Goal: Information Seeking & Learning: Find specific fact

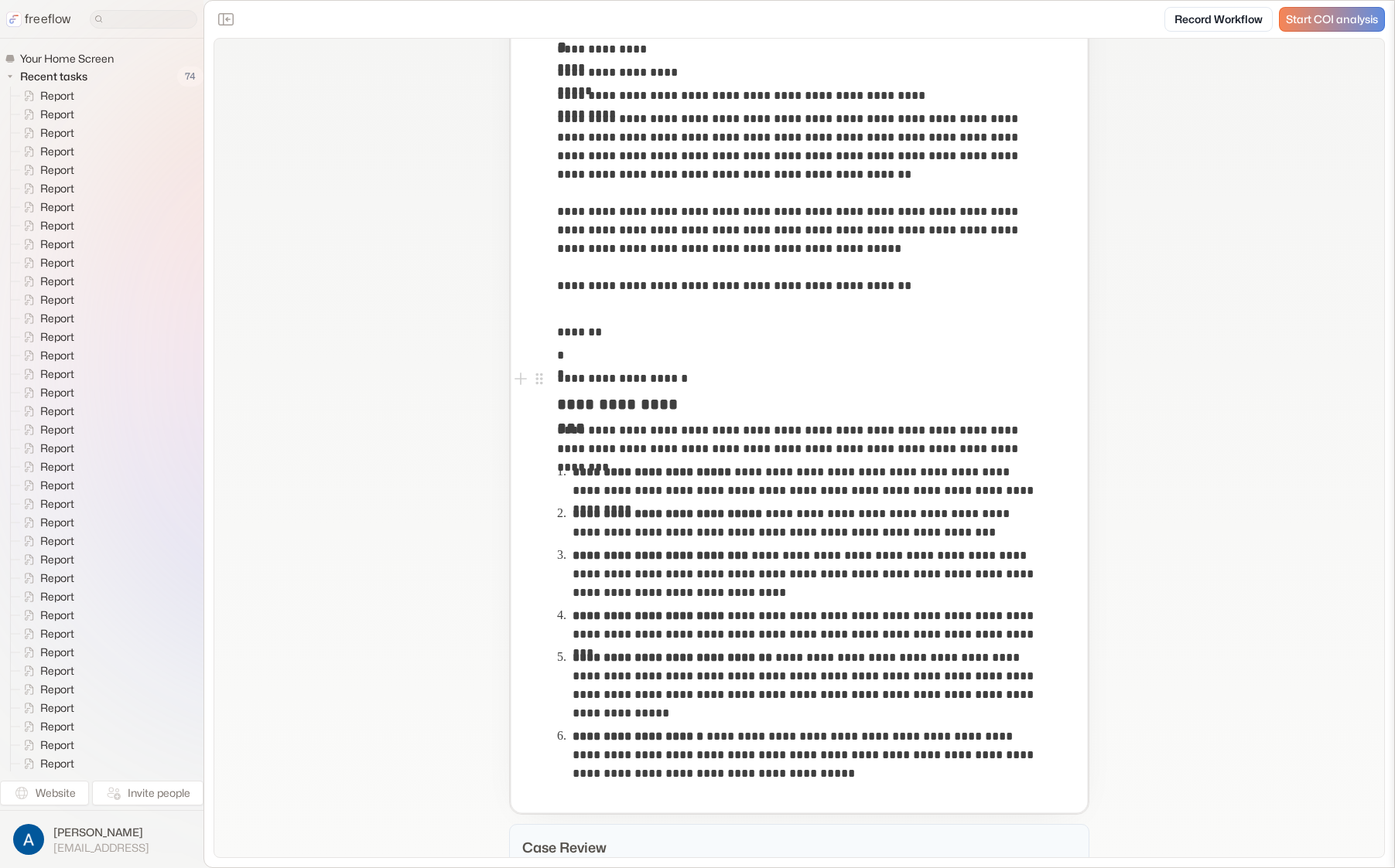
scroll to position [504, 0]
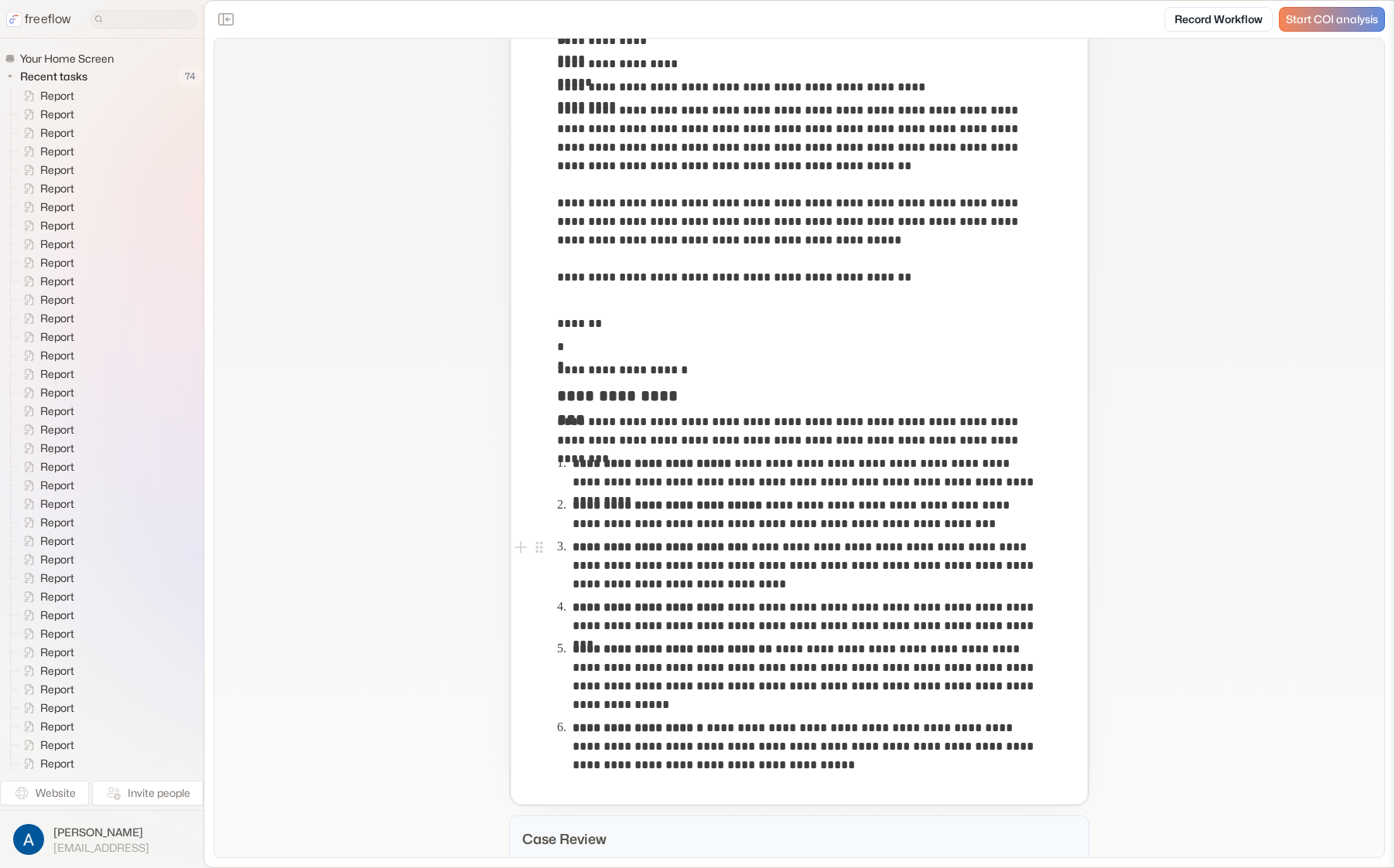
click at [784, 548] on p "**********" at bounding box center [806, 566] width 468 height 56
click at [656, 562] on p "**********" at bounding box center [806, 566] width 468 height 56
click at [662, 586] on p "**********" at bounding box center [806, 566] width 468 height 56
click at [672, 632] on p "**********" at bounding box center [806, 617] width 468 height 37
click at [697, 662] on p "**********" at bounding box center [806, 677] width 468 height 75
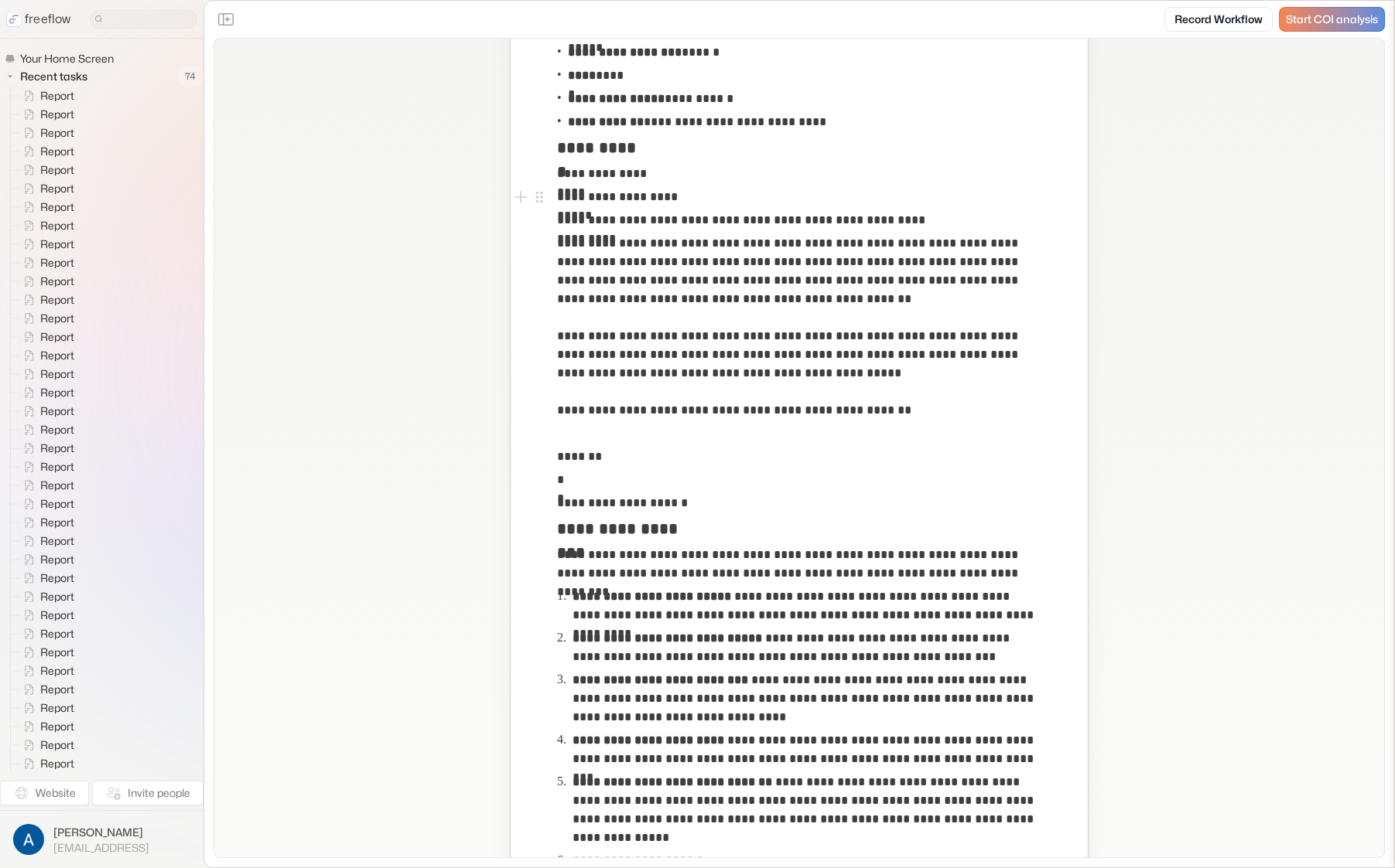
scroll to position [0, 0]
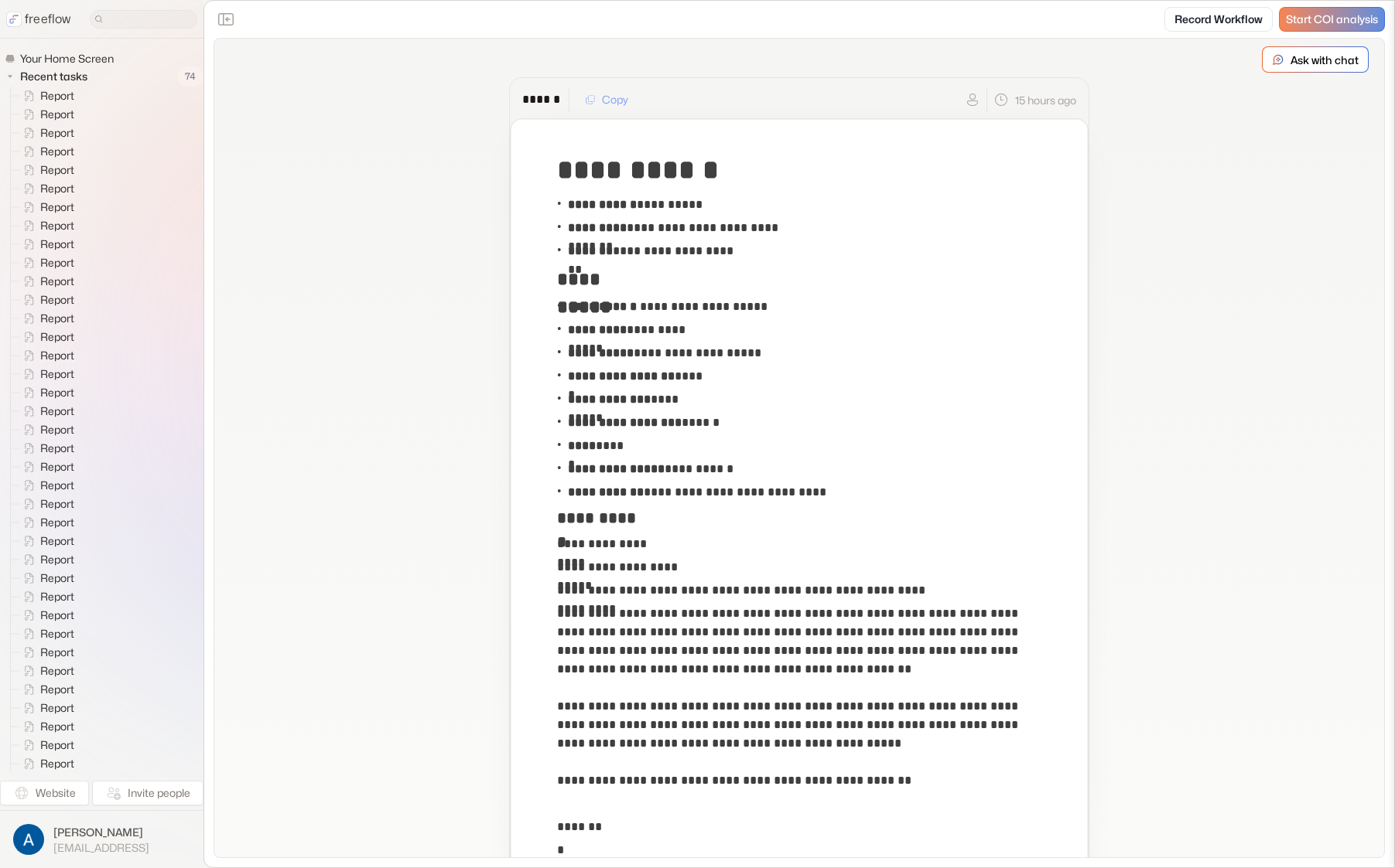
click at [1291, 66] on p "Ask with chat" at bounding box center [1324, 60] width 68 height 16
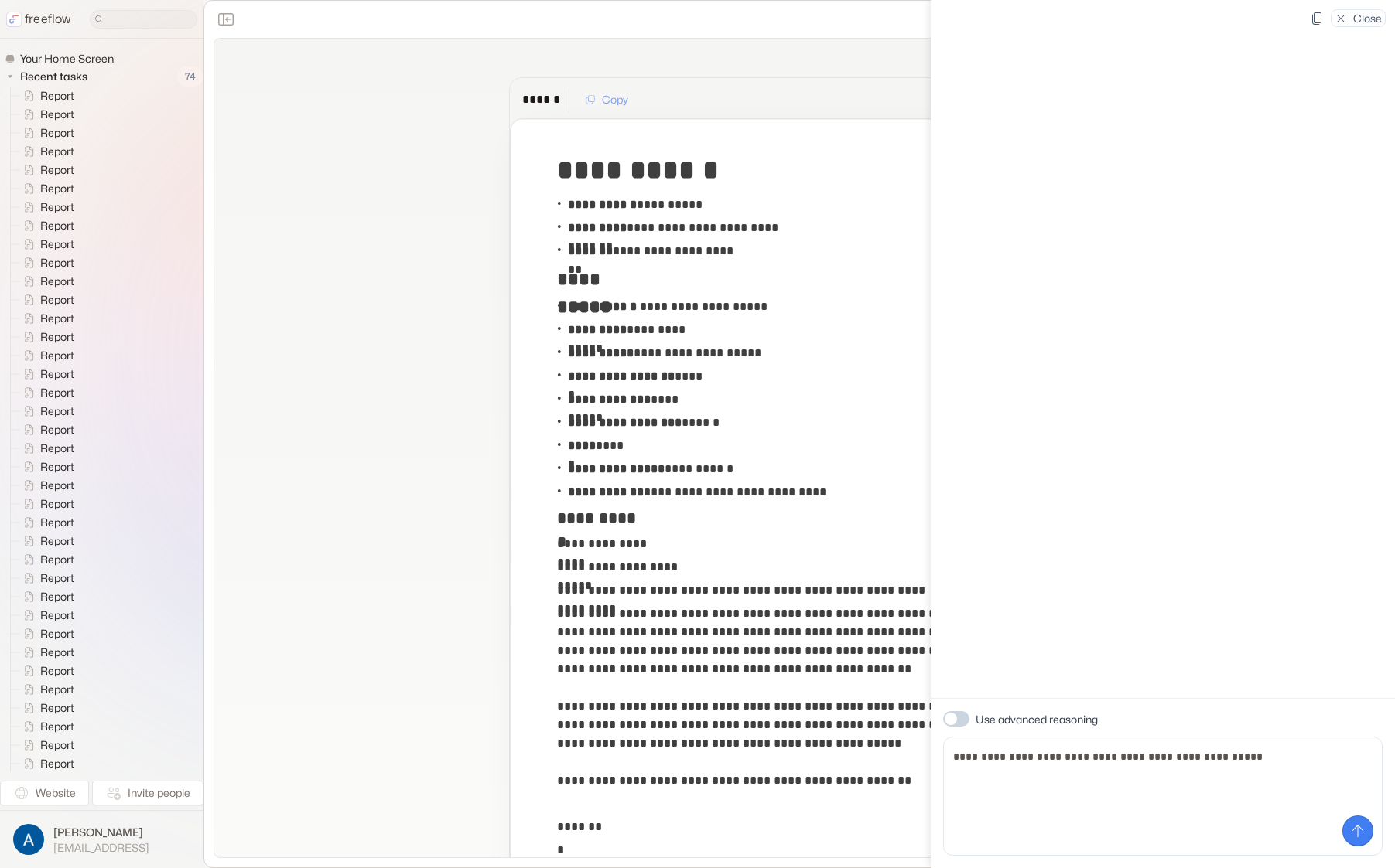
type textarea "**********"
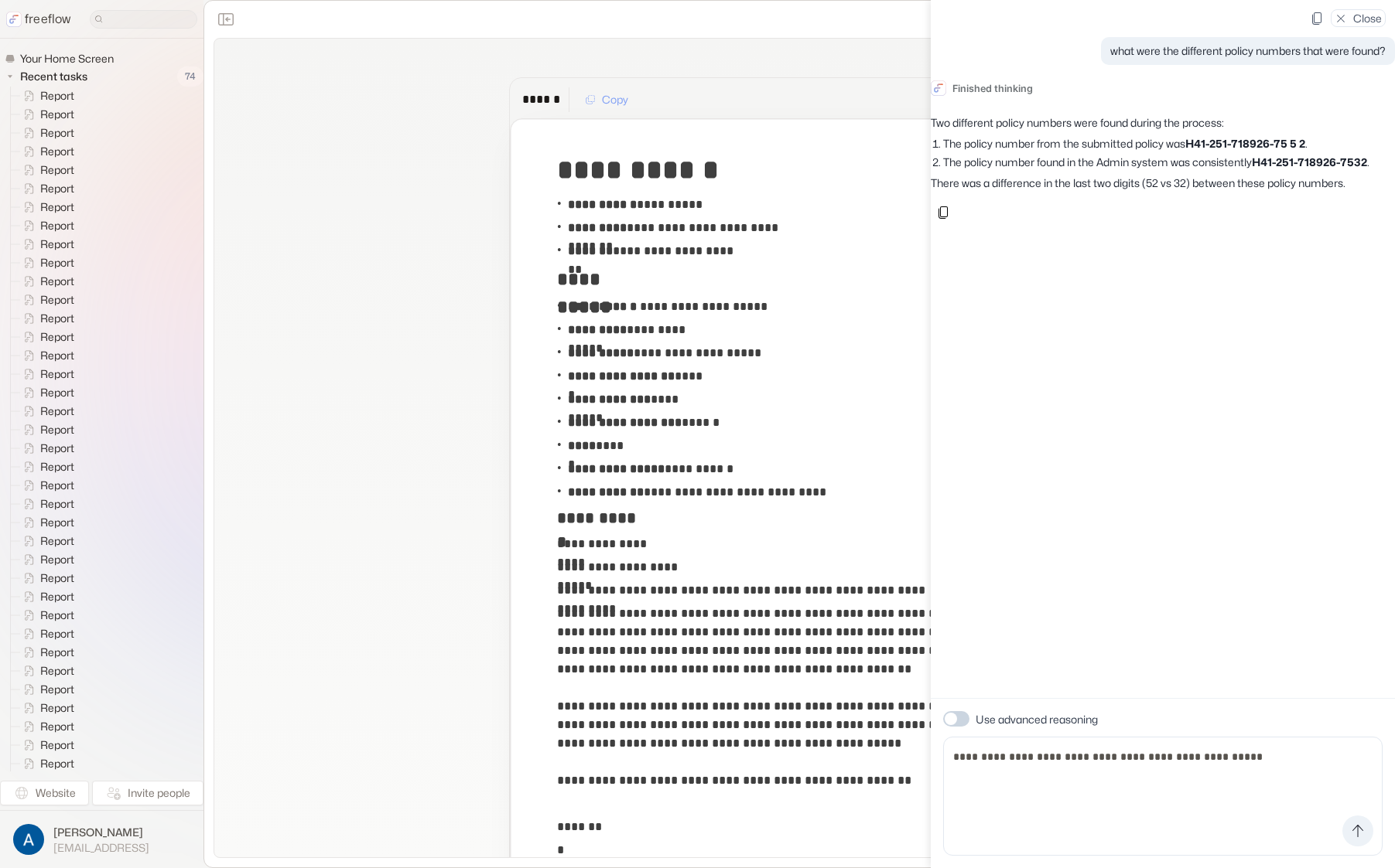
click at [1254, 191] on p "There was a difference in the last two digits (52 vs 32) between these policy n…" at bounding box center [1162, 183] width 464 height 16
drag, startPoint x: 1271, startPoint y: 162, endPoint x: 1000, endPoint y: 176, distance: 271.4
click at [993, 170] on li "The policy number found in the Admin system was consistently H41-251-718926-753…" at bounding box center [1169, 163] width 452 height 16
drag, startPoint x: 1203, startPoint y: 147, endPoint x: 1323, endPoint y: 150, distance: 120.0
click at [1323, 150] on li "The policy number from the submitted policy was H41-251-718926-75 5 2 ." at bounding box center [1169, 144] width 452 height 16
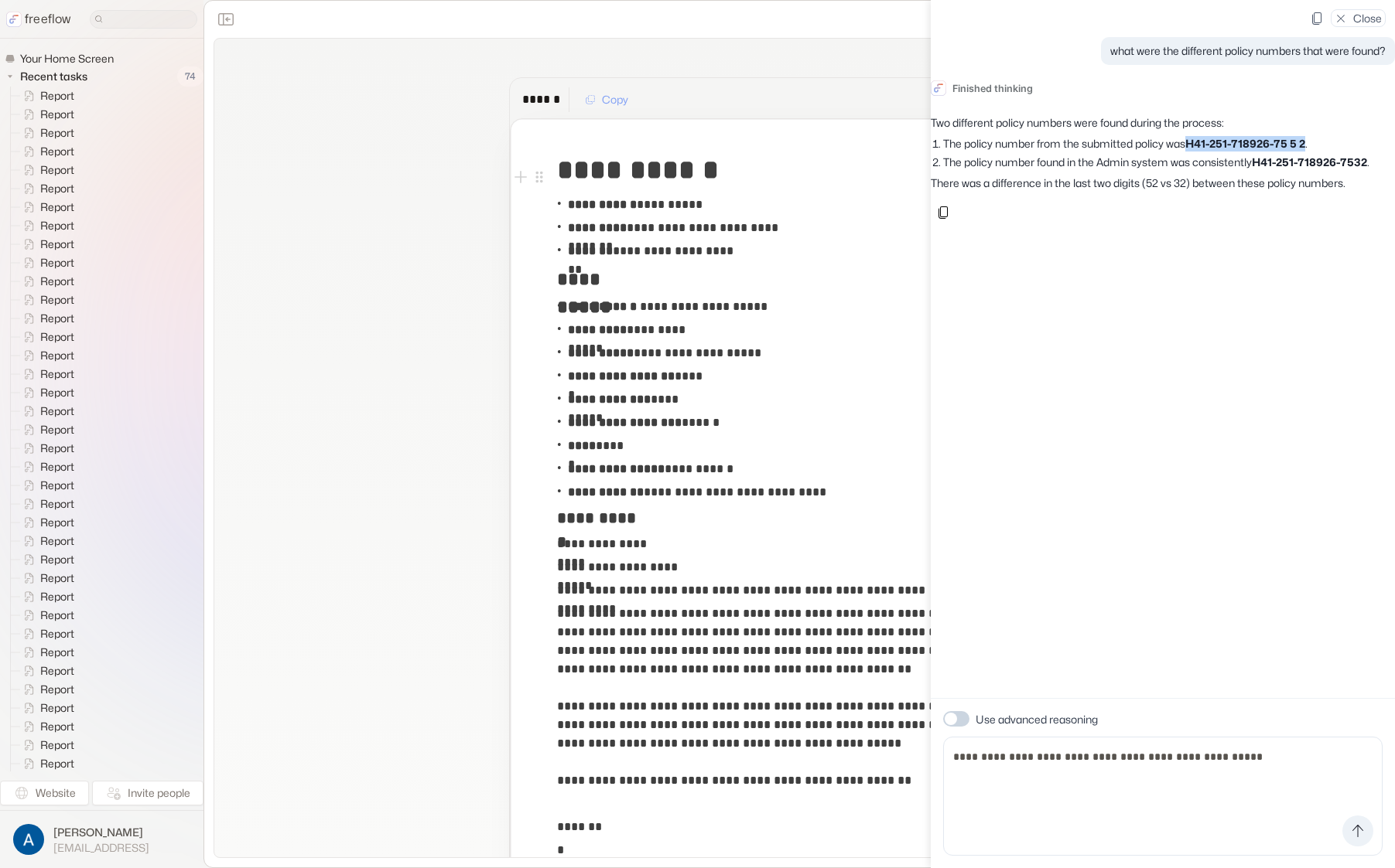
copy strong "H41-251-718926-75 5 2"
click at [1365, 13] on p "Close" at bounding box center [1367, 18] width 28 height 16
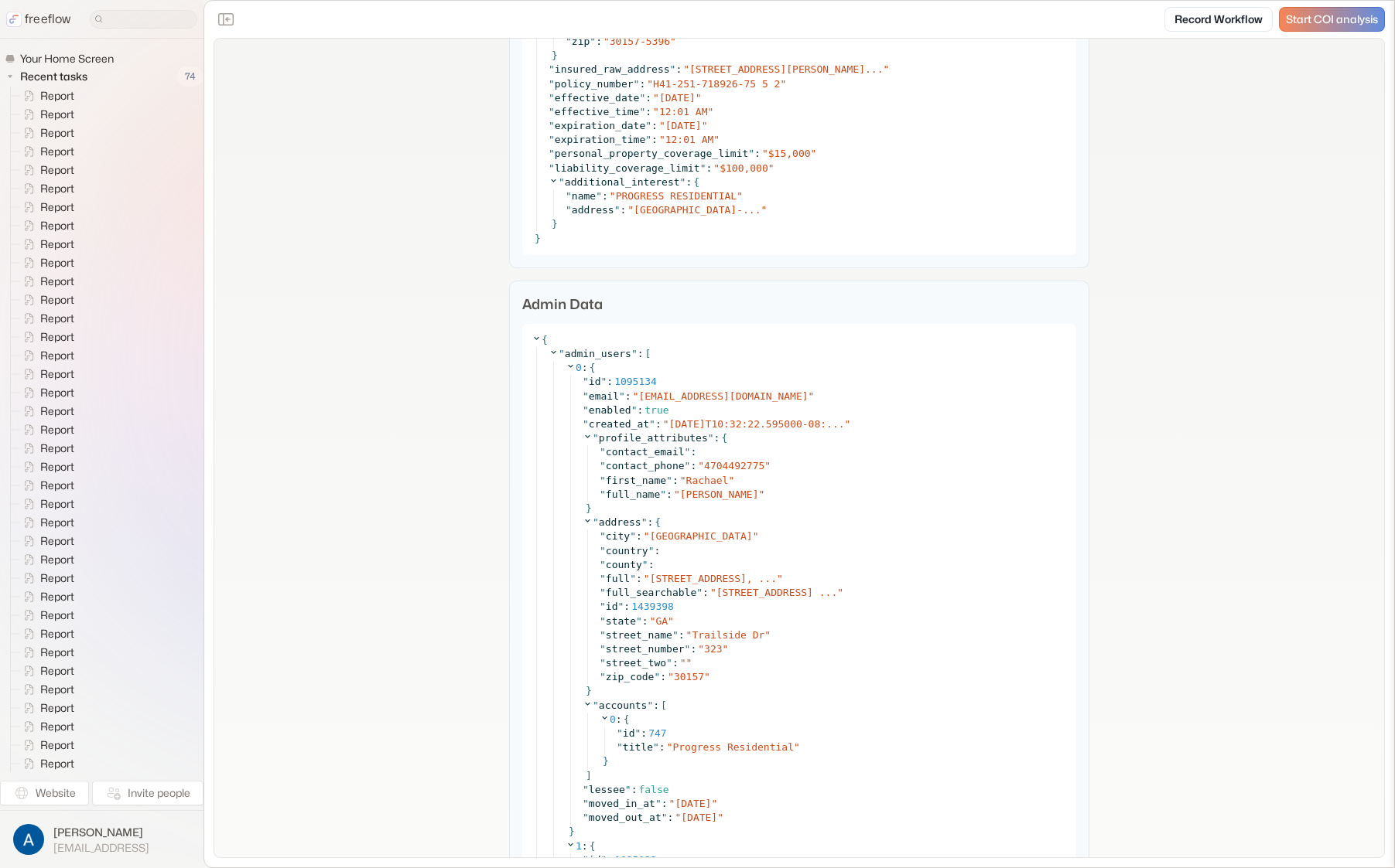
scroll to position [2609, 0]
click at [566, 365] on icon at bounding box center [571, 363] width 10 height 10
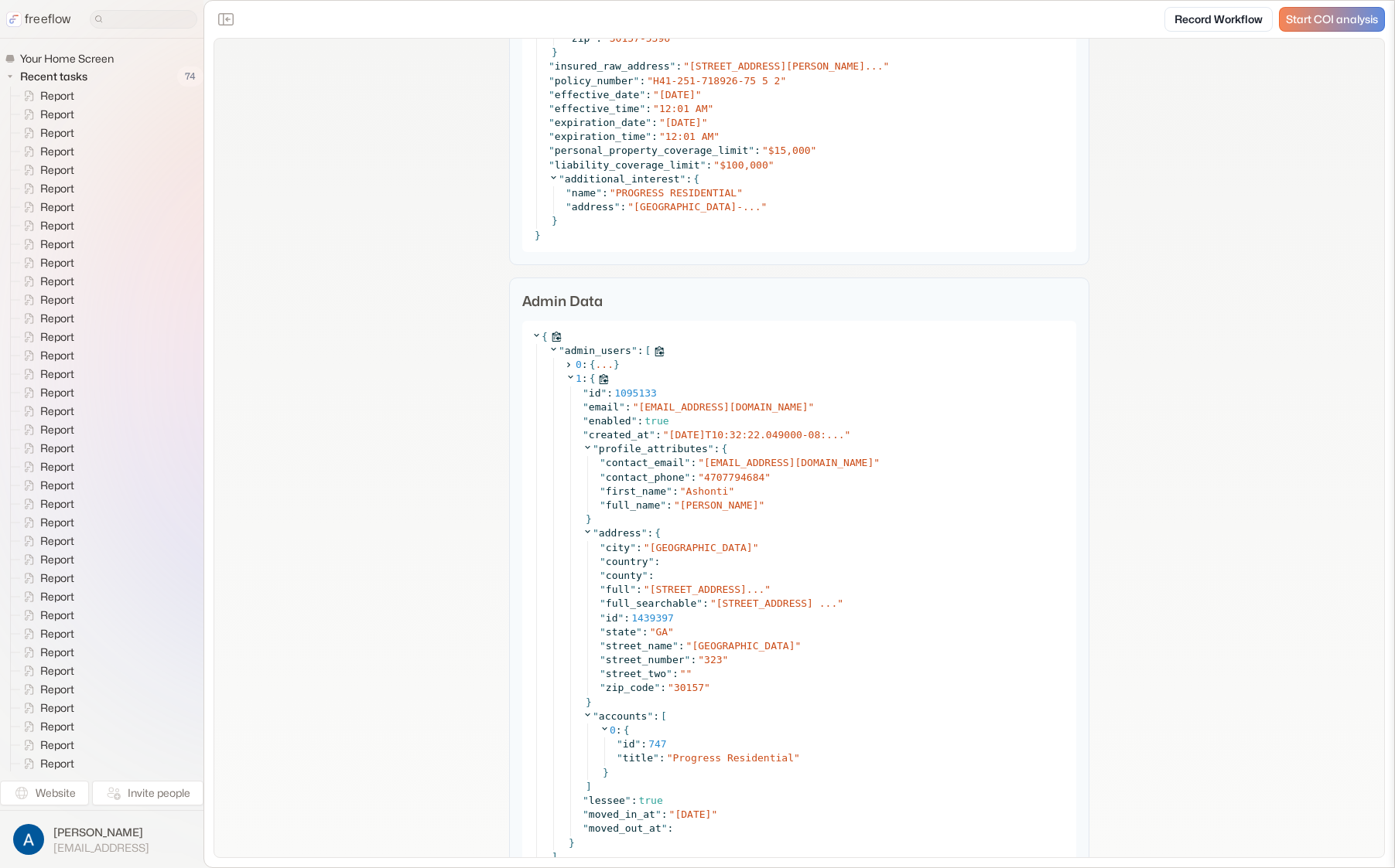
click at [566, 375] on icon at bounding box center [571, 376] width 10 height 10
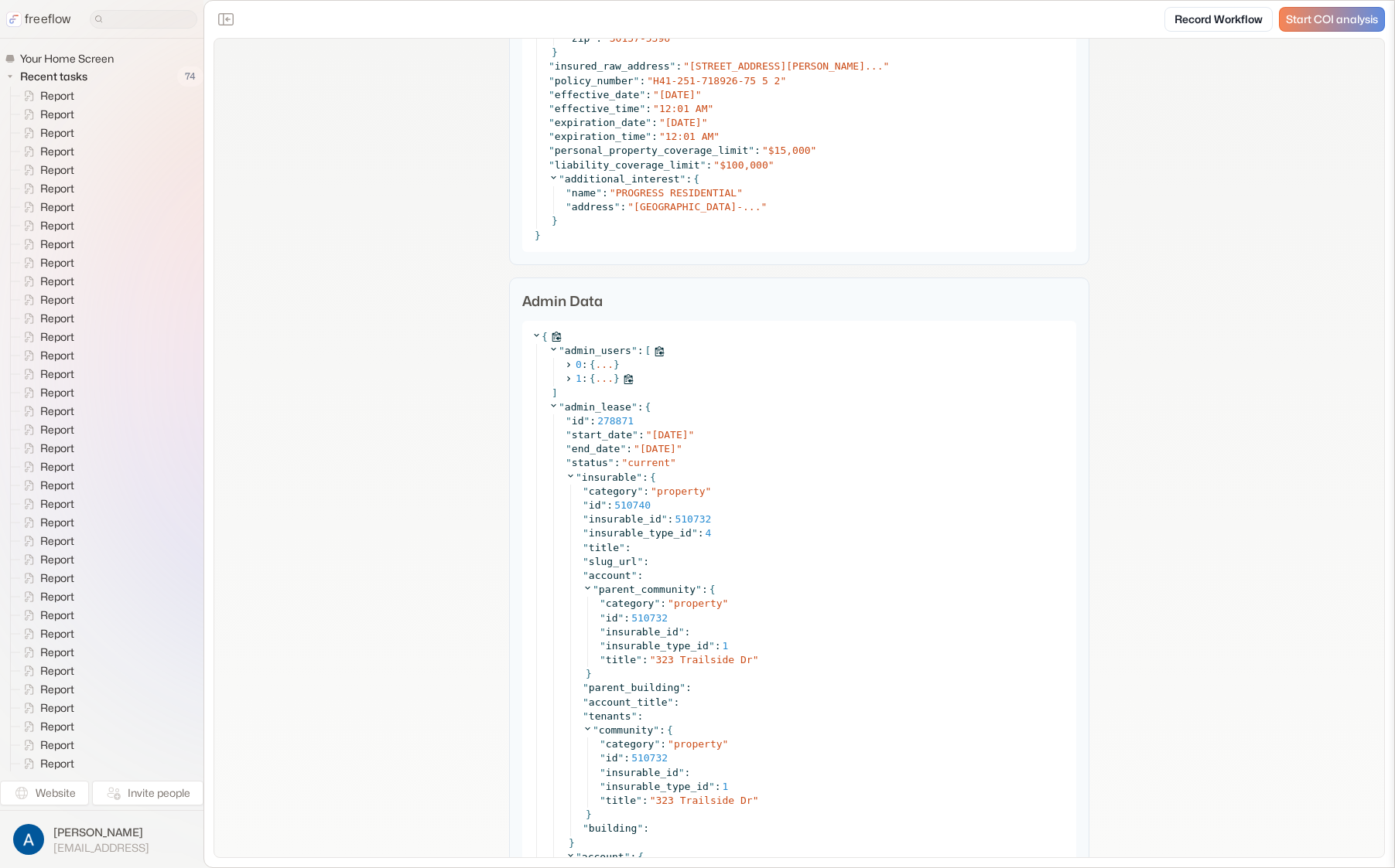
click at [565, 375] on icon at bounding box center [568, 379] width 10 height 10
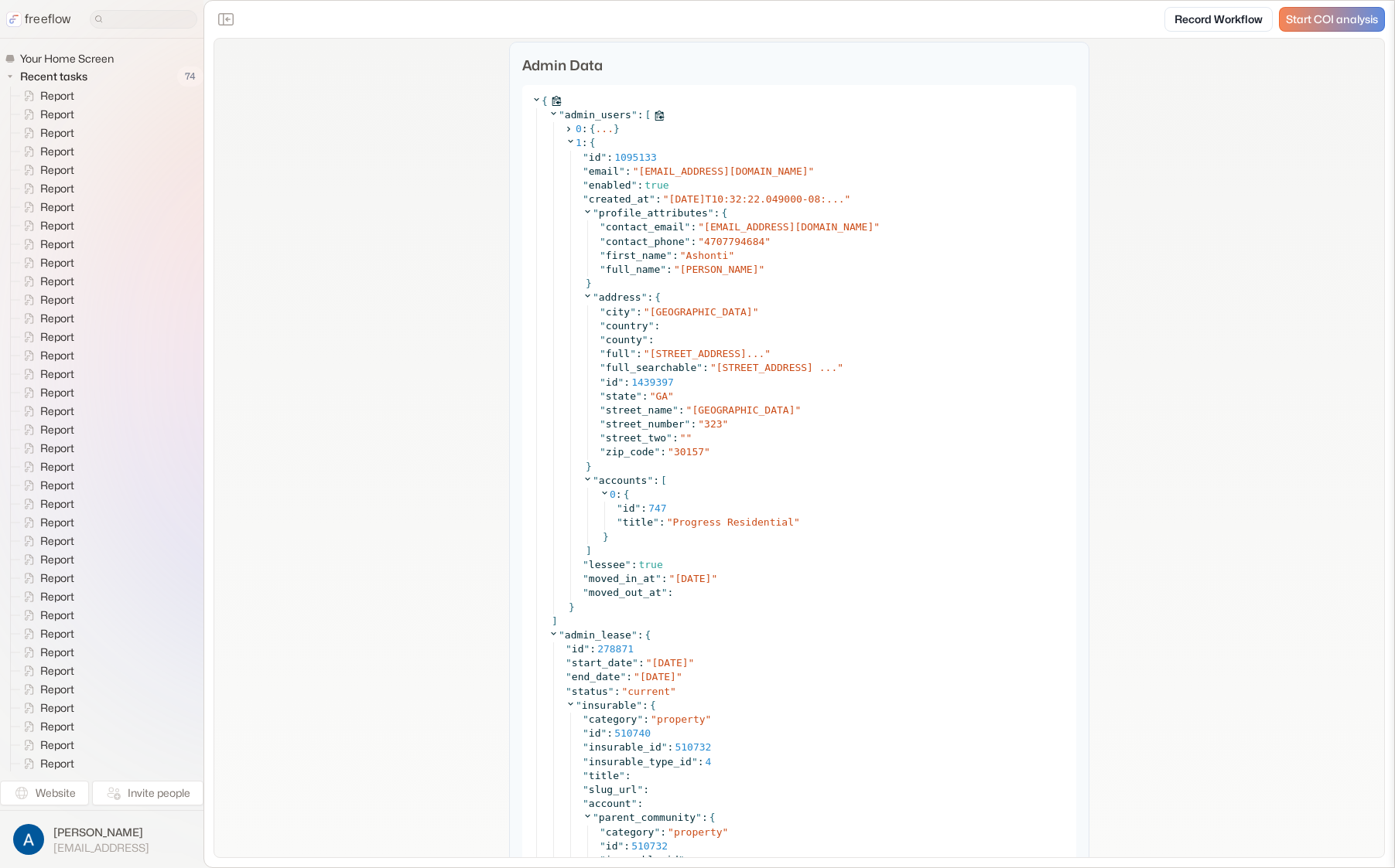
scroll to position [2856, 0]
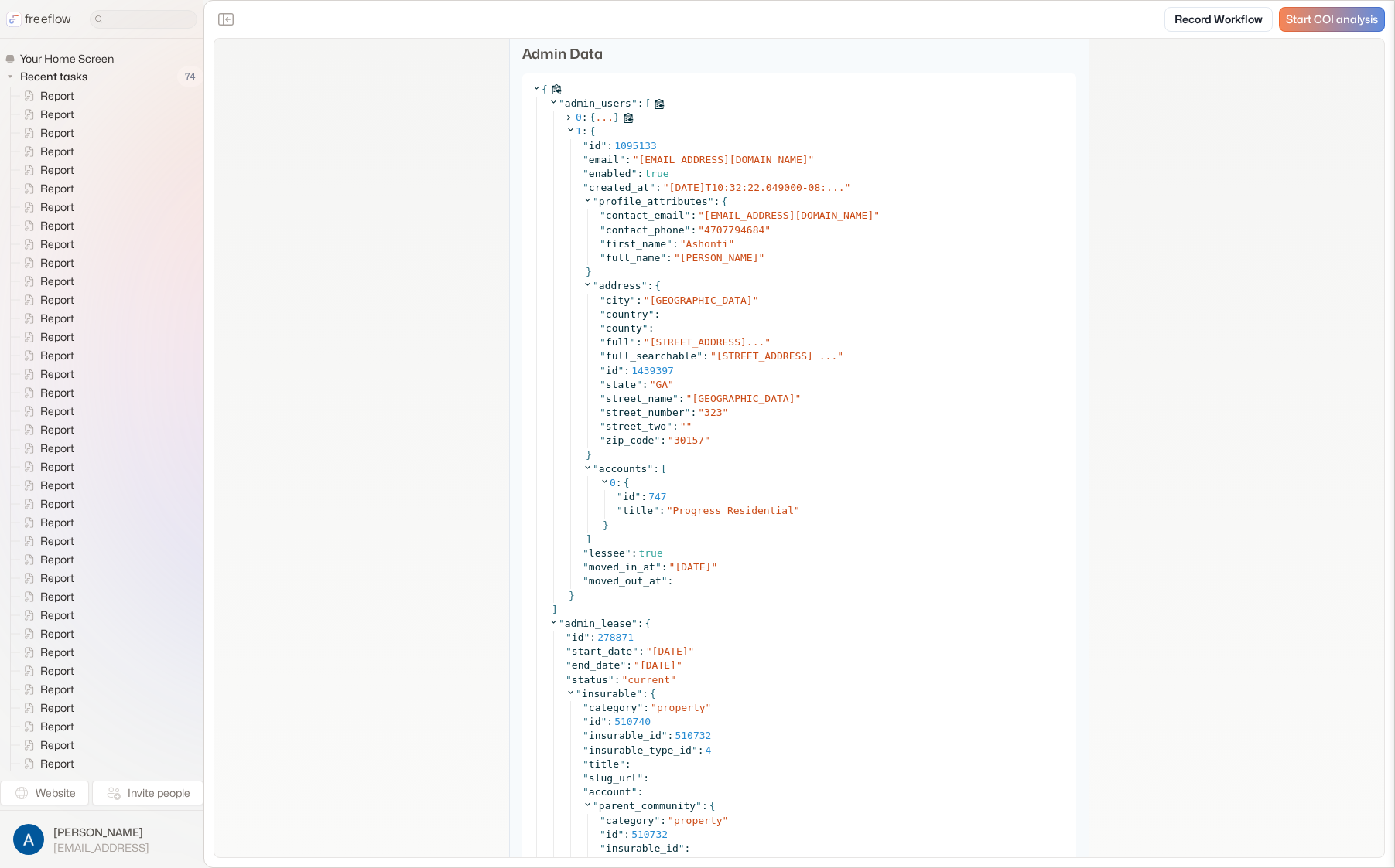
click at [564, 119] on icon at bounding box center [568, 118] width 10 height 10
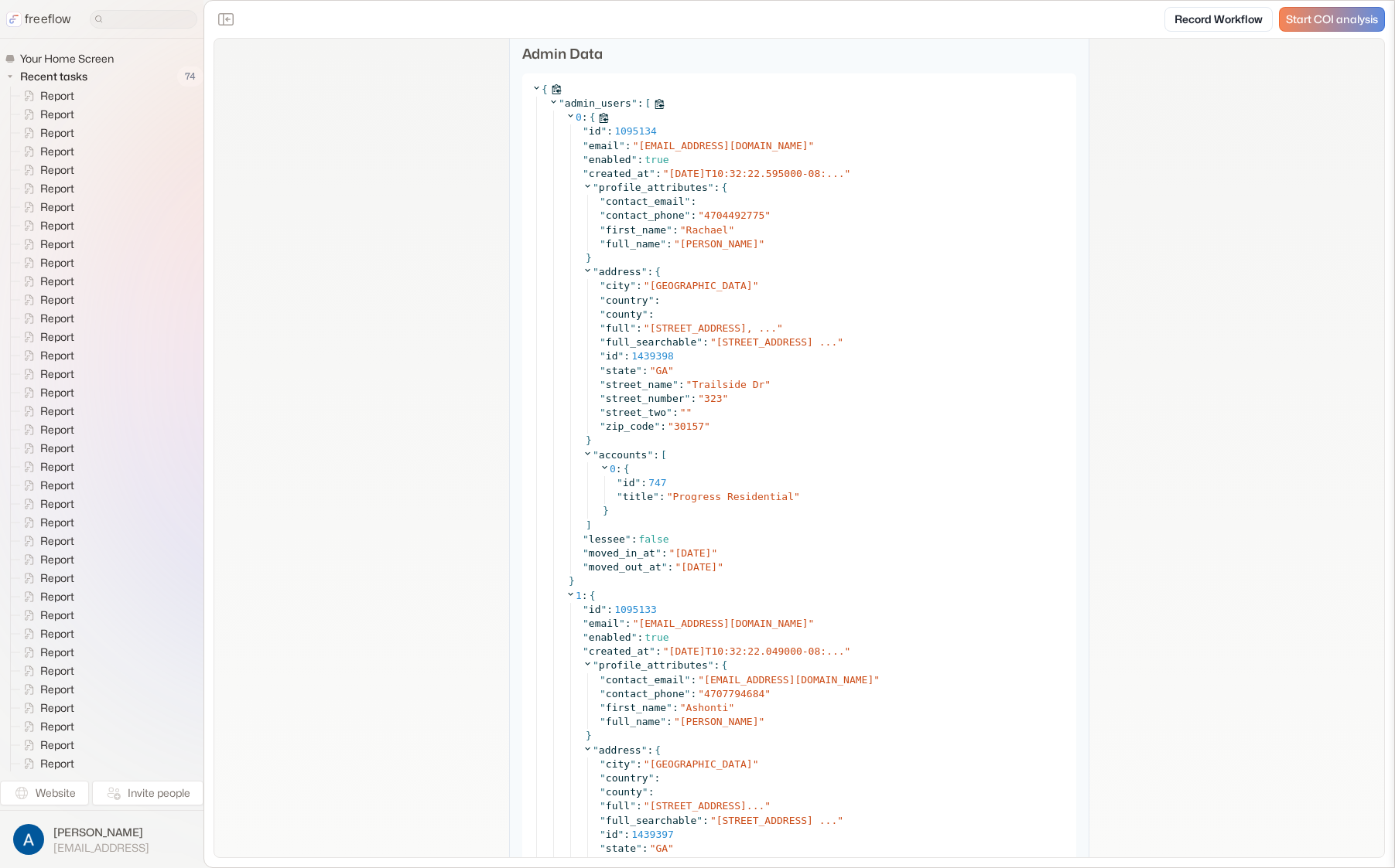
click at [566, 119] on icon at bounding box center [571, 115] width 10 height 10
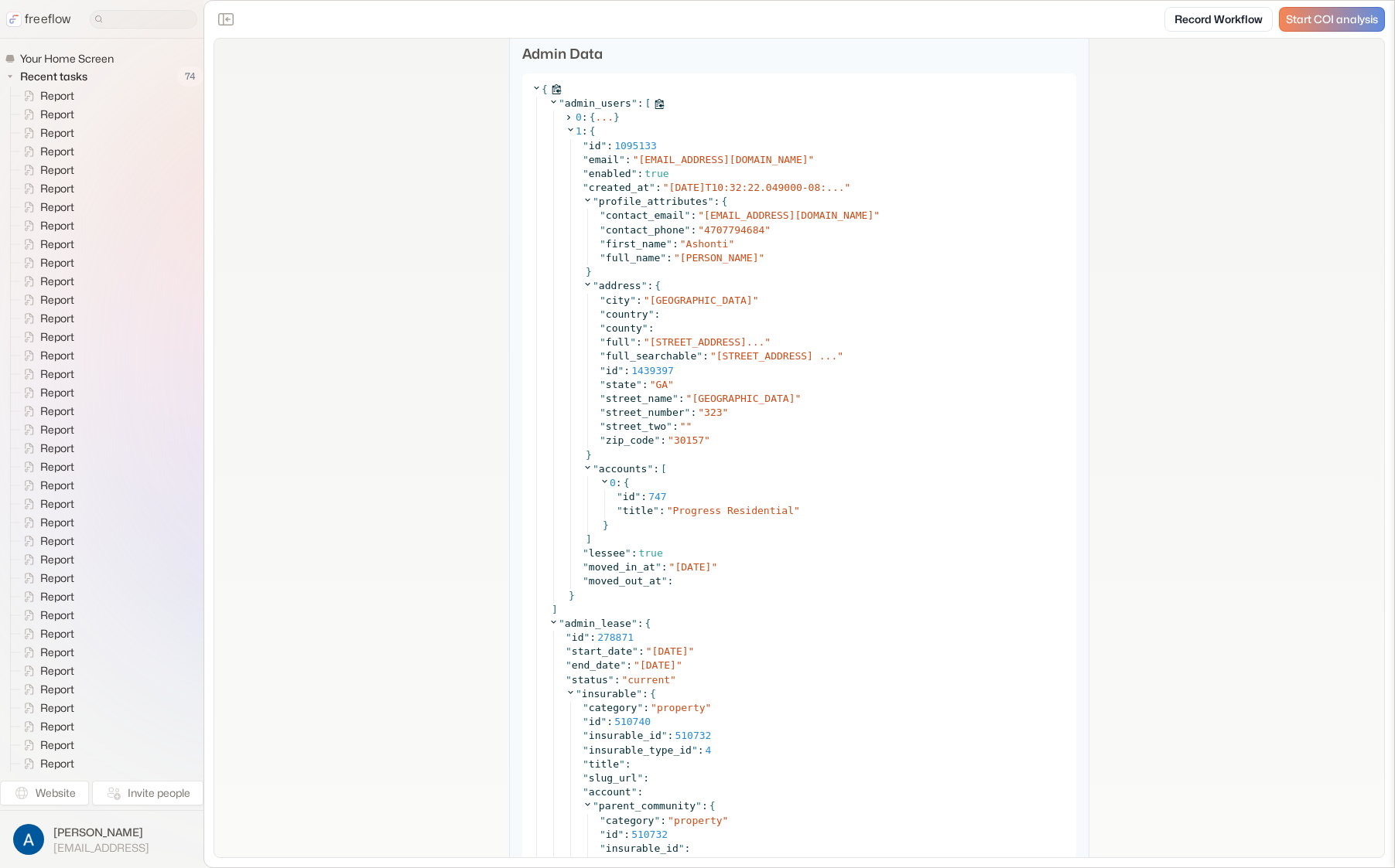
click at [549, 101] on icon at bounding box center [553, 101] width 10 height 10
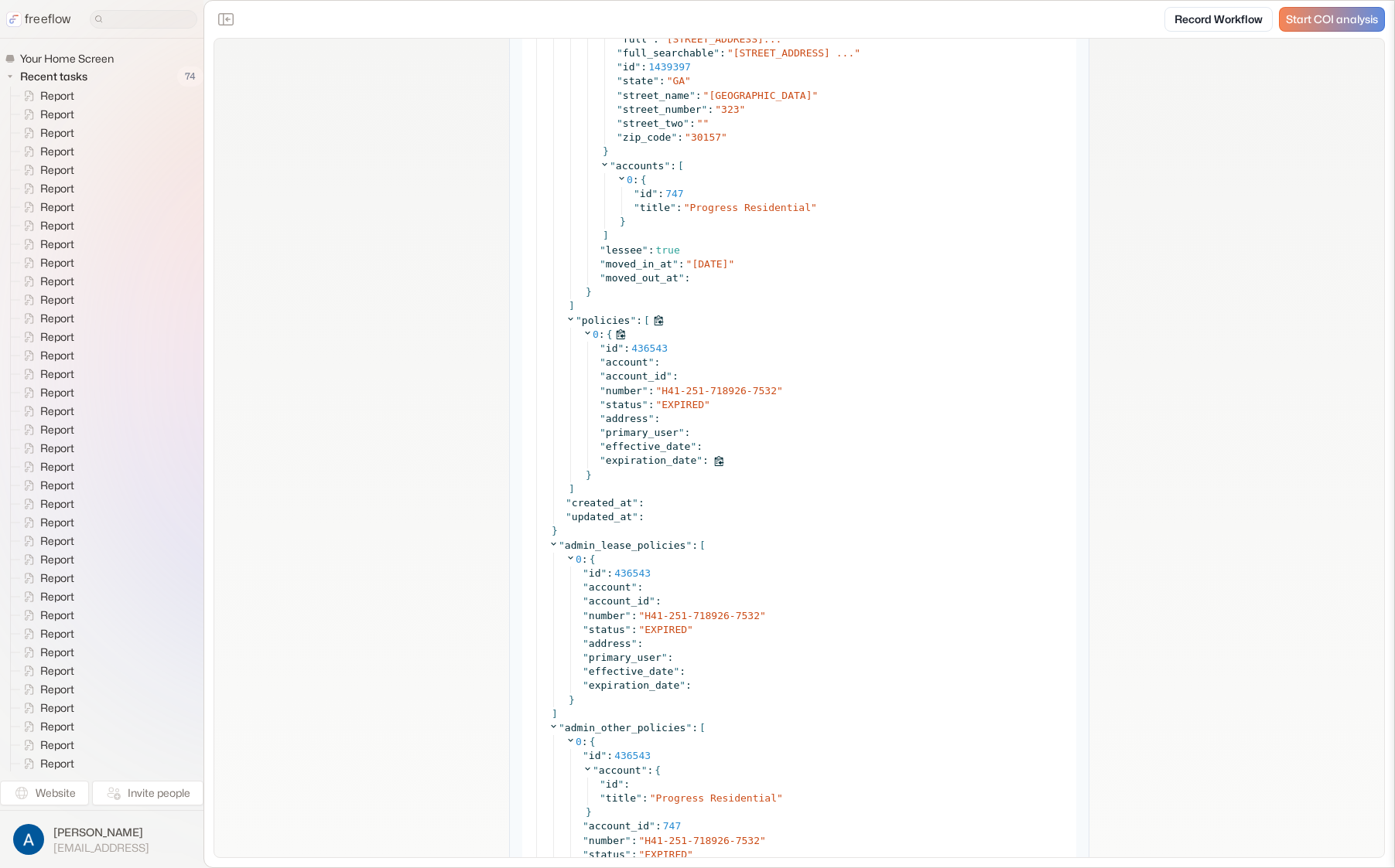
scroll to position [4635, 0]
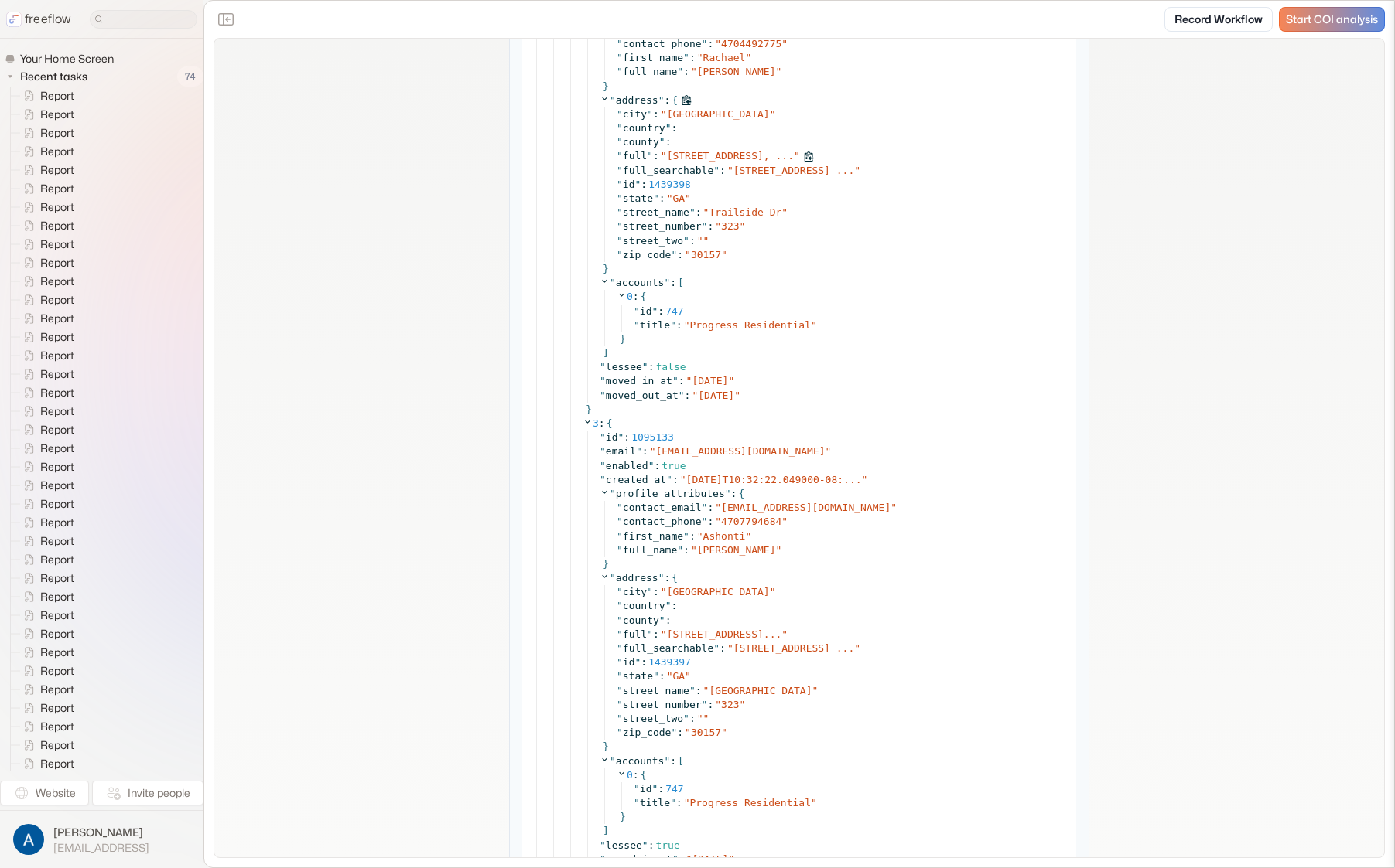
drag, startPoint x: 732, startPoint y: 161, endPoint x: 924, endPoint y: 155, distance: 192.1
click at [736, 159] on span "[STREET_ADDRESS], ..." at bounding box center [730, 156] width 127 height 12
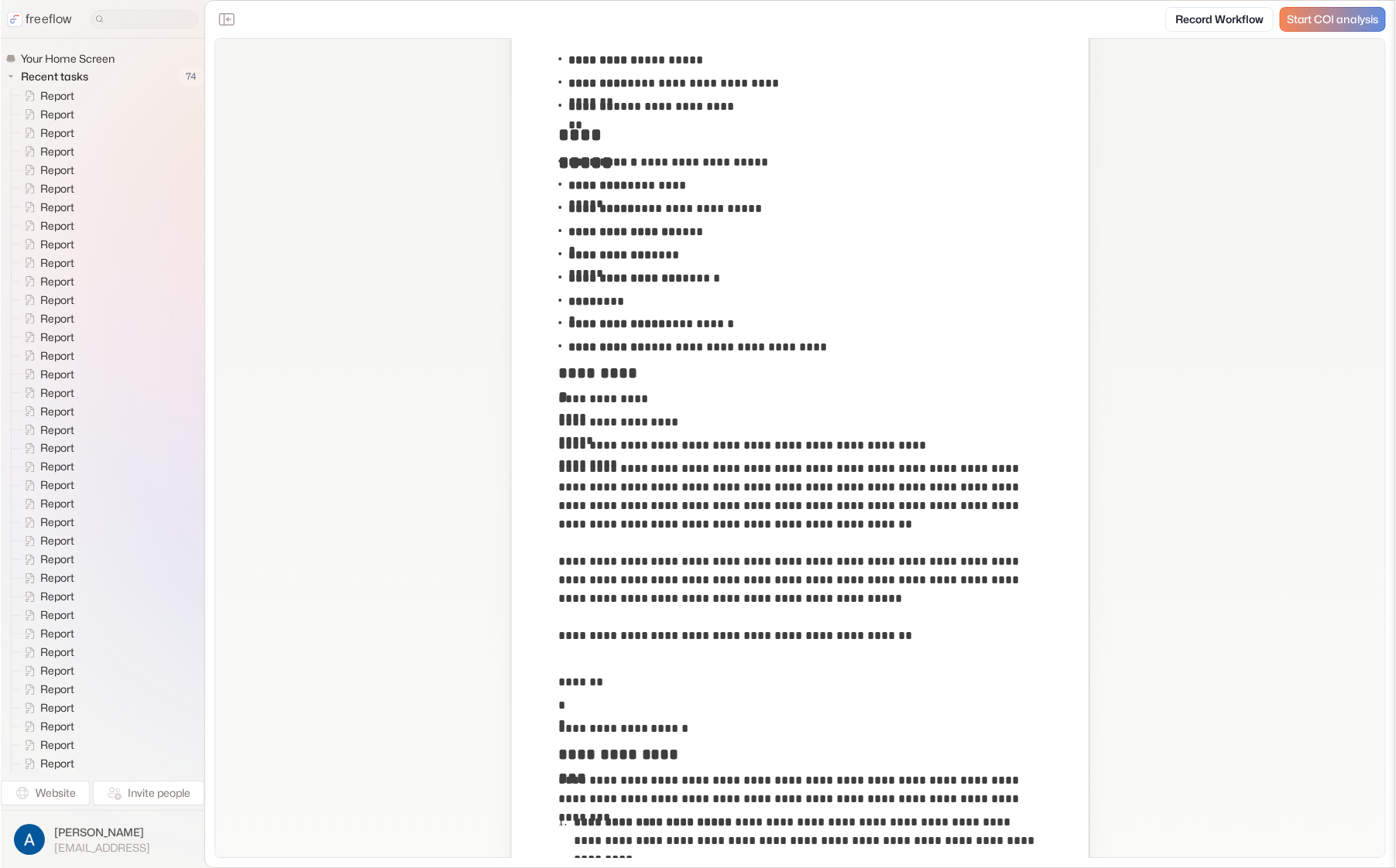
scroll to position [0, 0]
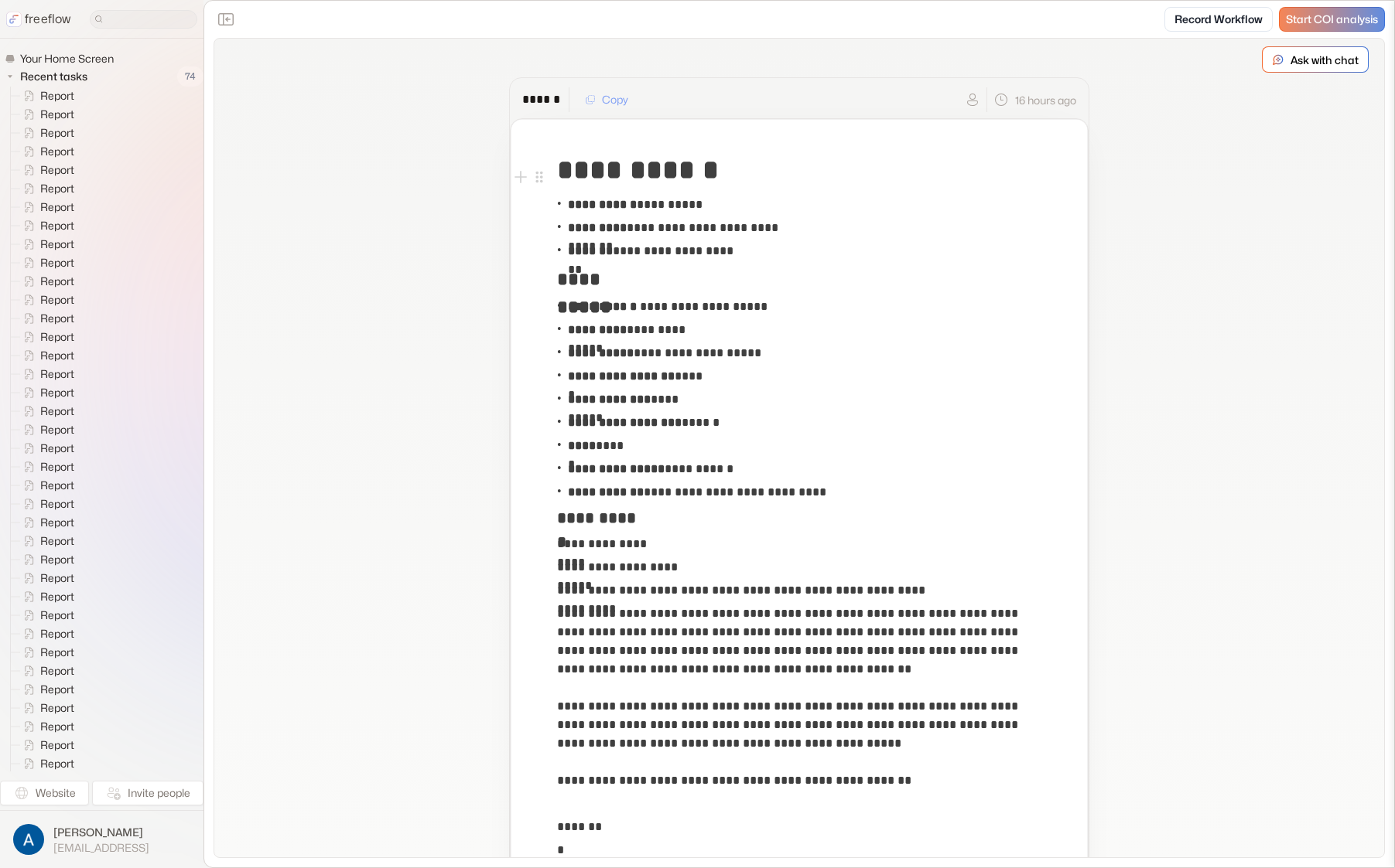
click at [715, 206] on div "**********" at bounding box center [799, 205] width 484 height 24
drag, startPoint x: 717, startPoint y: 207, endPoint x: 674, endPoint y: 204, distance: 43.1
click at [674, 204] on div "**********" at bounding box center [799, 205] width 484 height 24
click at [674, 204] on p "**********" at bounding box center [635, 205] width 134 height 19
drag, startPoint x: 709, startPoint y: 205, endPoint x: 670, endPoint y: 208, distance: 39.1
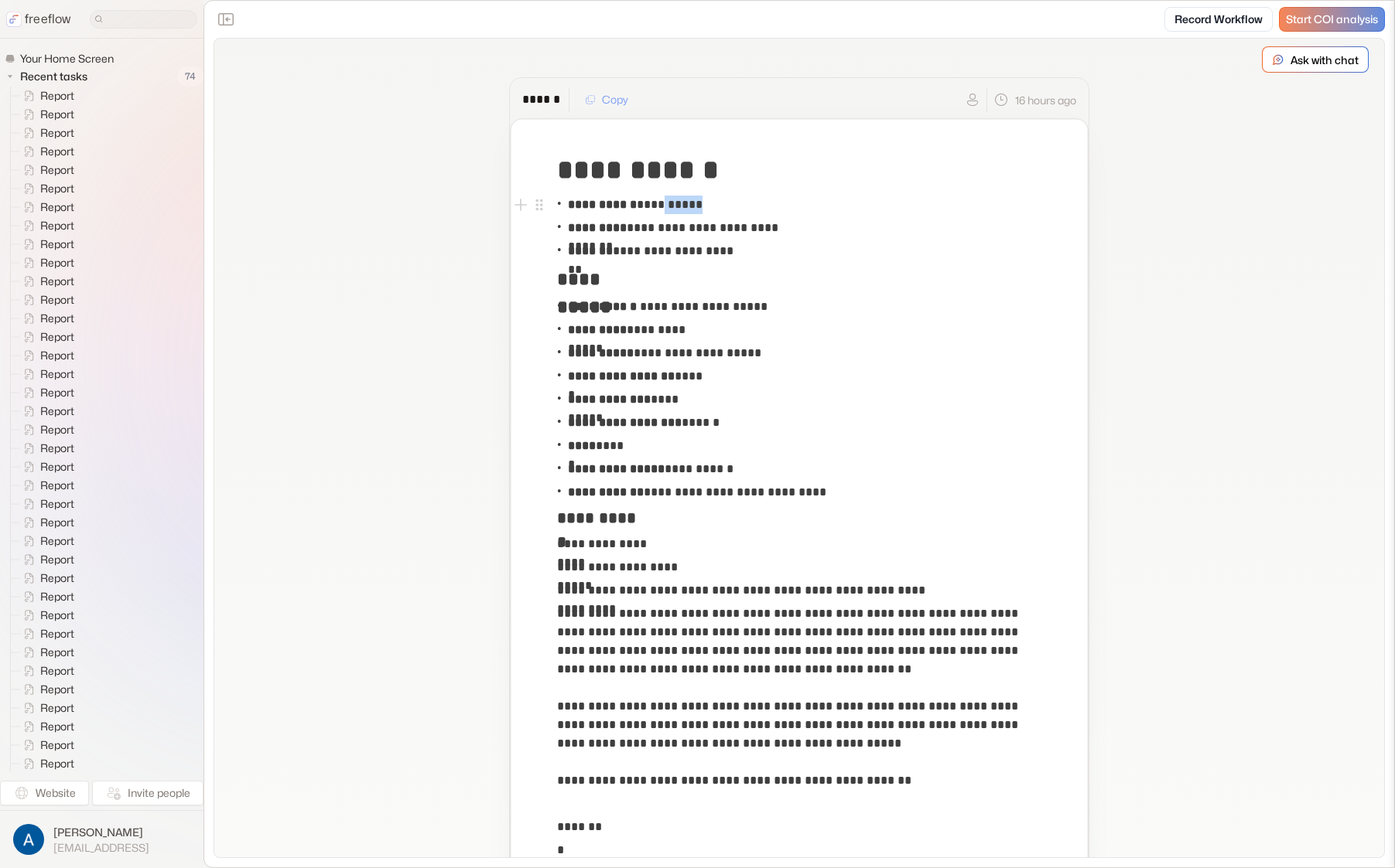
click at [670, 208] on p "**********" at bounding box center [635, 205] width 134 height 19
copy p "******"
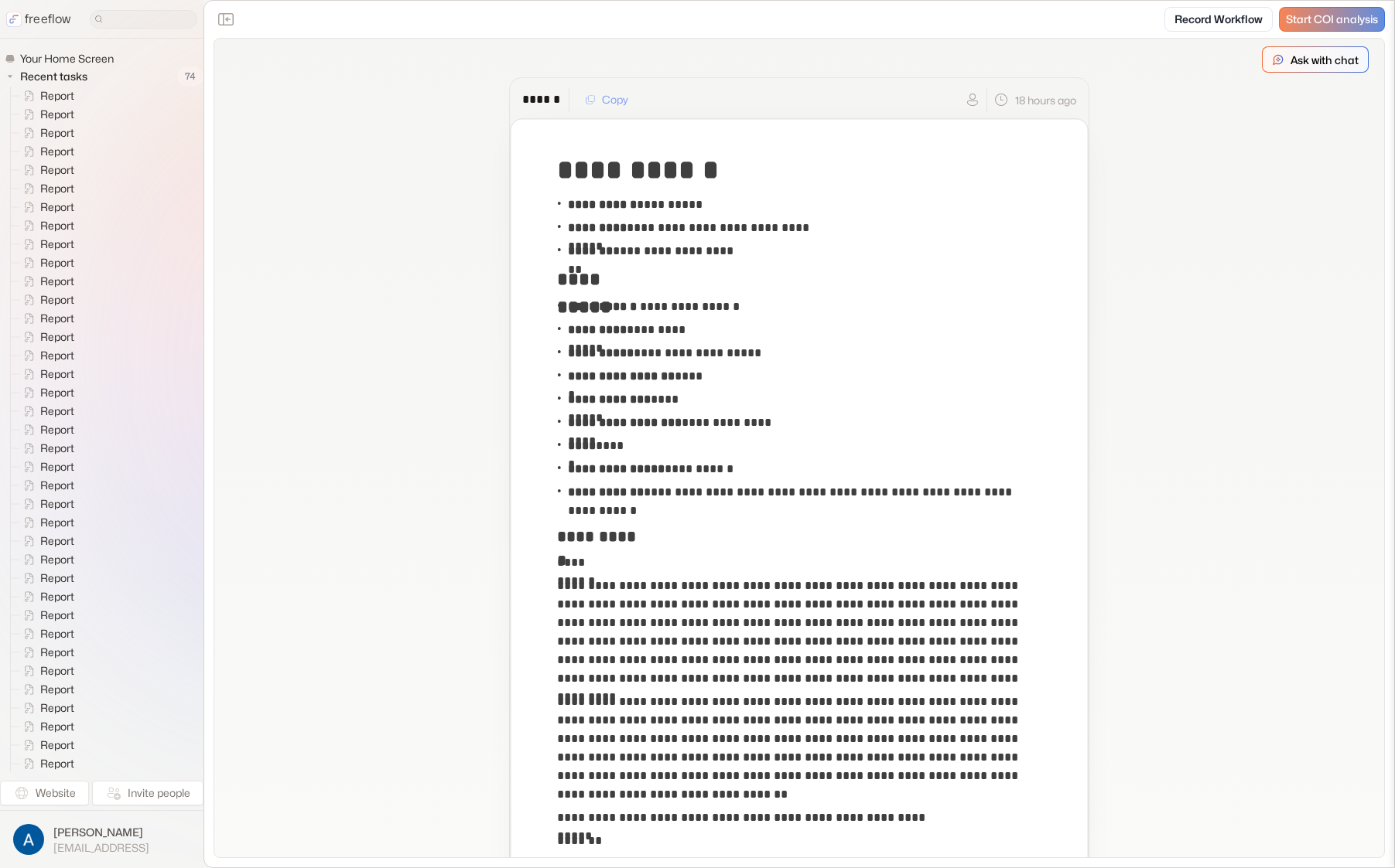
click at [1297, 66] on p "Ask with chat" at bounding box center [1324, 60] width 68 height 16
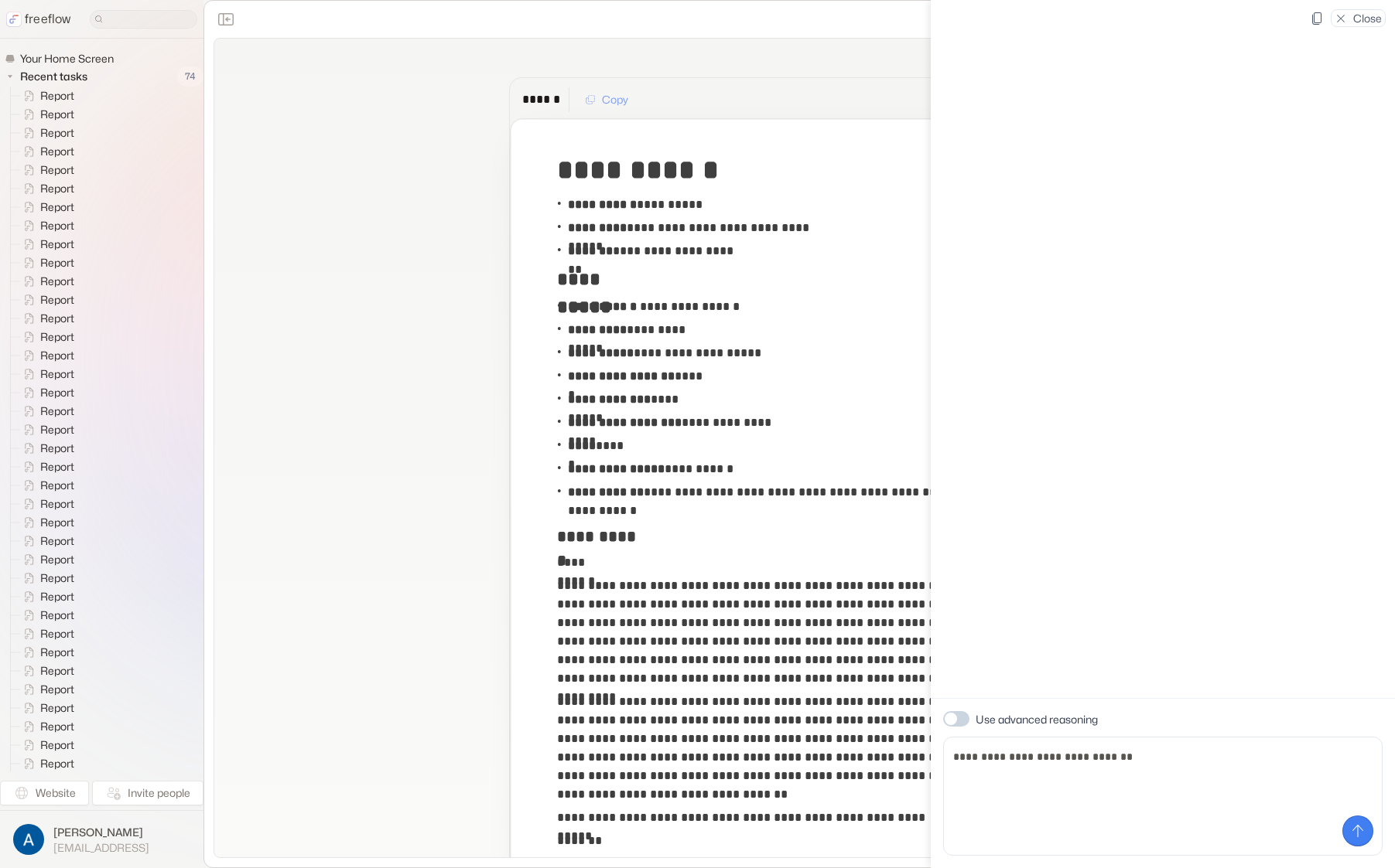
type textarea "**********"
drag, startPoint x: 1382, startPoint y: 864, endPoint x: 1551, endPoint y: 872, distance: 169.2
click at [1394, 867] on html "**********" at bounding box center [697, 434] width 1395 height 868
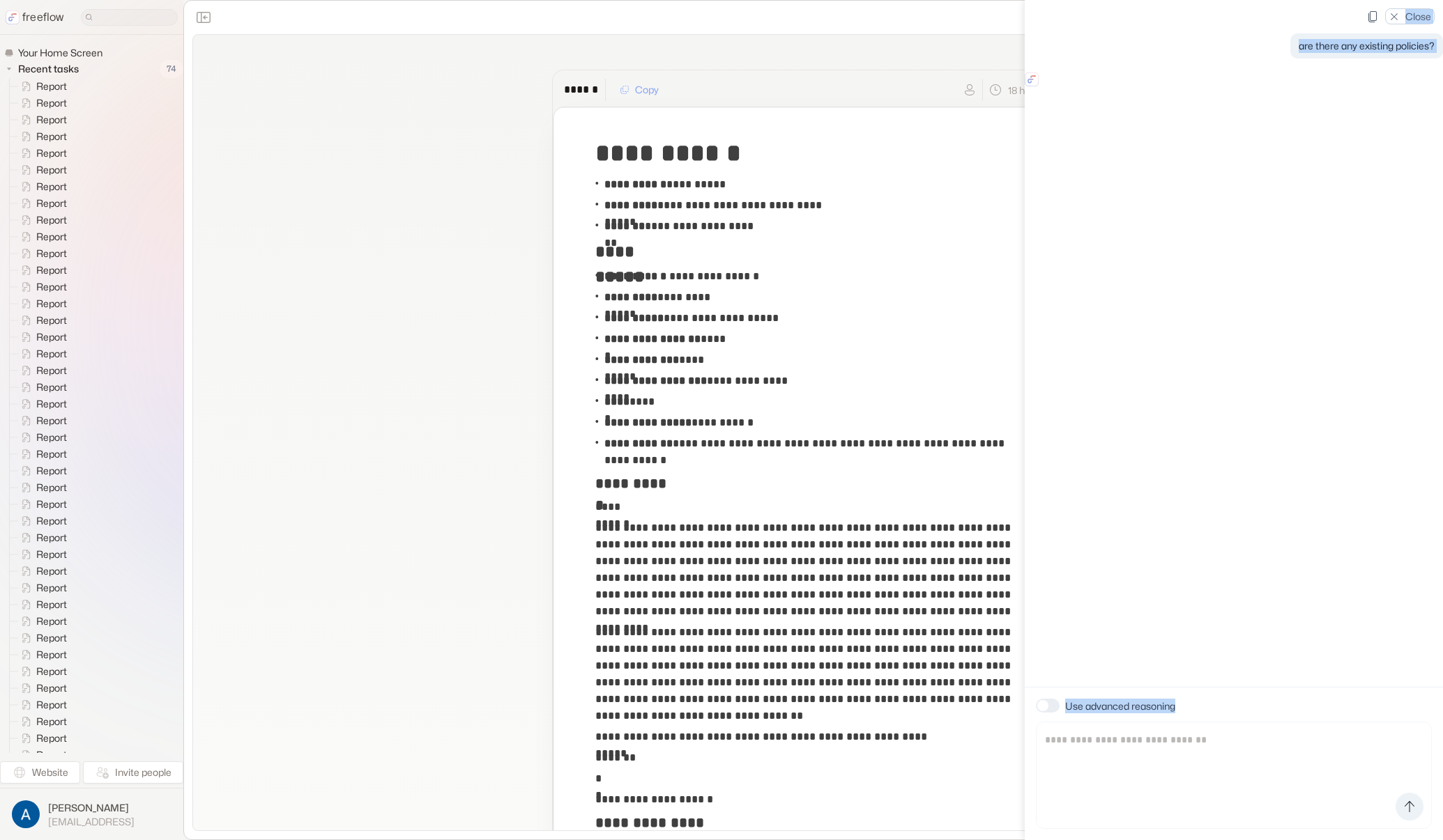
click at [1256, 15] on p "Close" at bounding box center [1418, 16] width 25 height 15
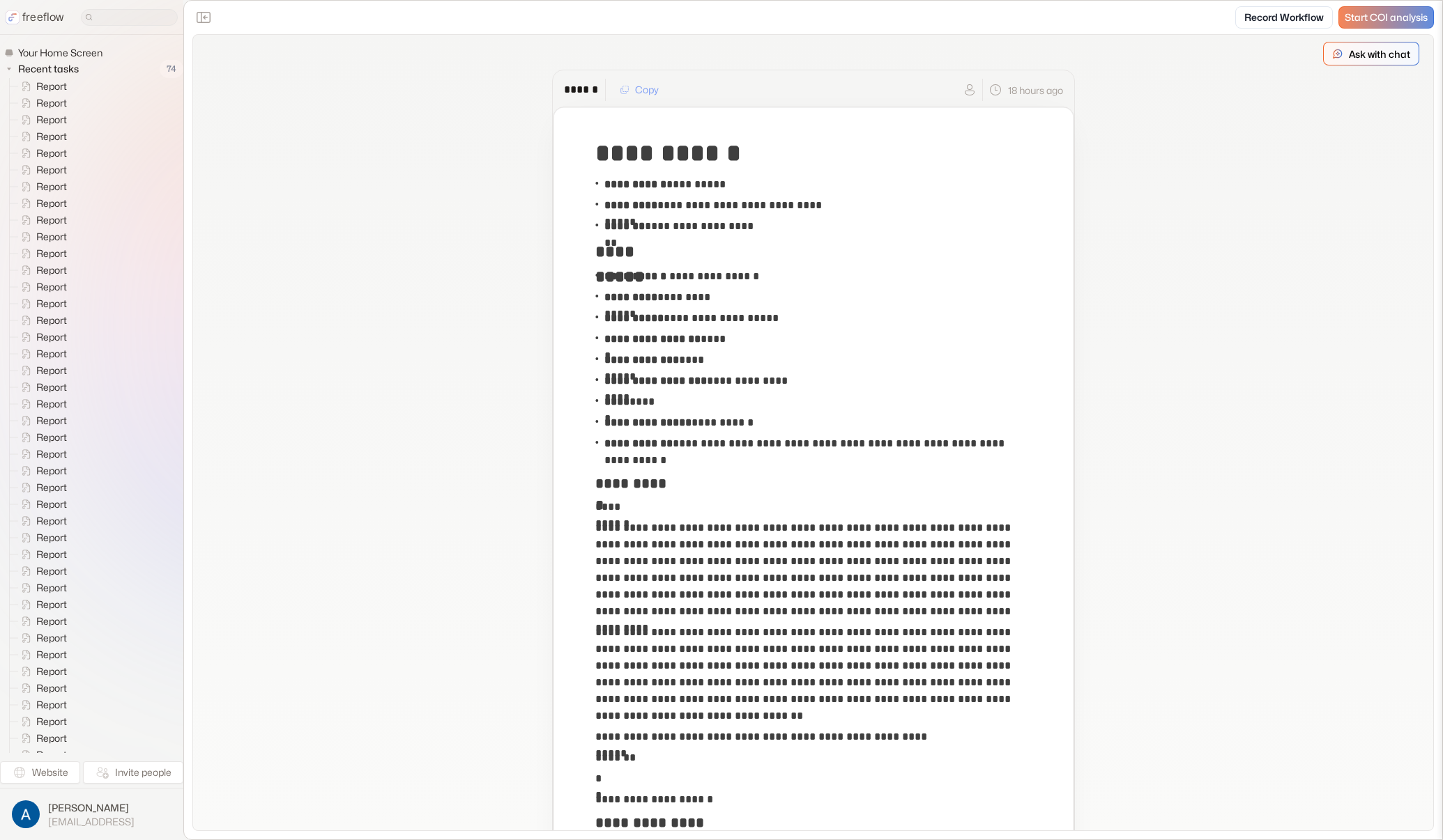
click at [1256, 52] on p "Ask with chat" at bounding box center [1379, 54] width 62 height 15
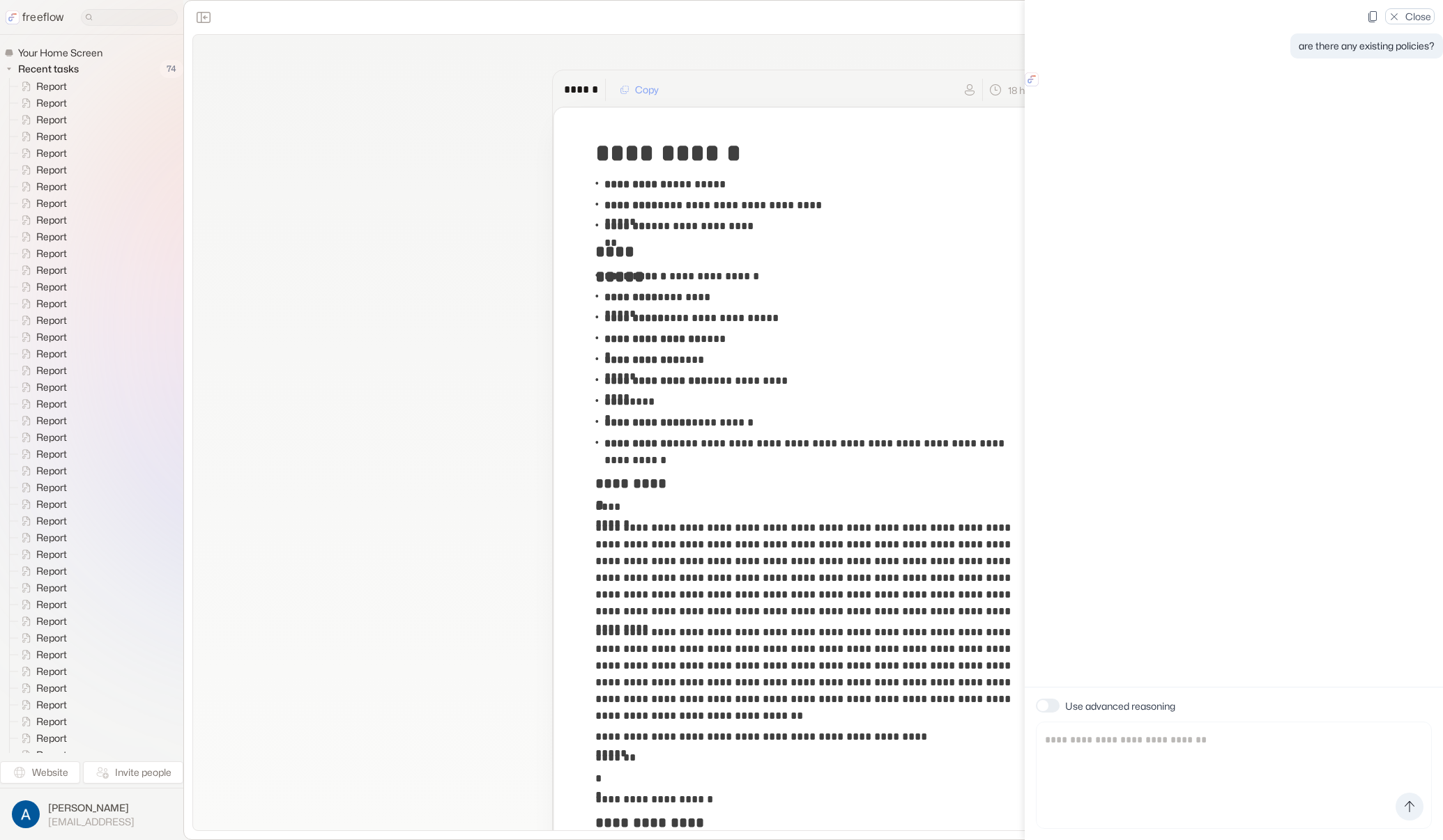
click at [1256, 18] on p "Close" at bounding box center [1418, 16] width 25 height 15
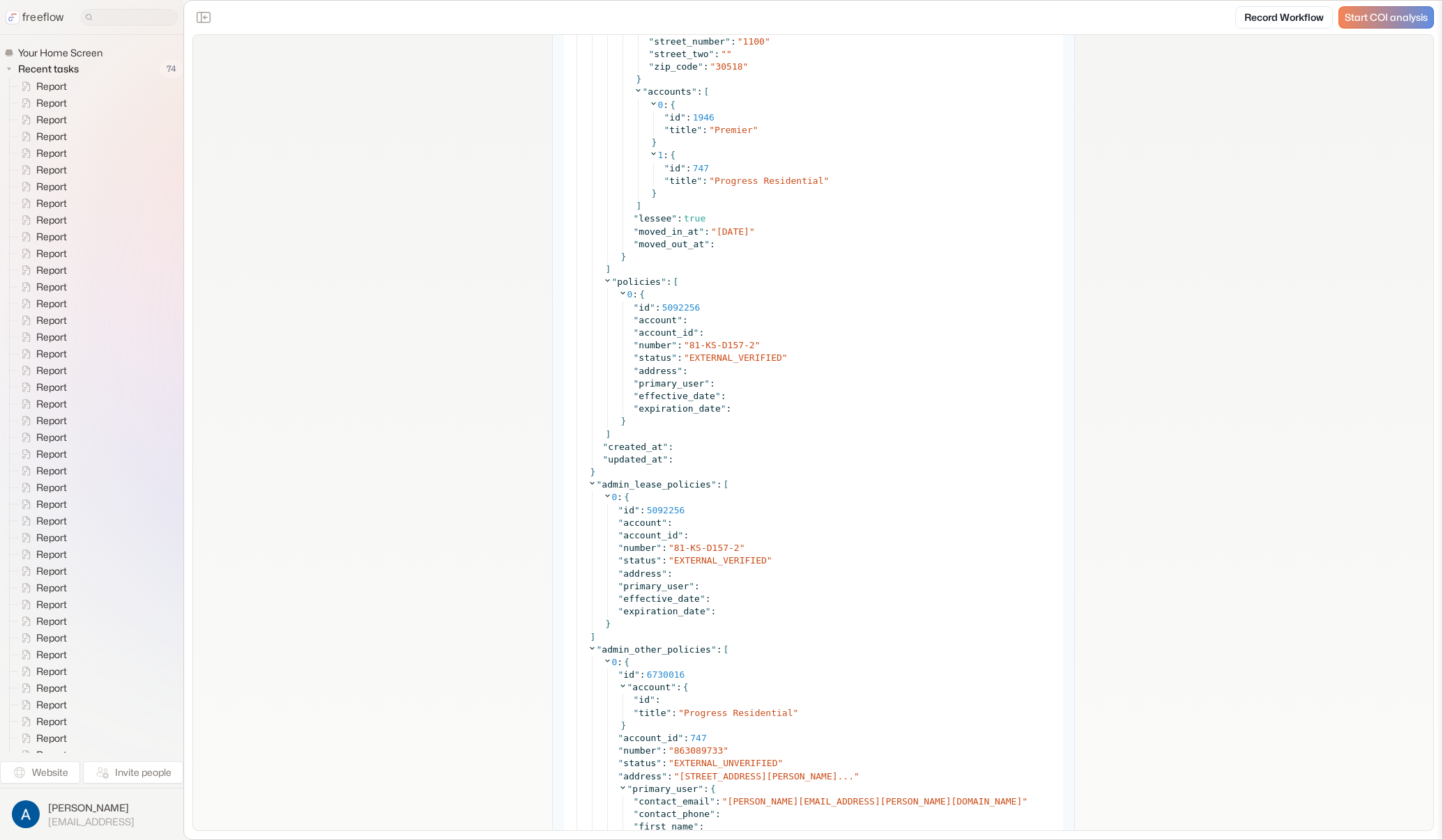
scroll to position [3777, 0]
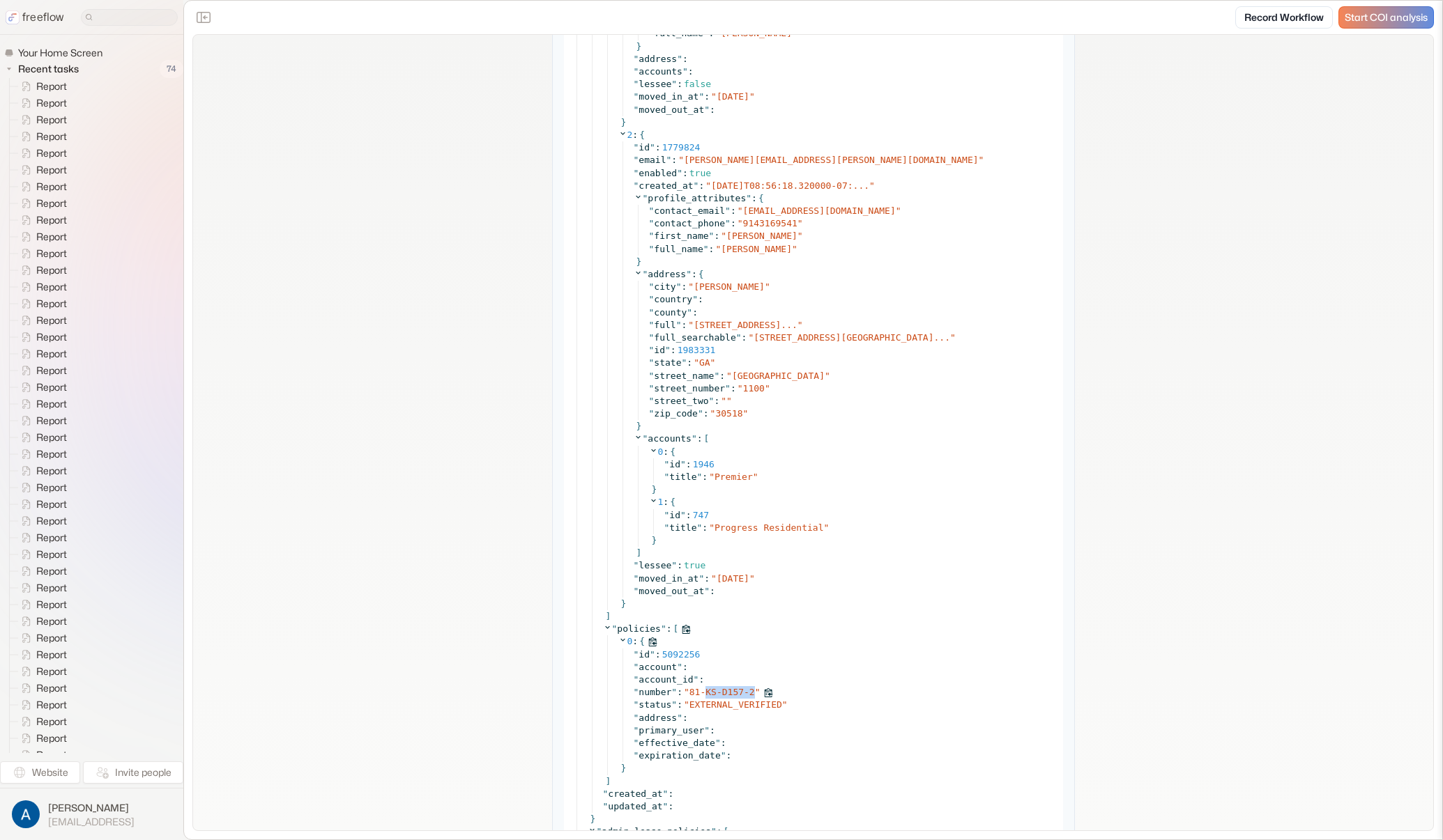
drag, startPoint x: 702, startPoint y: 692, endPoint x: 748, endPoint y: 688, distance: 46.2
click at [748, 688] on span "81-KS-D157-2" at bounding box center [722, 692] width 66 height 11
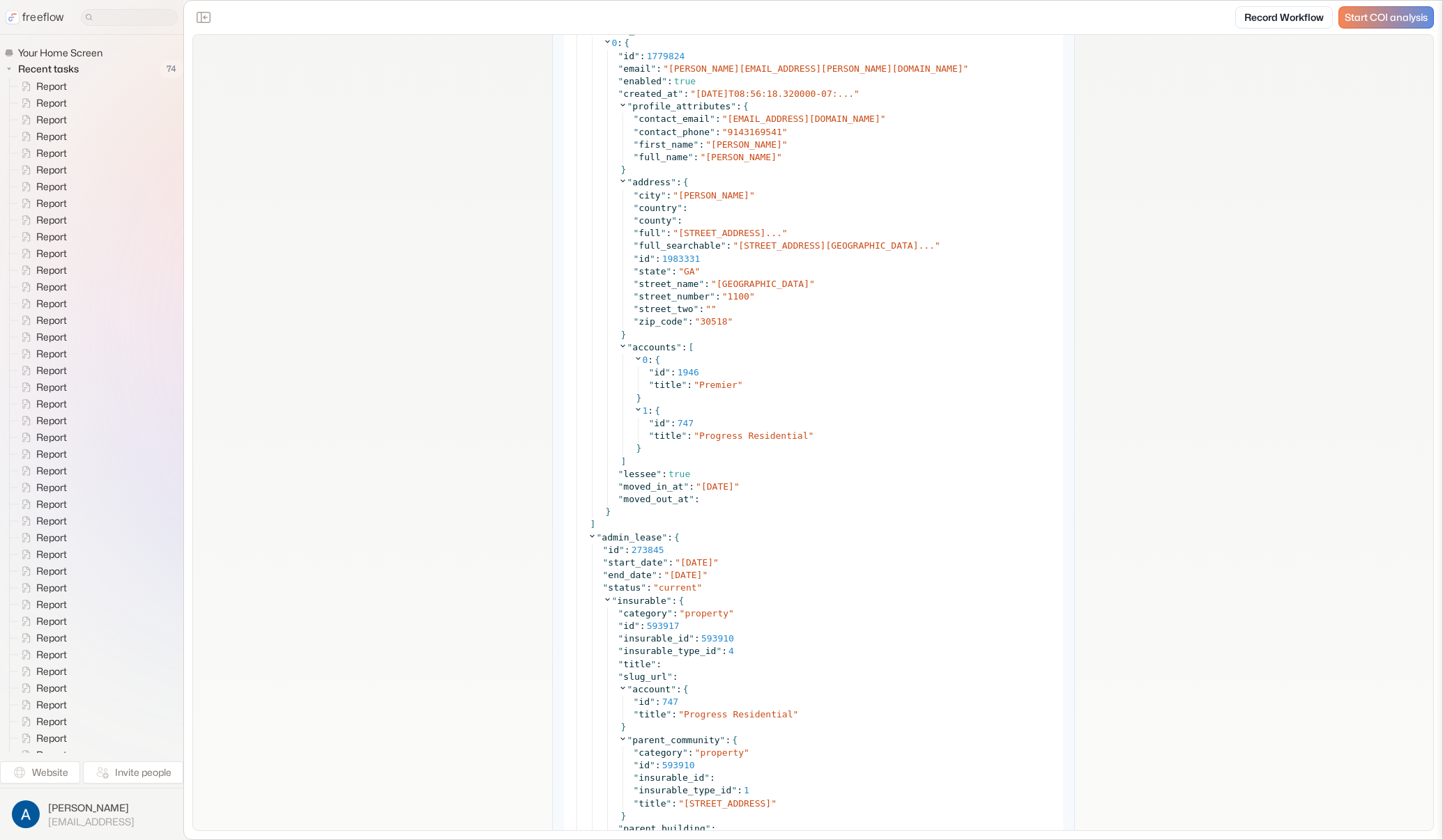
scroll to position [1881, 0]
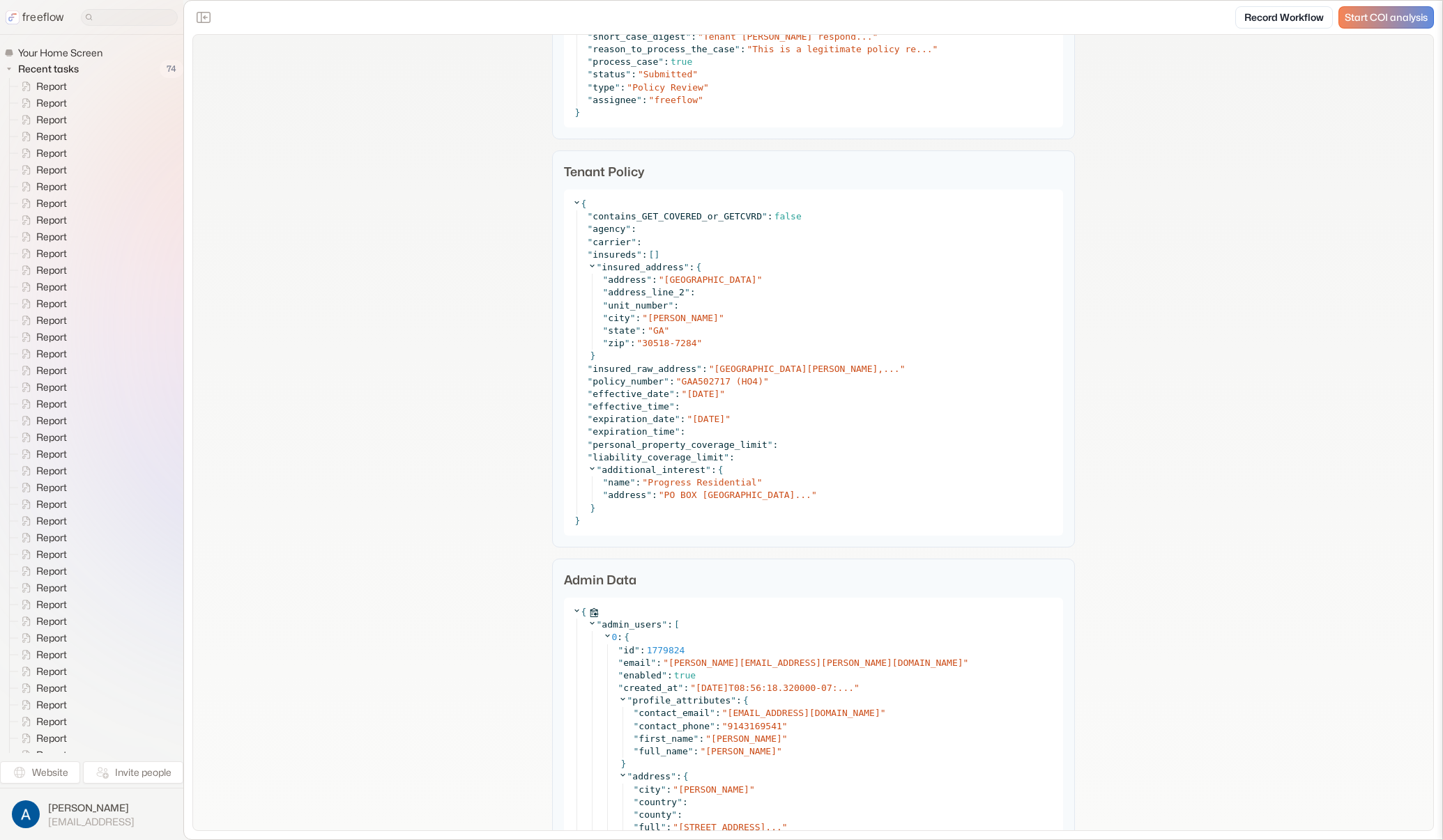
click at [572, 608] on icon at bounding box center [576, 610] width 9 height 9
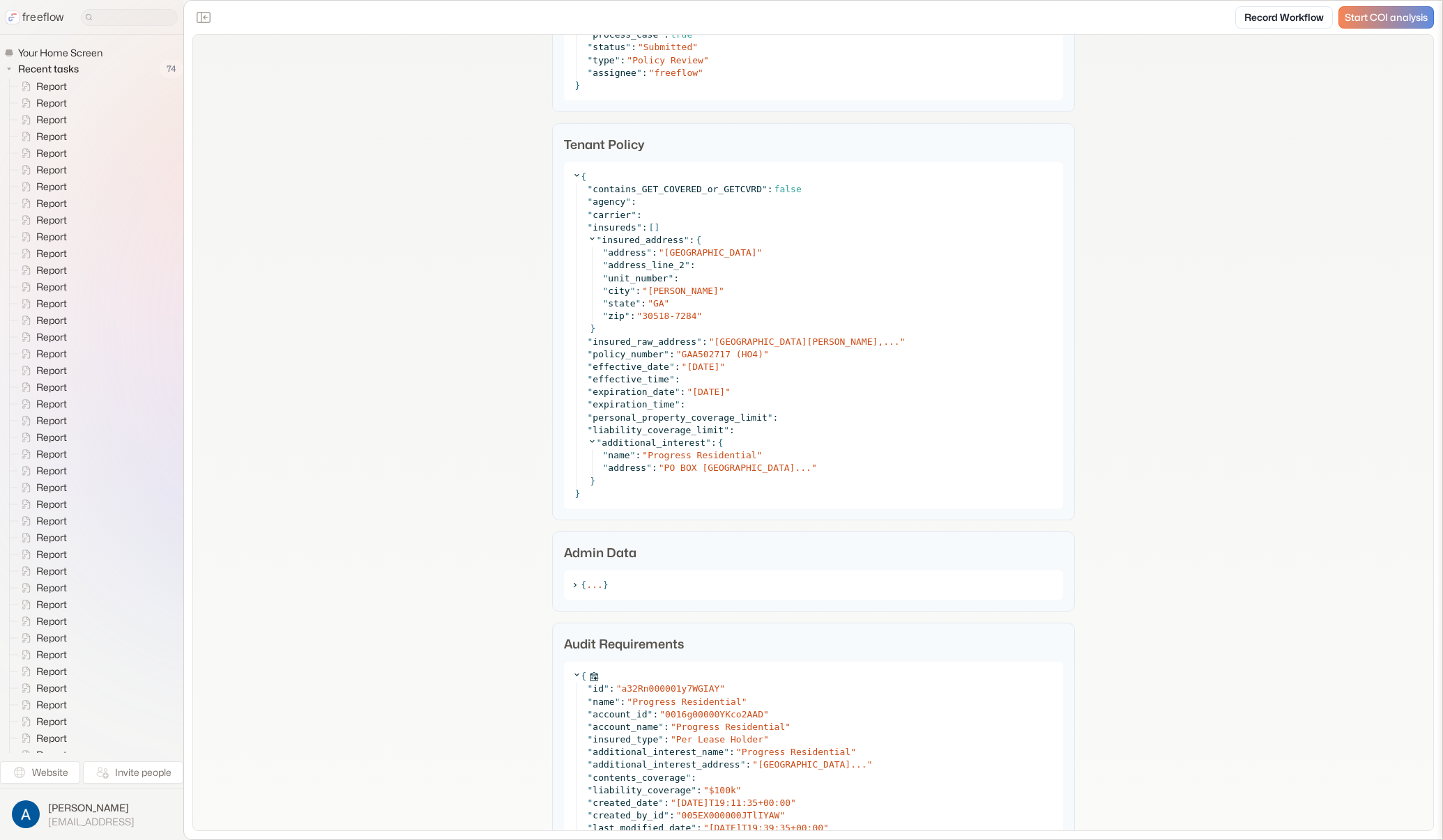
click at [573, 676] on icon at bounding box center [576, 674] width 9 height 9
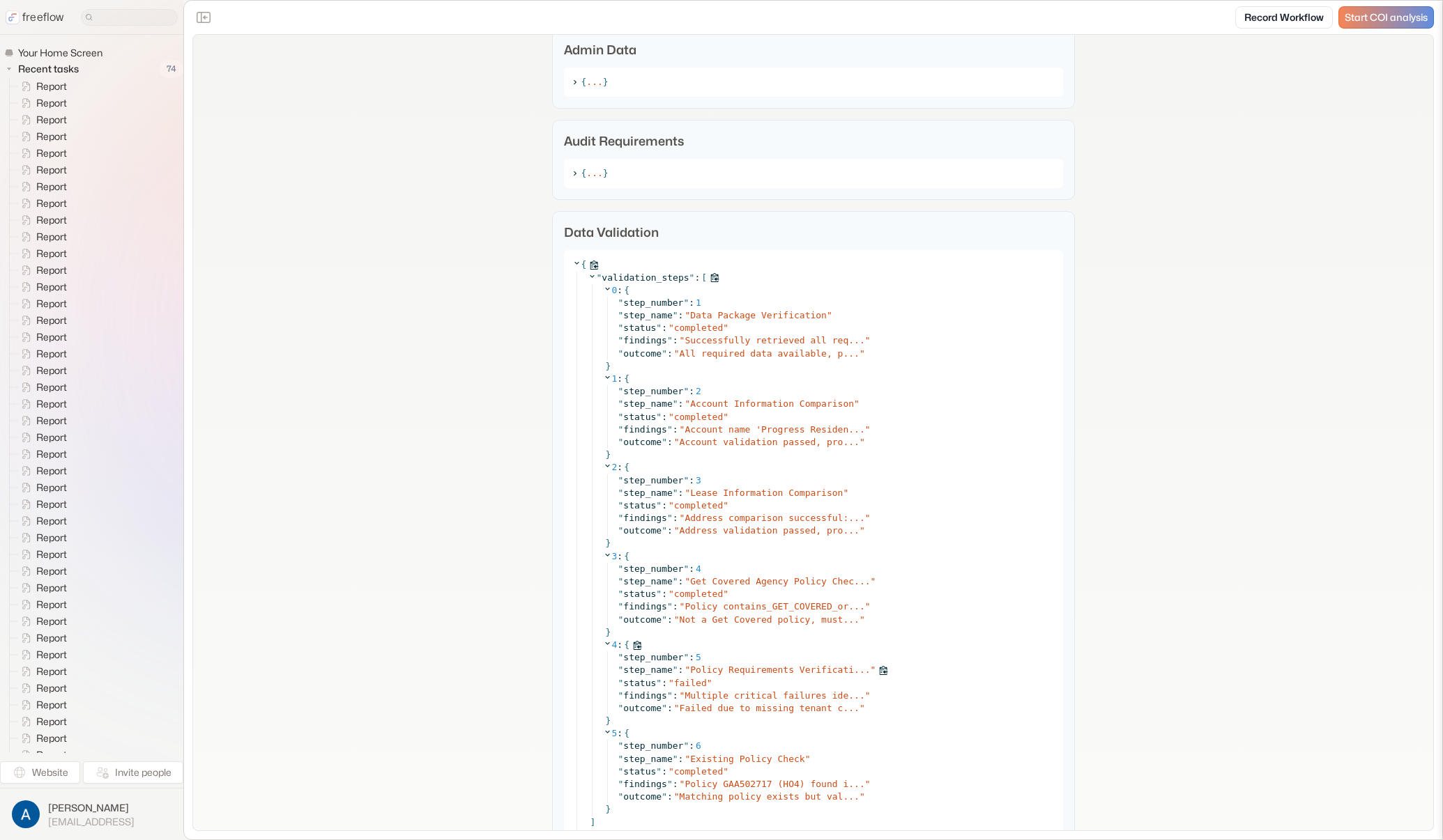
scroll to position [2472, 0]
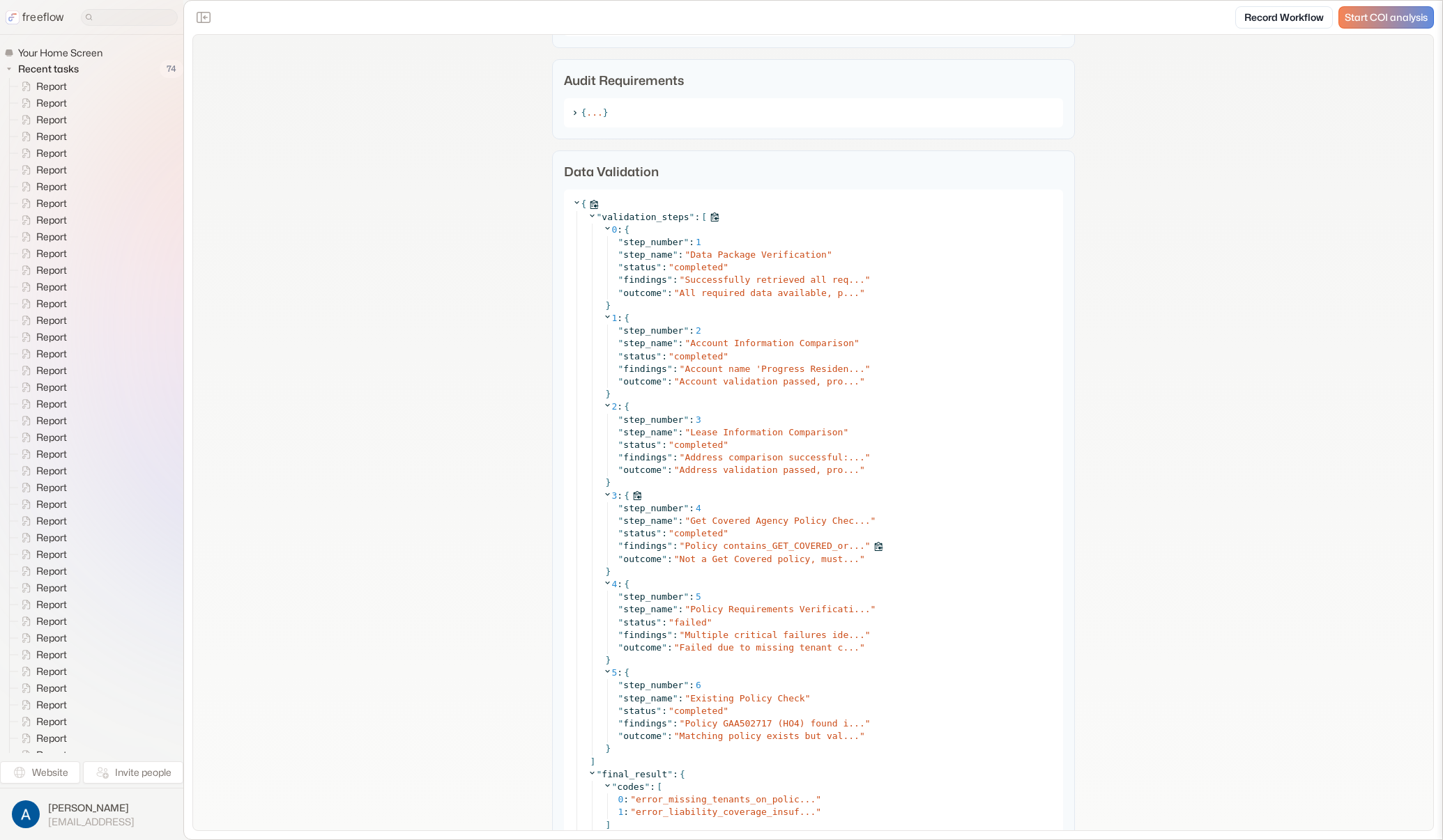
click at [743, 548] on span "Policy contains_GET_COVERED_or..." at bounding box center [775, 546] width 180 height 11
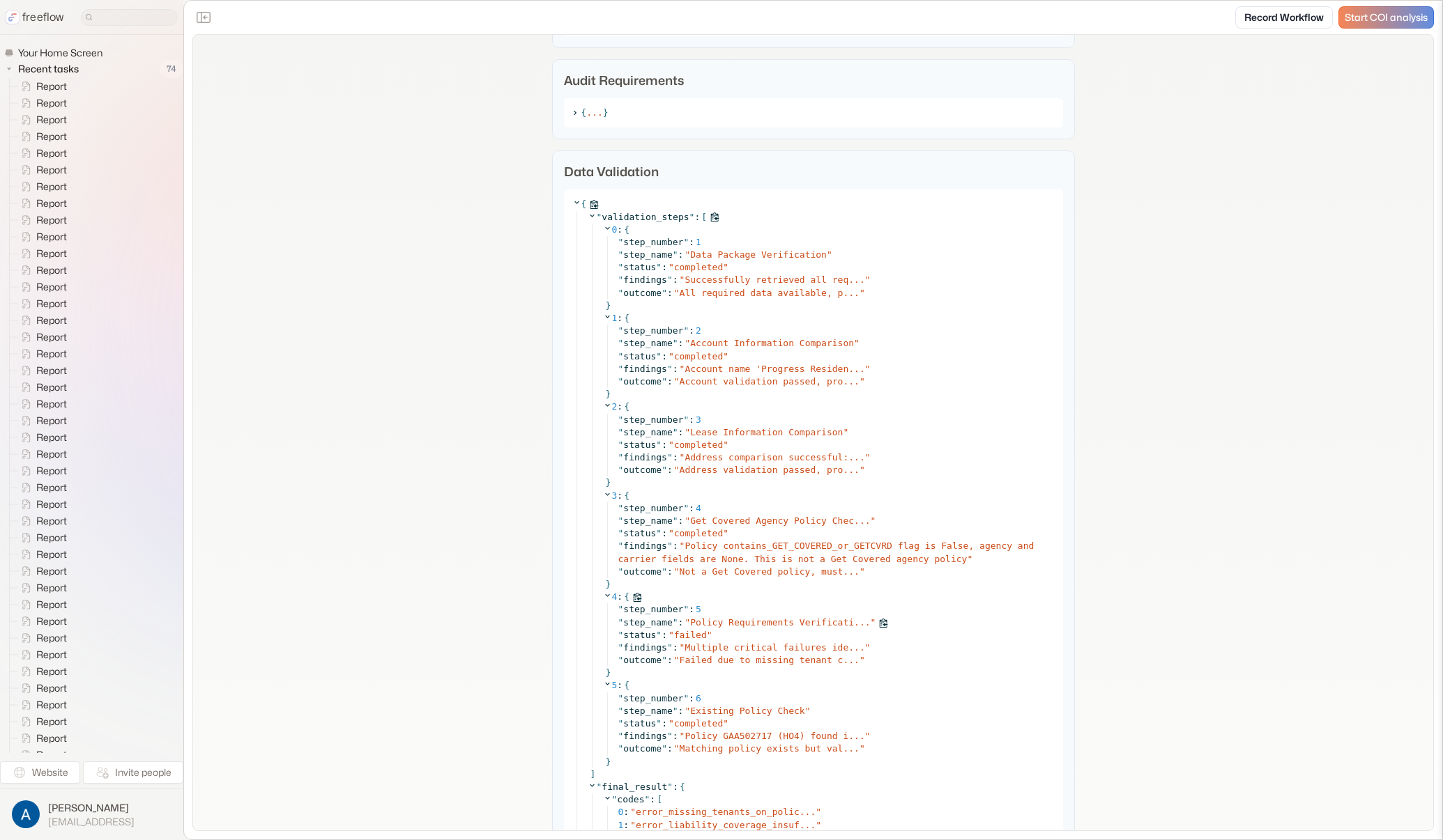
click at [756, 620] on span "Policy Requirements Verificati..." at bounding box center [780, 622] width 180 height 11
click at [758, 652] on span "Multiple critical failures ide..." at bounding box center [775, 648] width 180 height 11
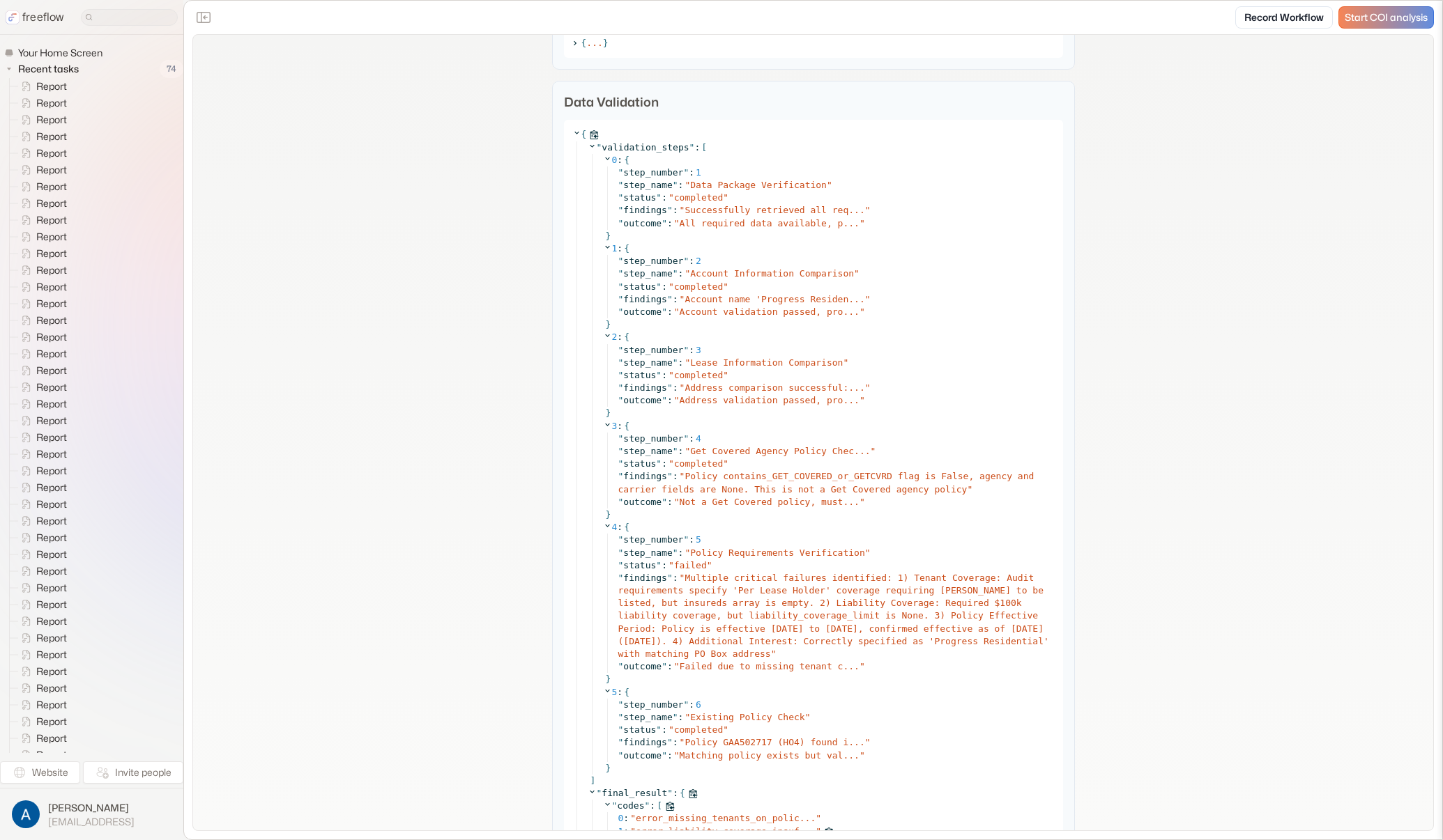
scroll to position [2750, 0]
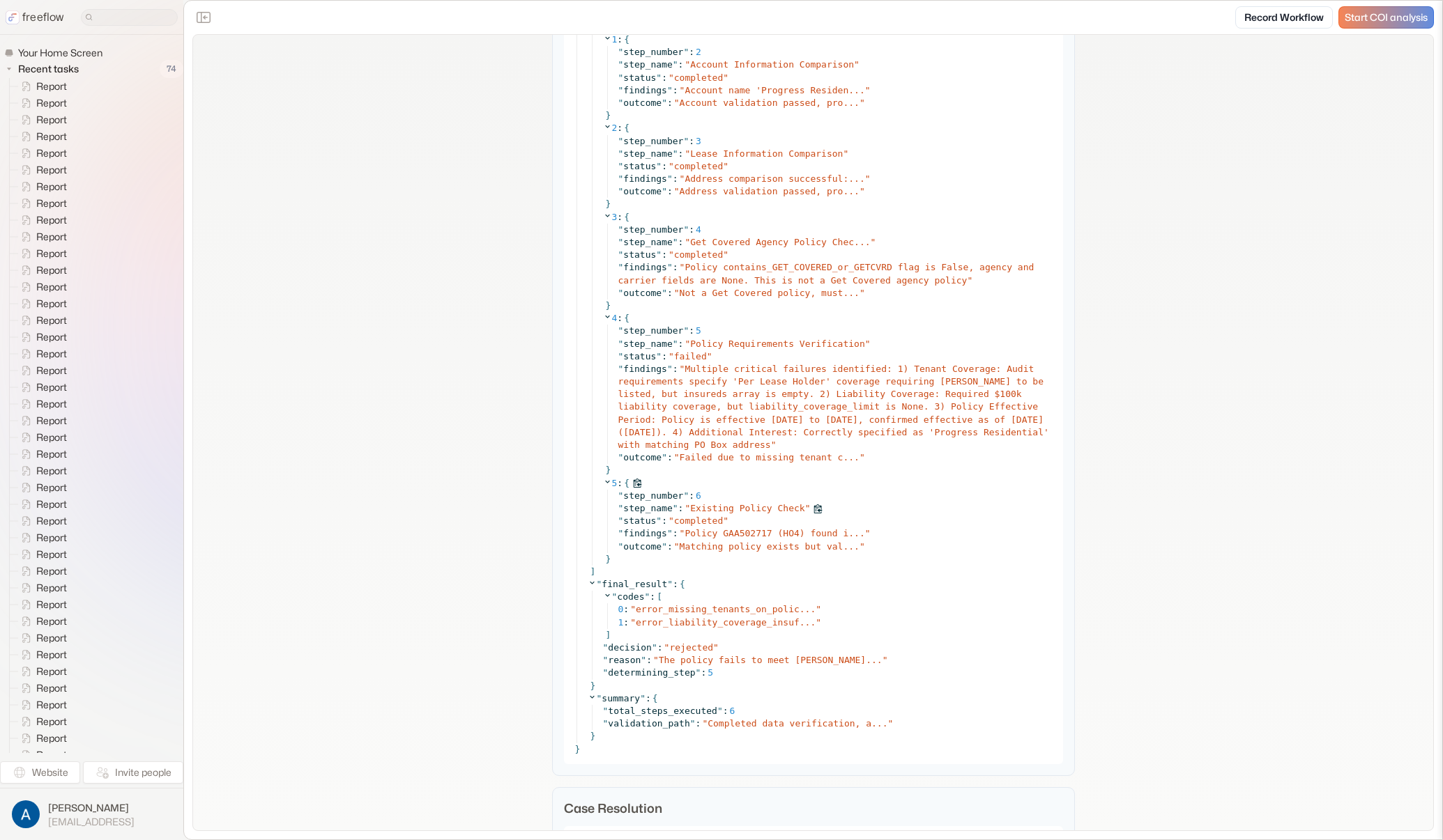
click at [745, 510] on span "Existing Policy Check" at bounding box center [747, 508] width 114 height 11
drag, startPoint x: 751, startPoint y: 534, endPoint x: 794, endPoint y: 549, distance: 45.5
click at [751, 534] on span "Policy GAA502717 (HO4) found i..." at bounding box center [775, 533] width 180 height 11
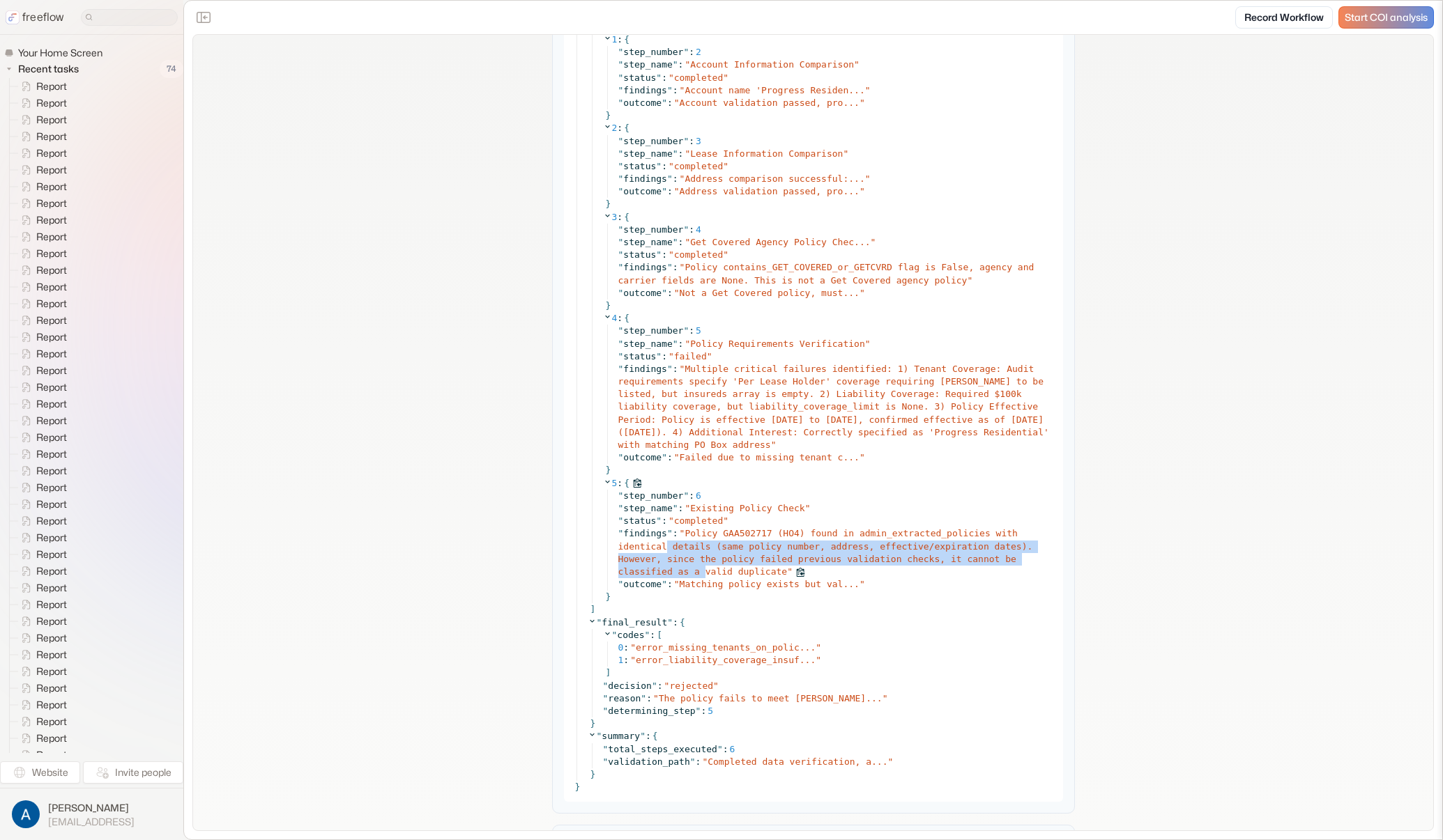
drag, startPoint x: 663, startPoint y: 551, endPoint x: 744, endPoint y: 535, distance: 82.6
click at [701, 568] on span "Policy GAA502717 (HO4) found in admin_extracted_policies with identical details…" at bounding box center [826, 552] width 415 height 49
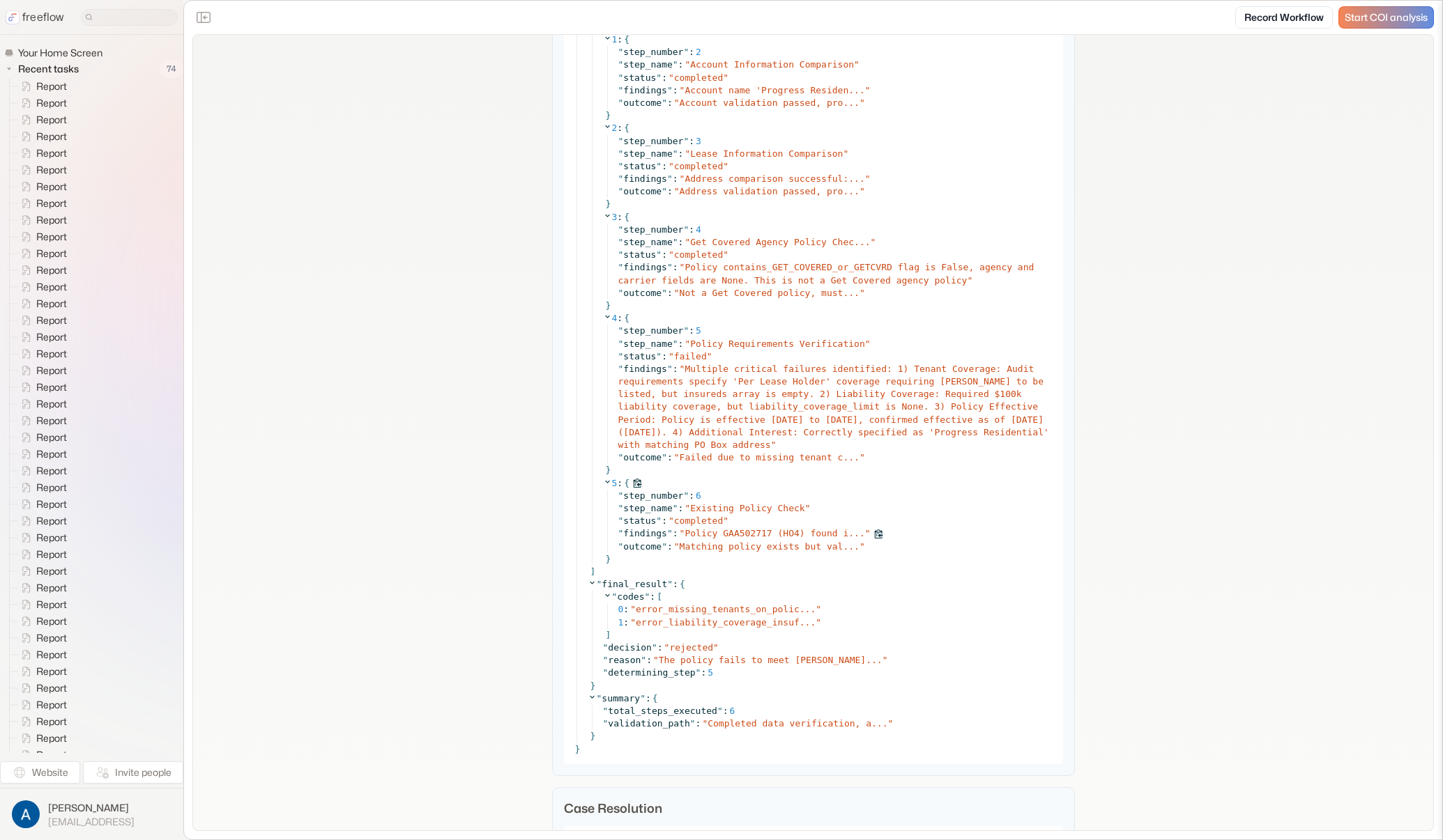
click at [724, 534] on span "Policy GAA502717 (HO4) found i..." at bounding box center [775, 533] width 180 height 11
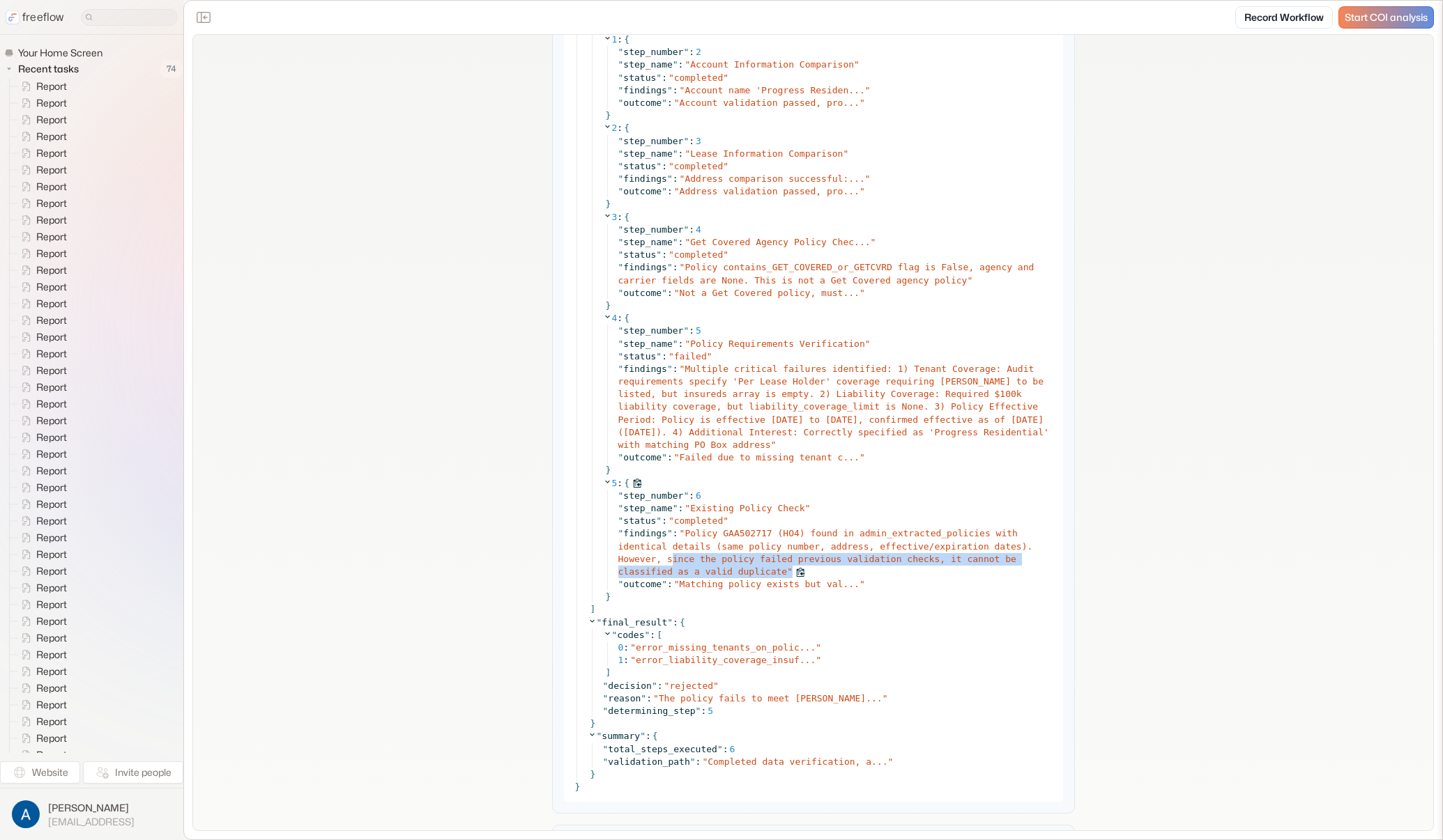
drag, startPoint x: 670, startPoint y: 559, endPoint x: 787, endPoint y: 570, distance: 117.5
click at [787, 570] on div "" findings " : " Policy GAA502717 (HO4) found in admin_extracted_policies with …" at bounding box center [836, 553] width 436 height 51
drag, startPoint x: 667, startPoint y: 560, endPoint x: 769, endPoint y: 570, distance: 102.5
click at [769, 570] on span "Policy GAA502717 (HO4) found in admin_extracted_policies with identical details…" at bounding box center [826, 552] width 415 height 49
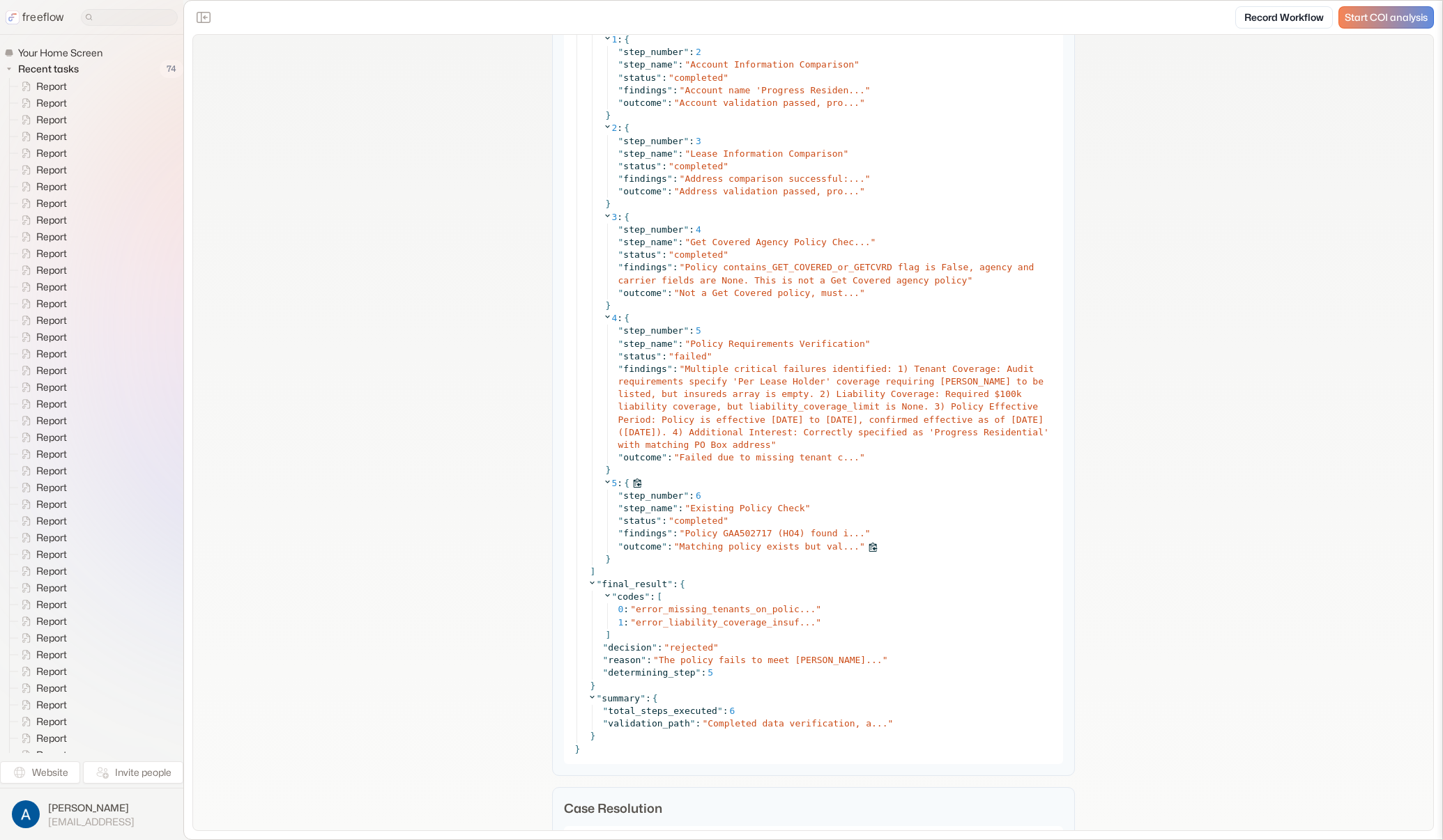
click at [755, 550] on span "Matching policy exists but val..." at bounding box center [770, 546] width 180 height 11
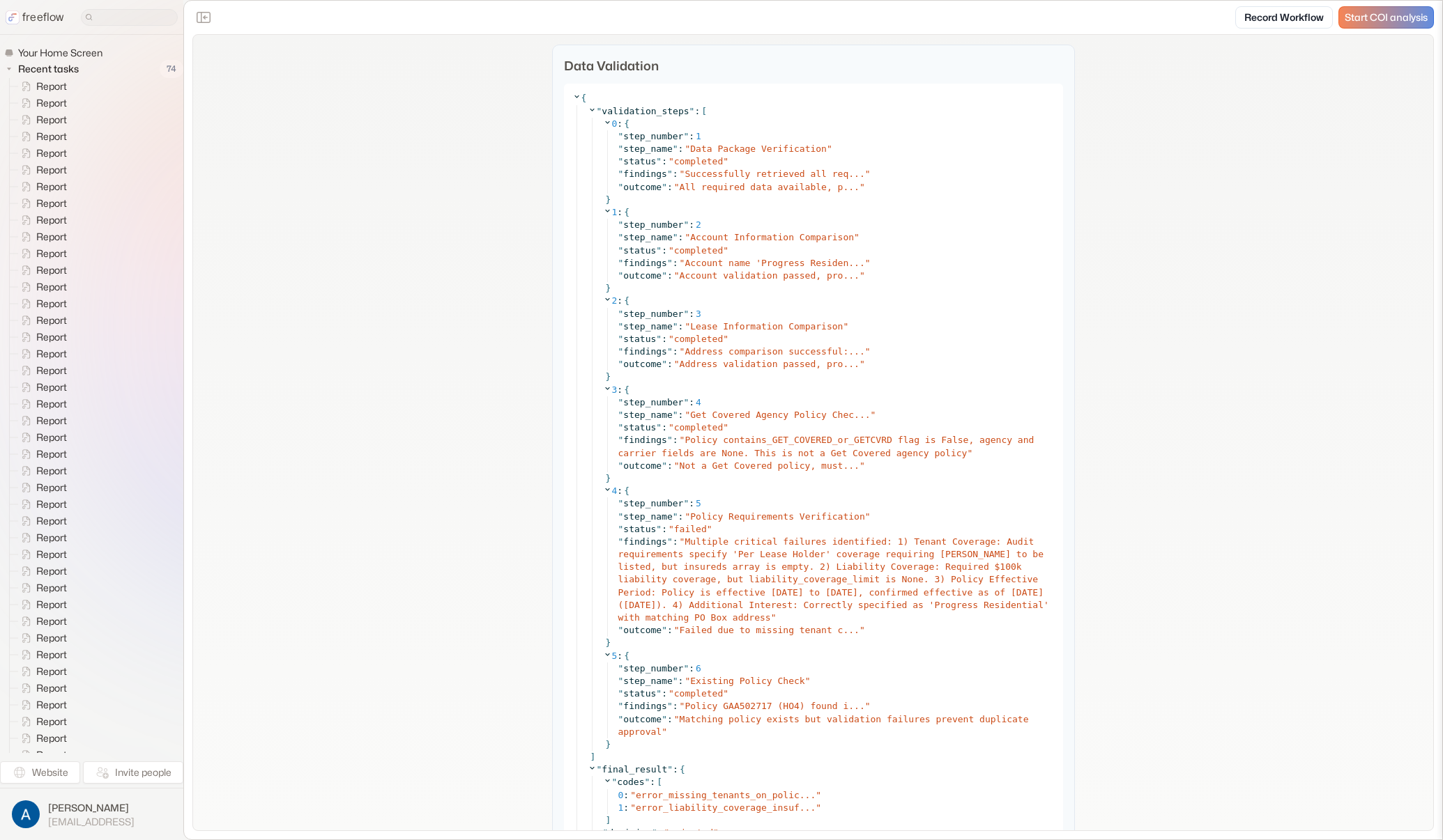
scroll to position [2598, 0]
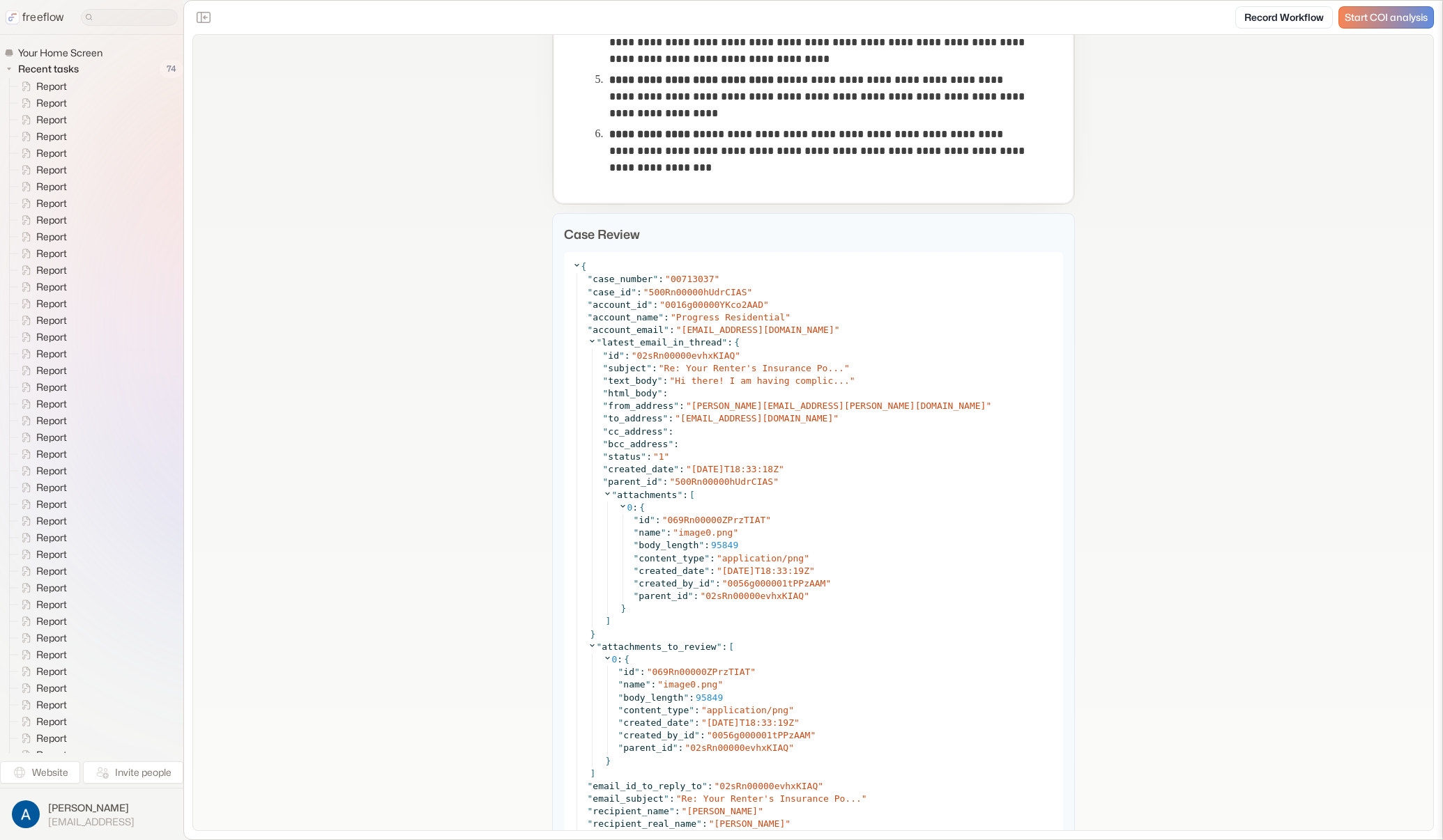
scroll to position [873, 0]
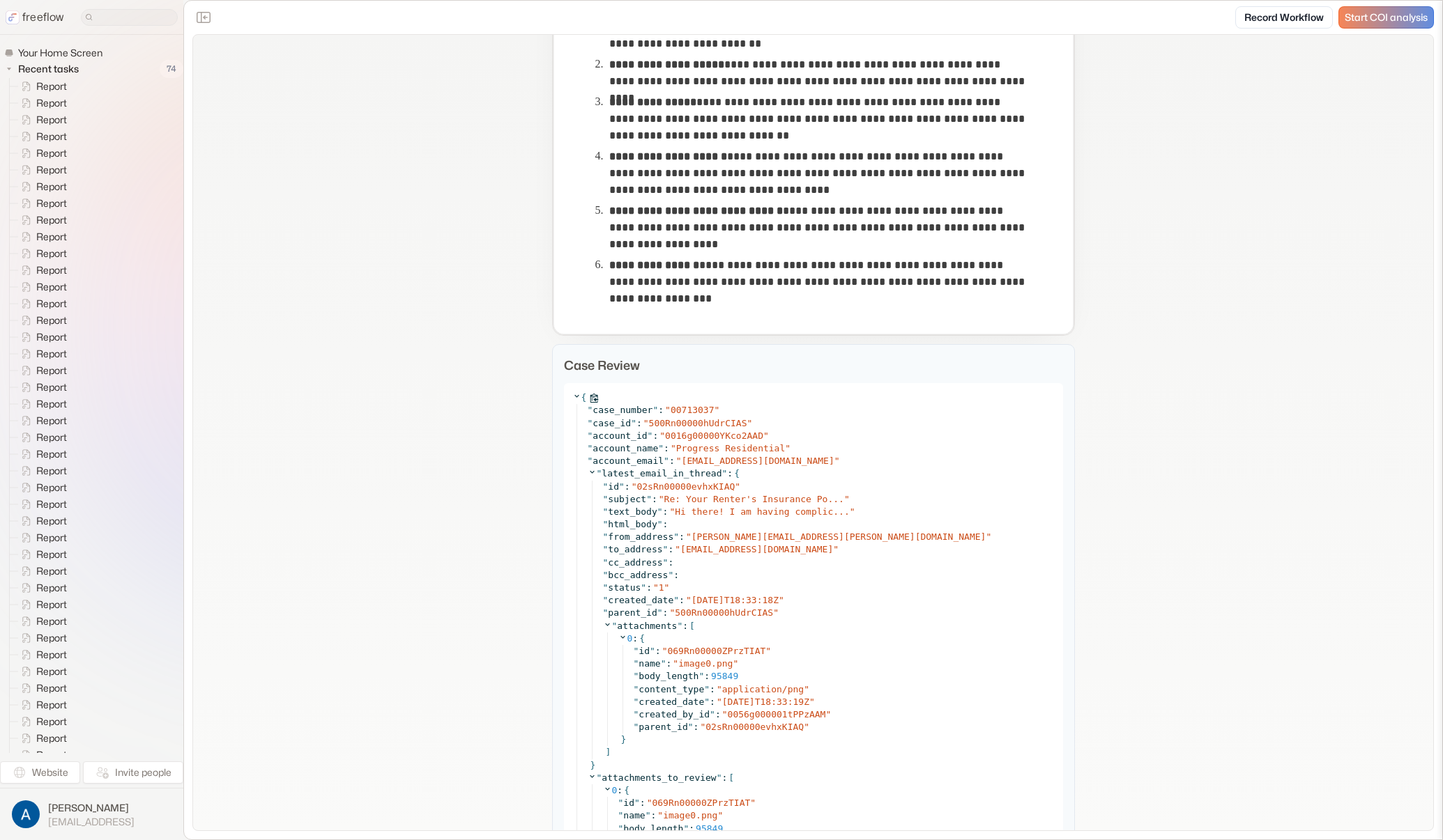
click at [572, 393] on icon at bounding box center [576, 396] width 9 height 9
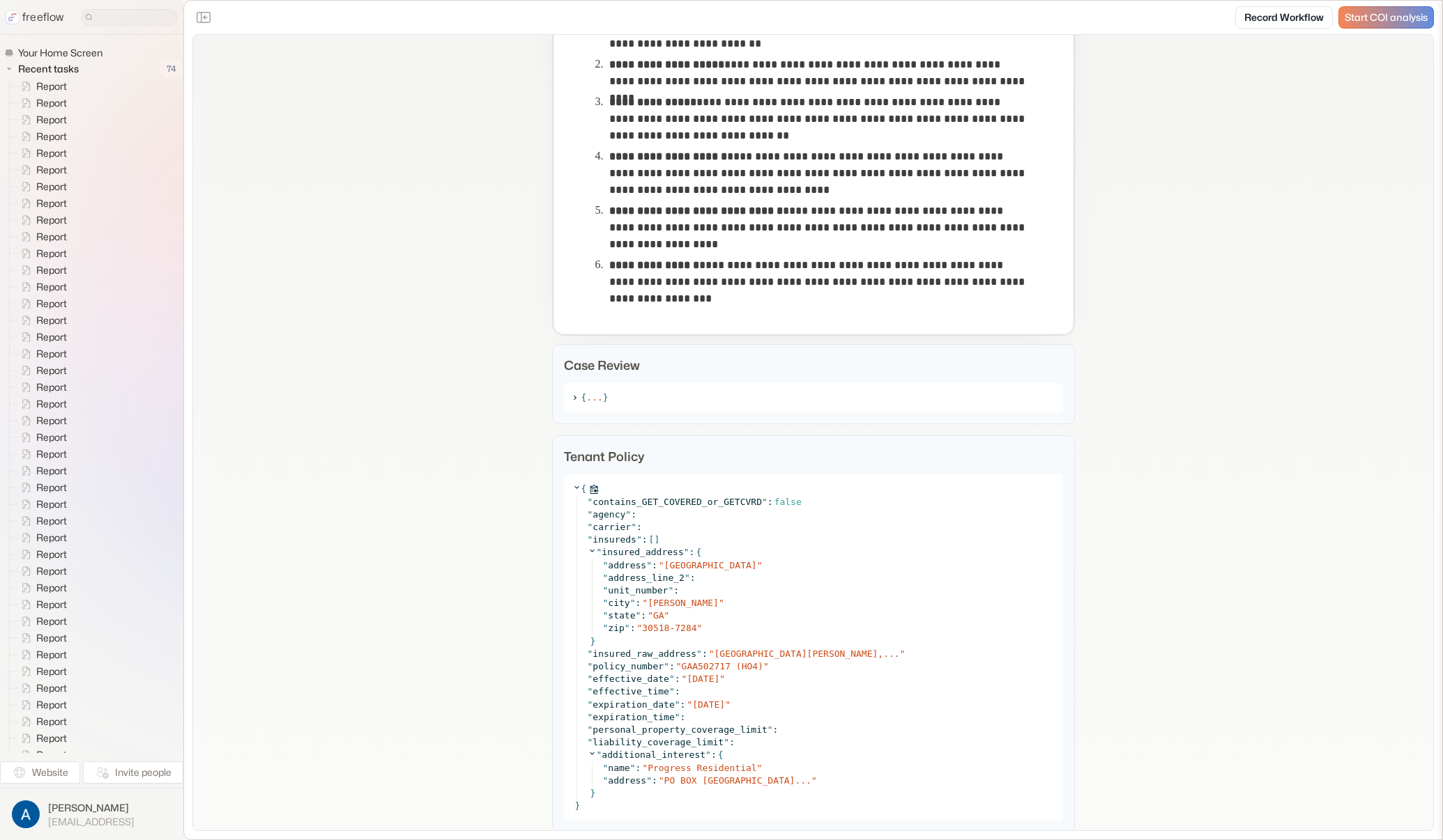
click at [572, 491] on icon at bounding box center [576, 487] width 9 height 9
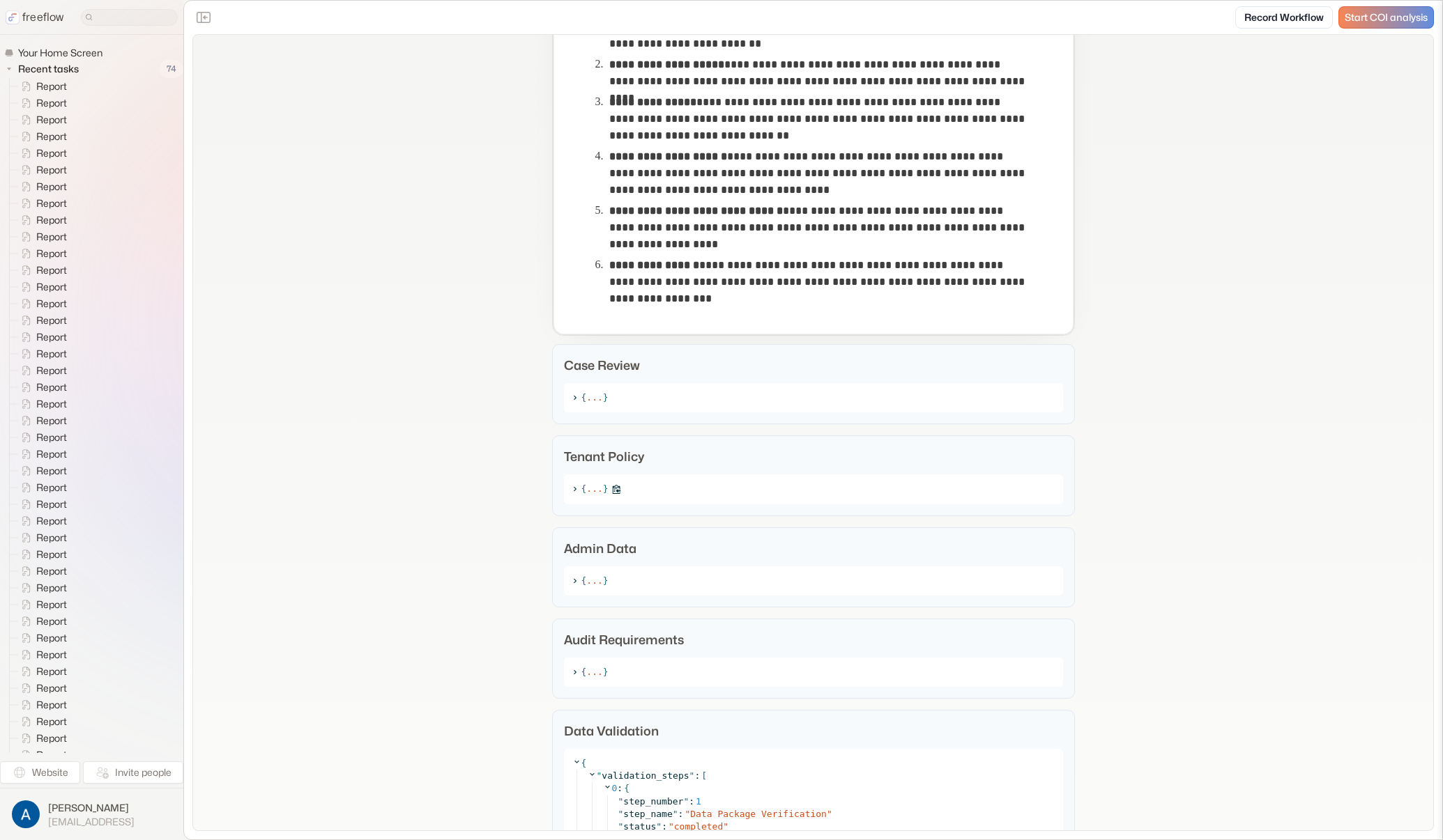
click at [570, 491] on icon at bounding box center [574, 489] width 9 height 9
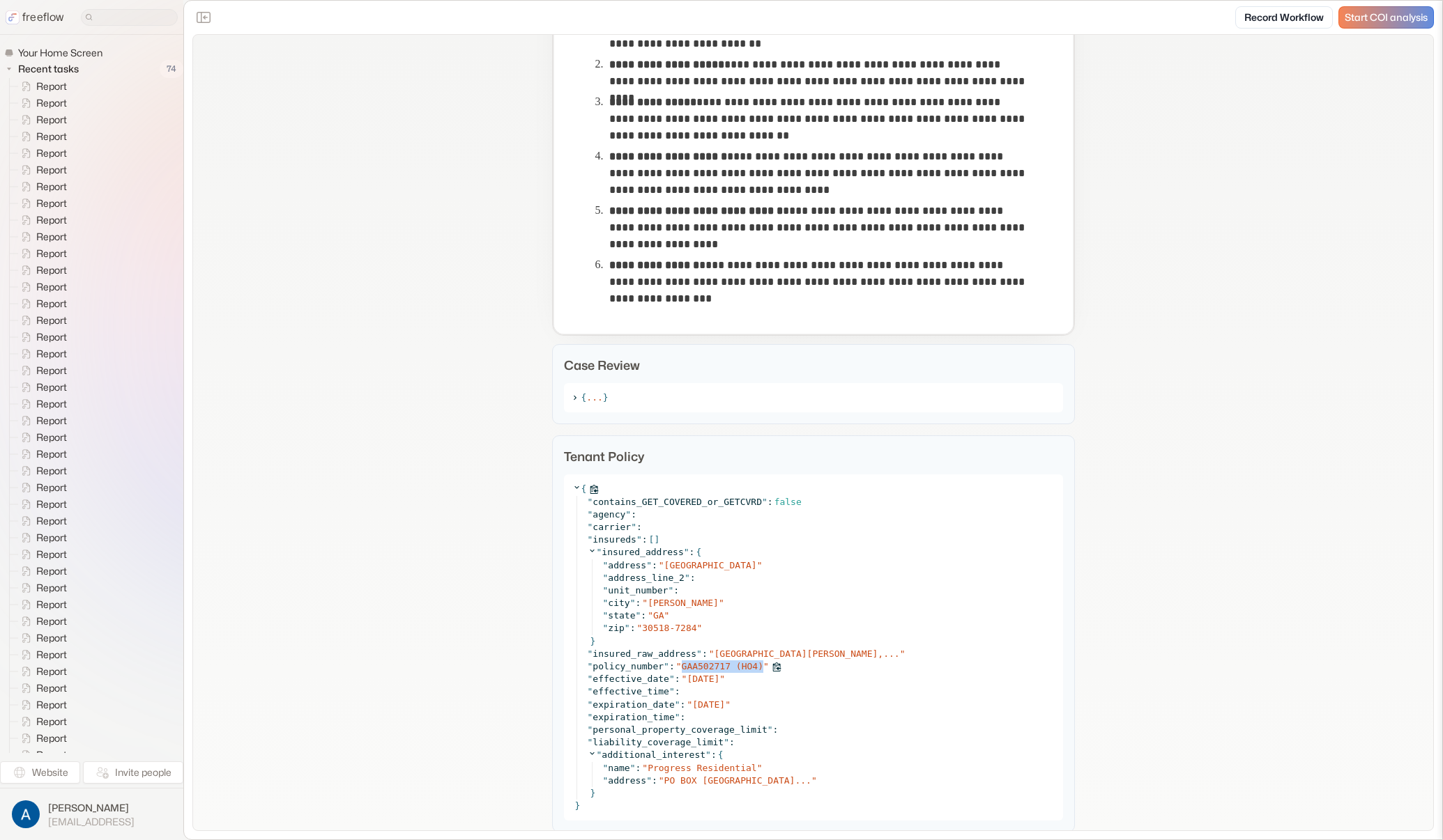
drag, startPoint x: 678, startPoint y: 669, endPoint x: 757, endPoint y: 669, distance: 79.0
click at [757, 669] on div "" policy_number " : " GAA502717 (HO4) "" at bounding box center [821, 667] width 467 height 13
click at [1162, 606] on div "**********" at bounding box center [813, 786] width 1240 height 3250
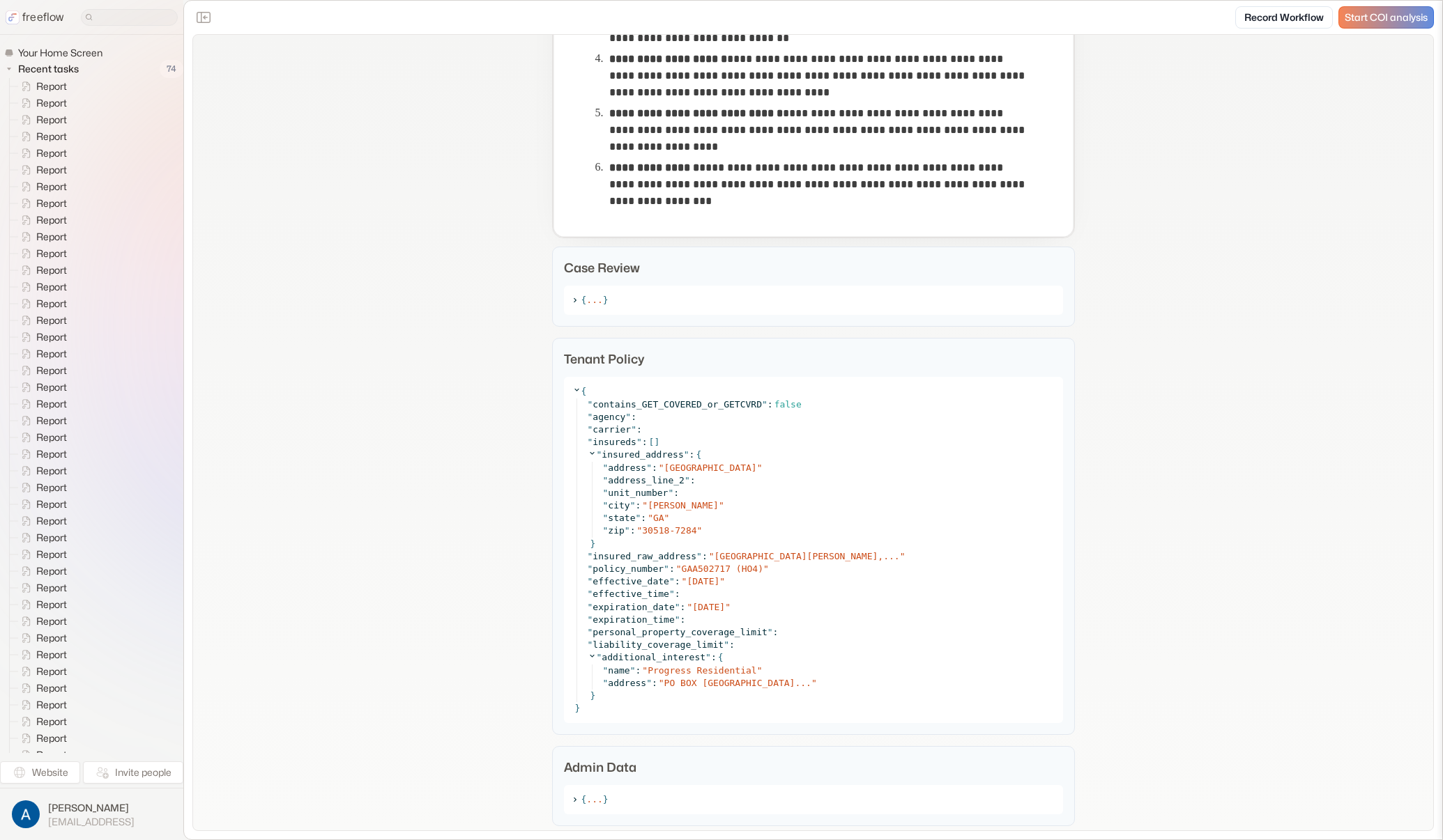
scroll to position [1124, 0]
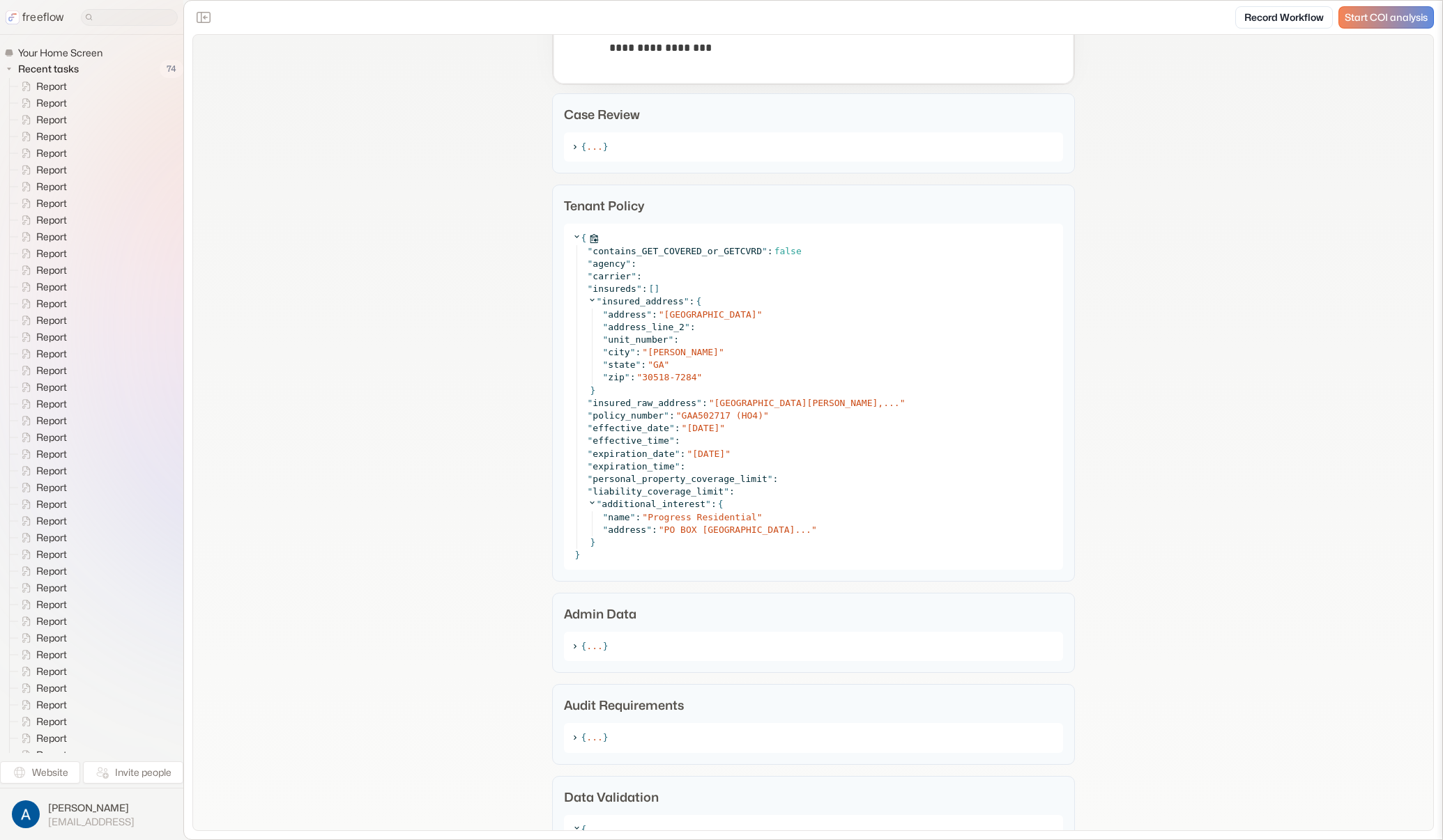
click at [572, 233] on icon at bounding box center [576, 236] width 9 height 9
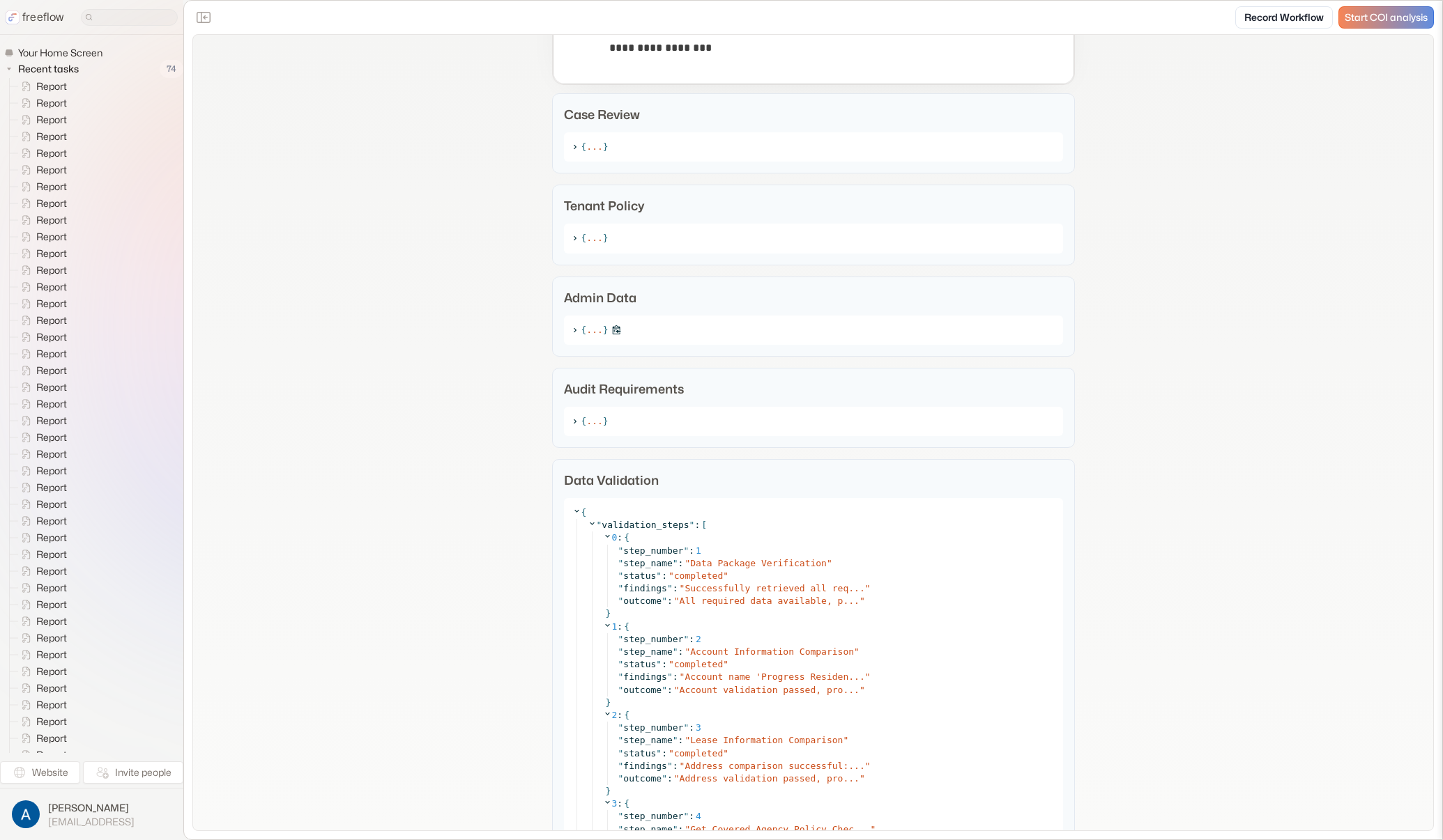
click at [570, 326] on icon at bounding box center [574, 330] width 9 height 9
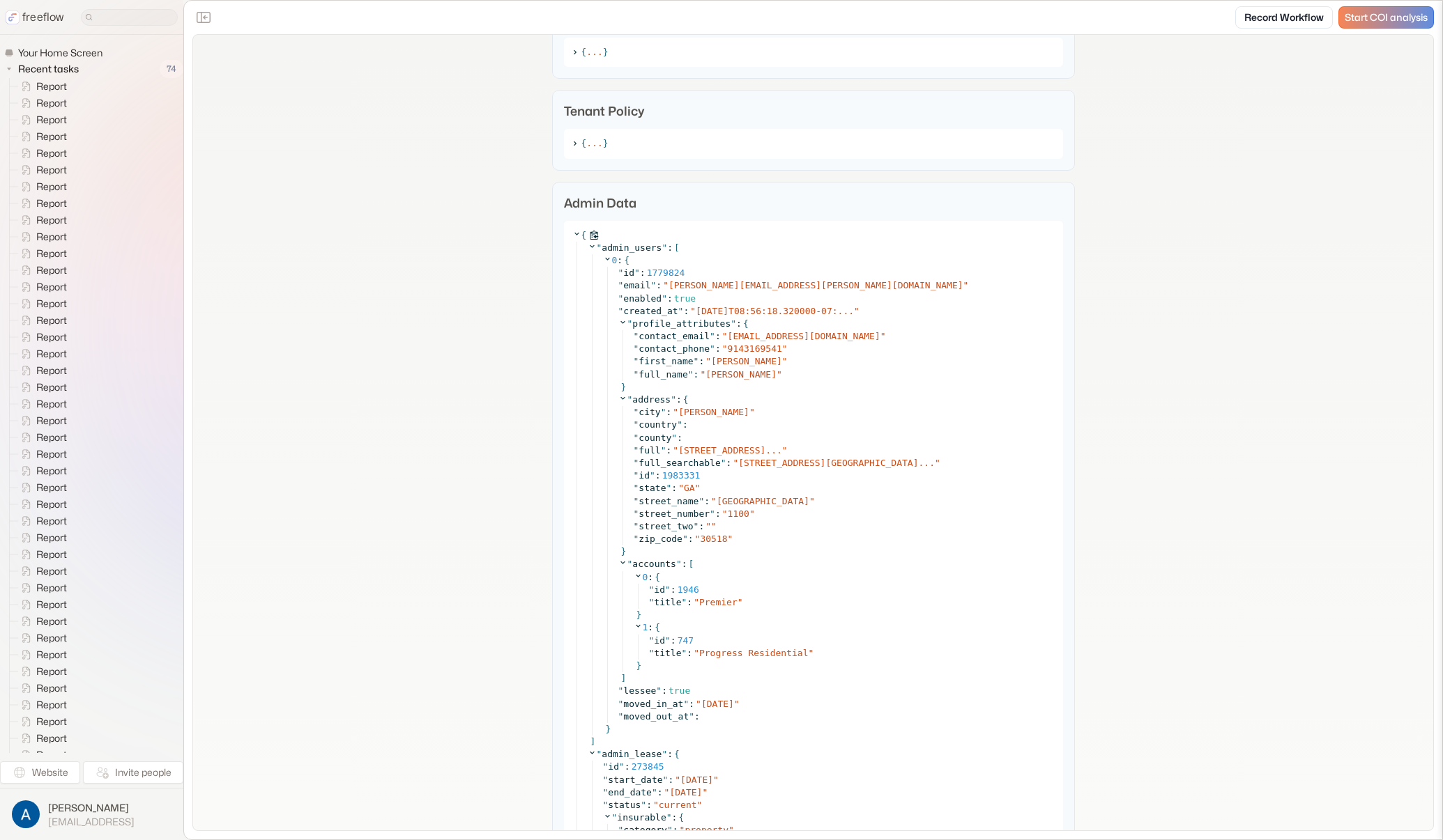
scroll to position [1070, 0]
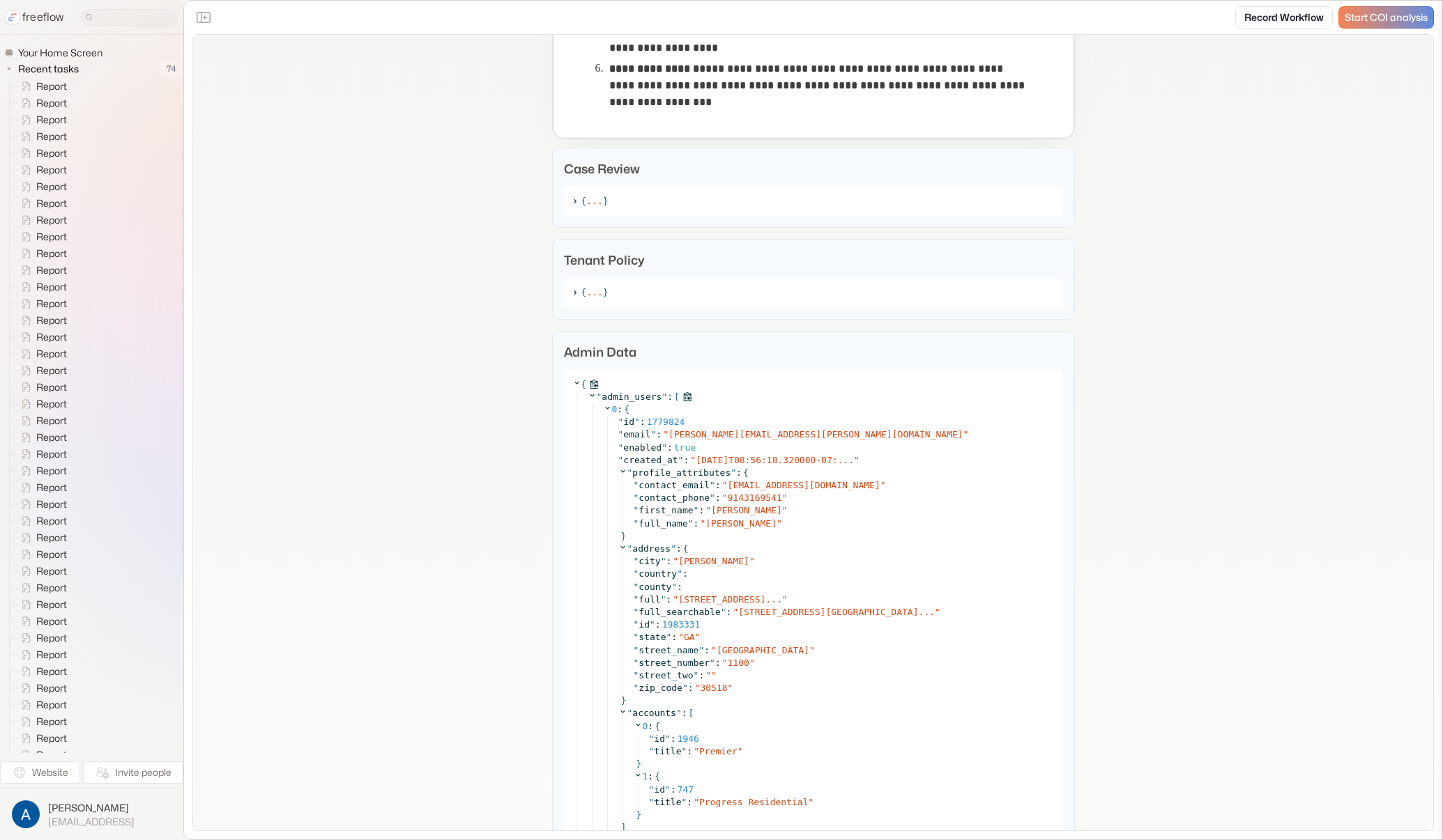
click at [588, 398] on icon at bounding box center [592, 395] width 9 height 9
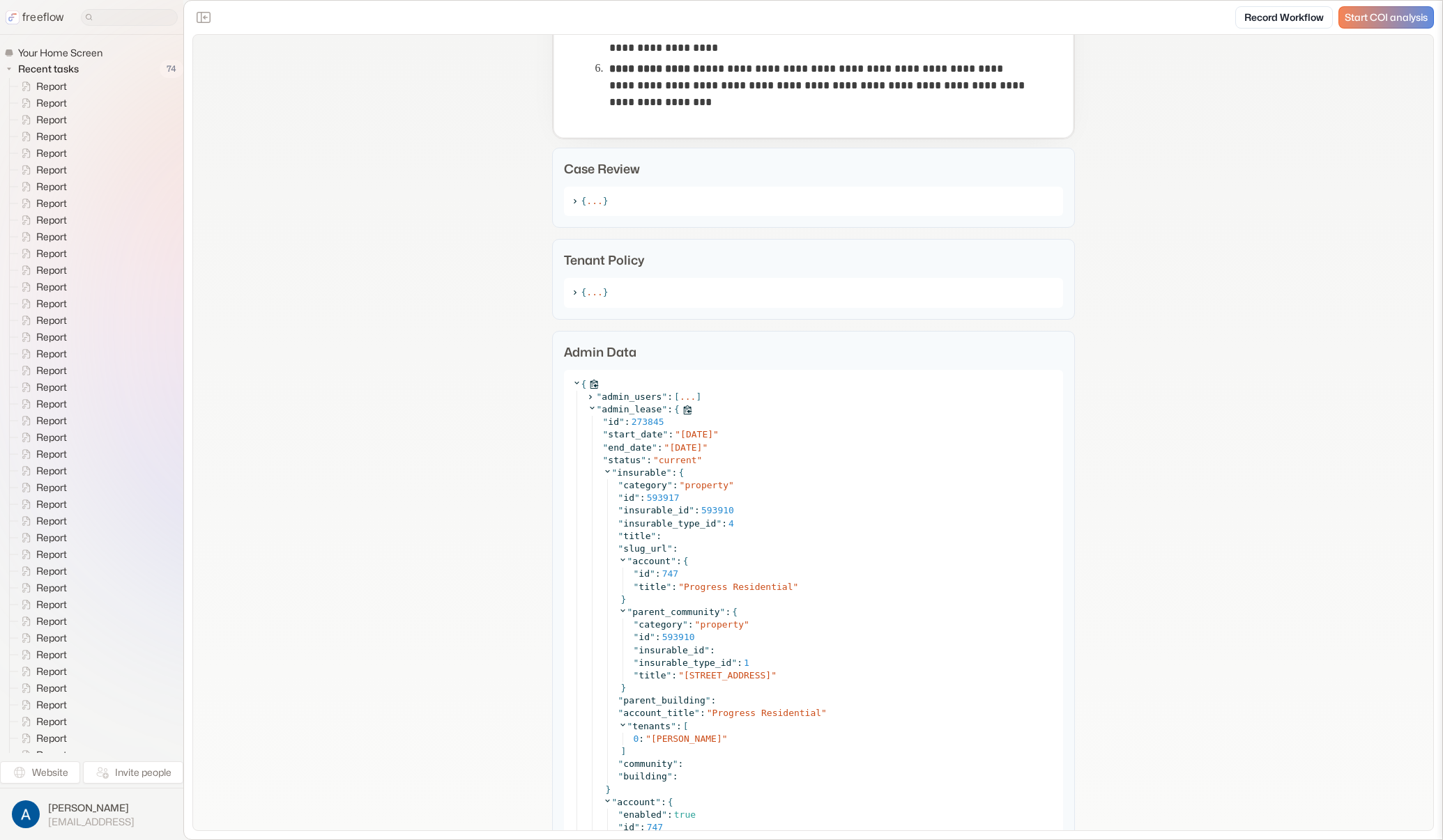
click at [588, 411] on icon at bounding box center [592, 408] width 9 height 9
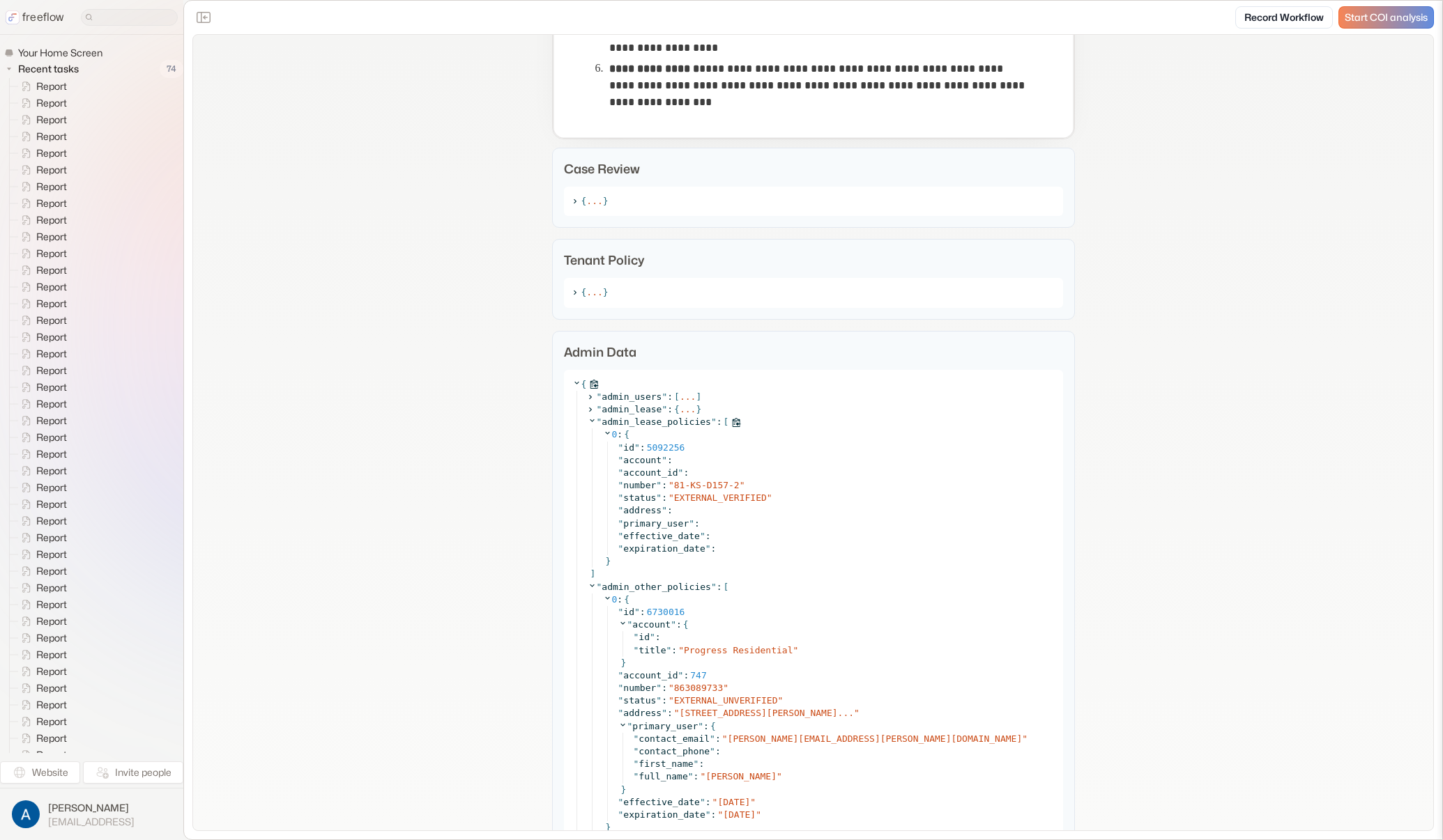
click at [588, 424] on icon at bounding box center [592, 420] width 9 height 9
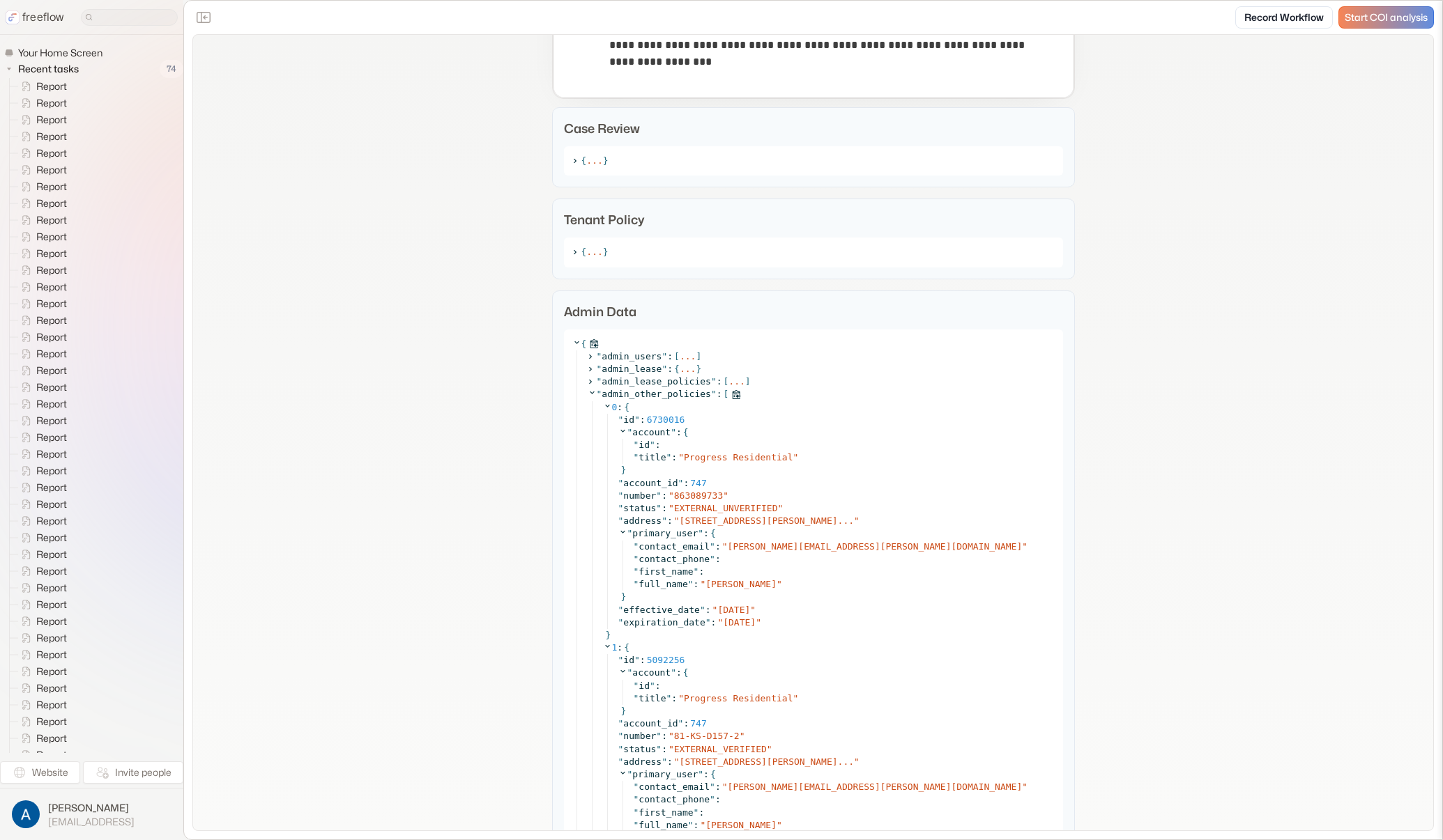
scroll to position [1112, 0]
click at [677, 492] on span "863089733" at bounding box center [698, 493] width 49 height 11
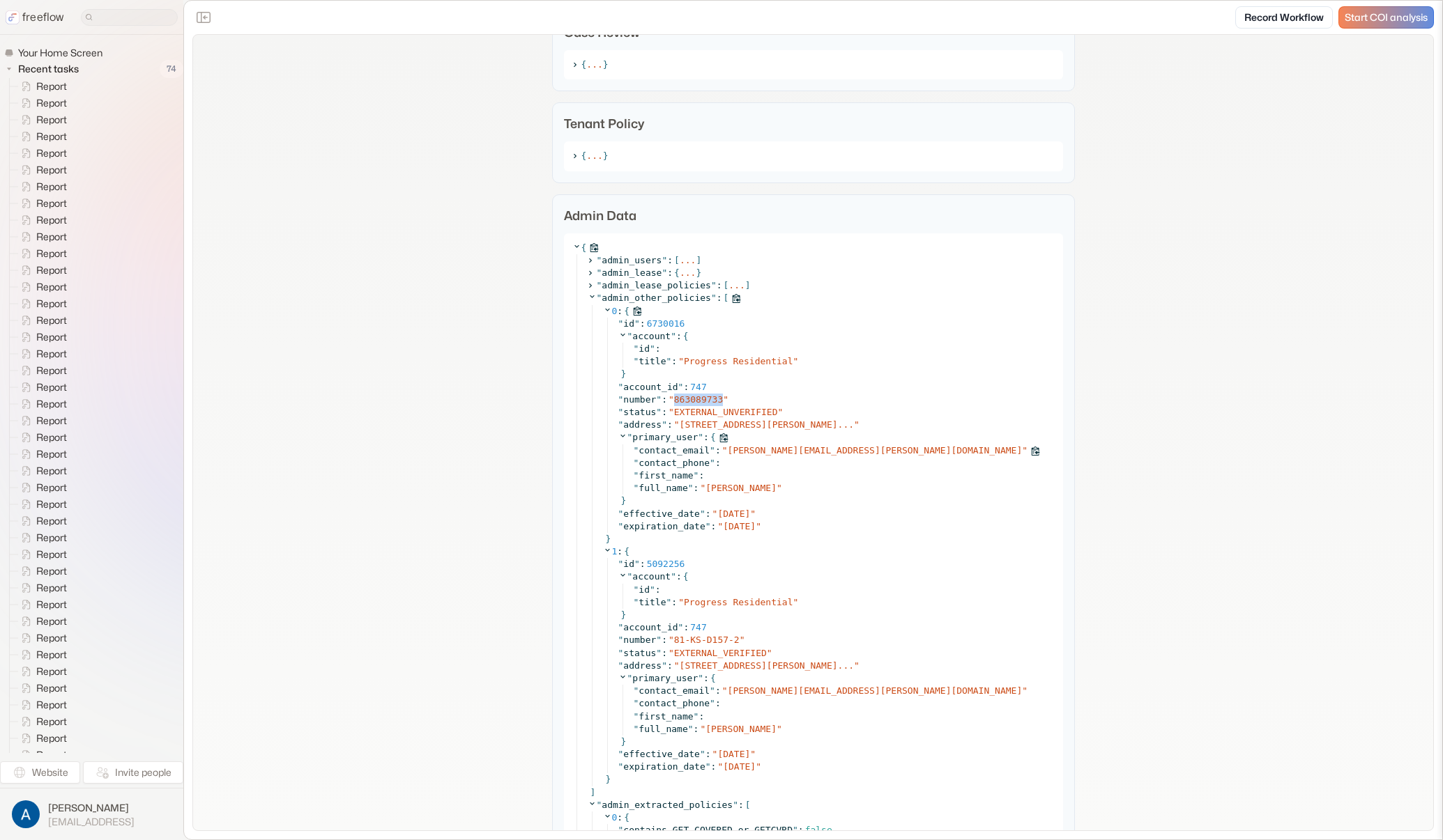
scroll to position [1288, 0]
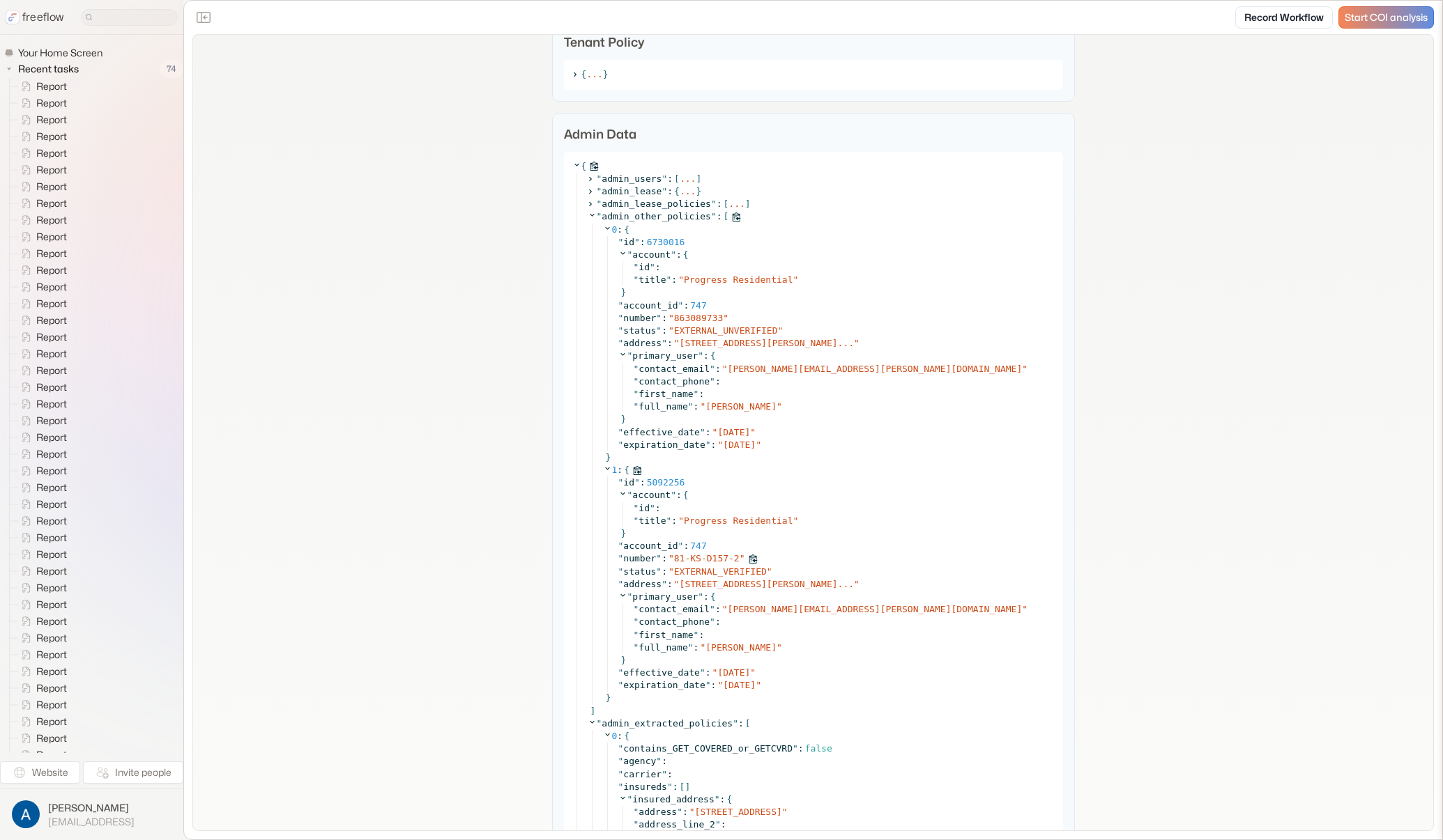
drag, startPoint x: 666, startPoint y: 558, endPoint x: 741, endPoint y: 558, distance: 75.0
click at [741, 558] on div "" number " : " 81-KS-D157-2 "" at bounding box center [836, 559] width 436 height 13
drag, startPoint x: 741, startPoint y: 558, endPoint x: 684, endPoint y: 560, distance: 57.0
click at [684, 560] on div "" number " : " 81-KS-D157-2 "" at bounding box center [836, 559] width 436 height 13
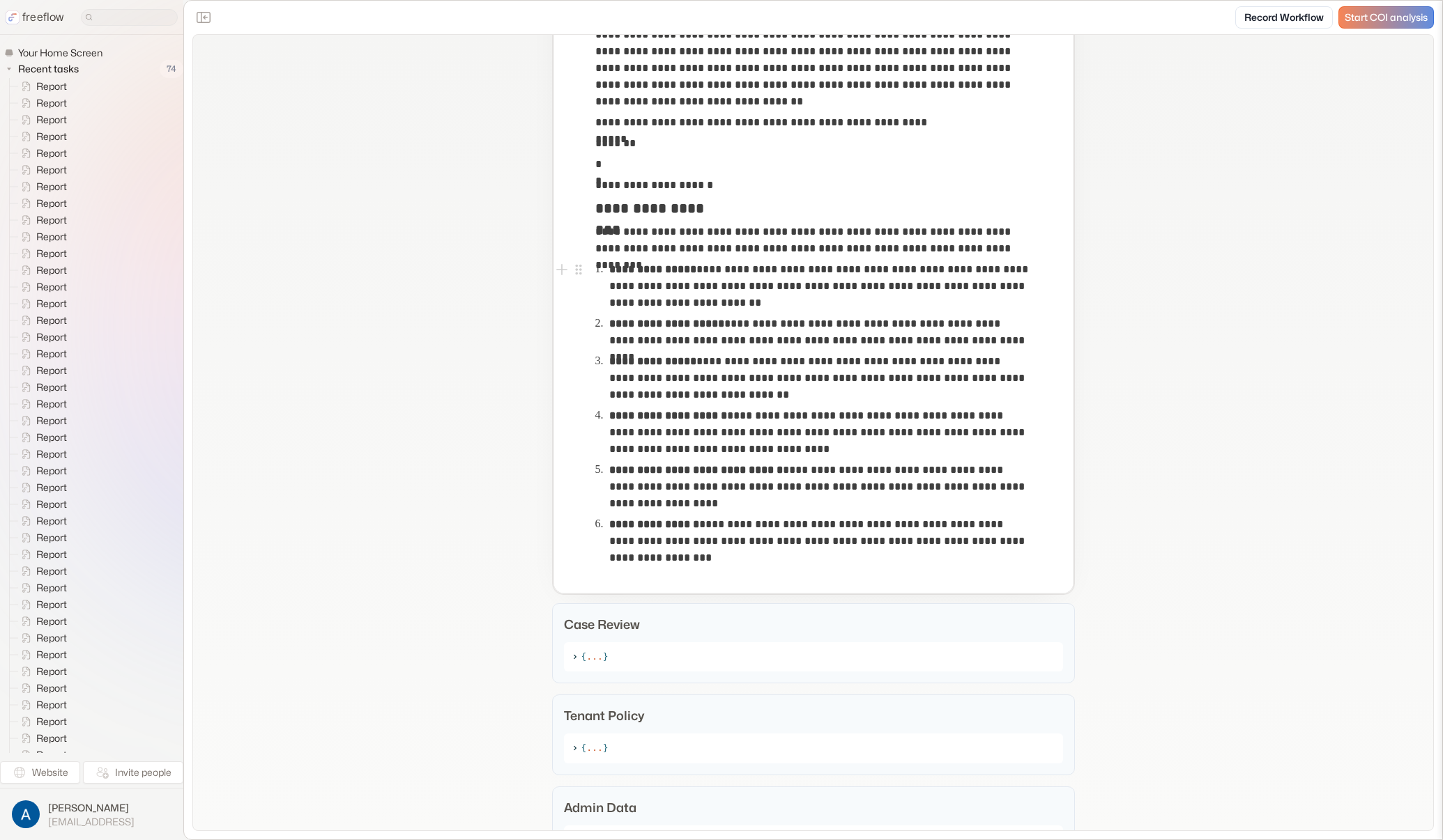
scroll to position [0, 0]
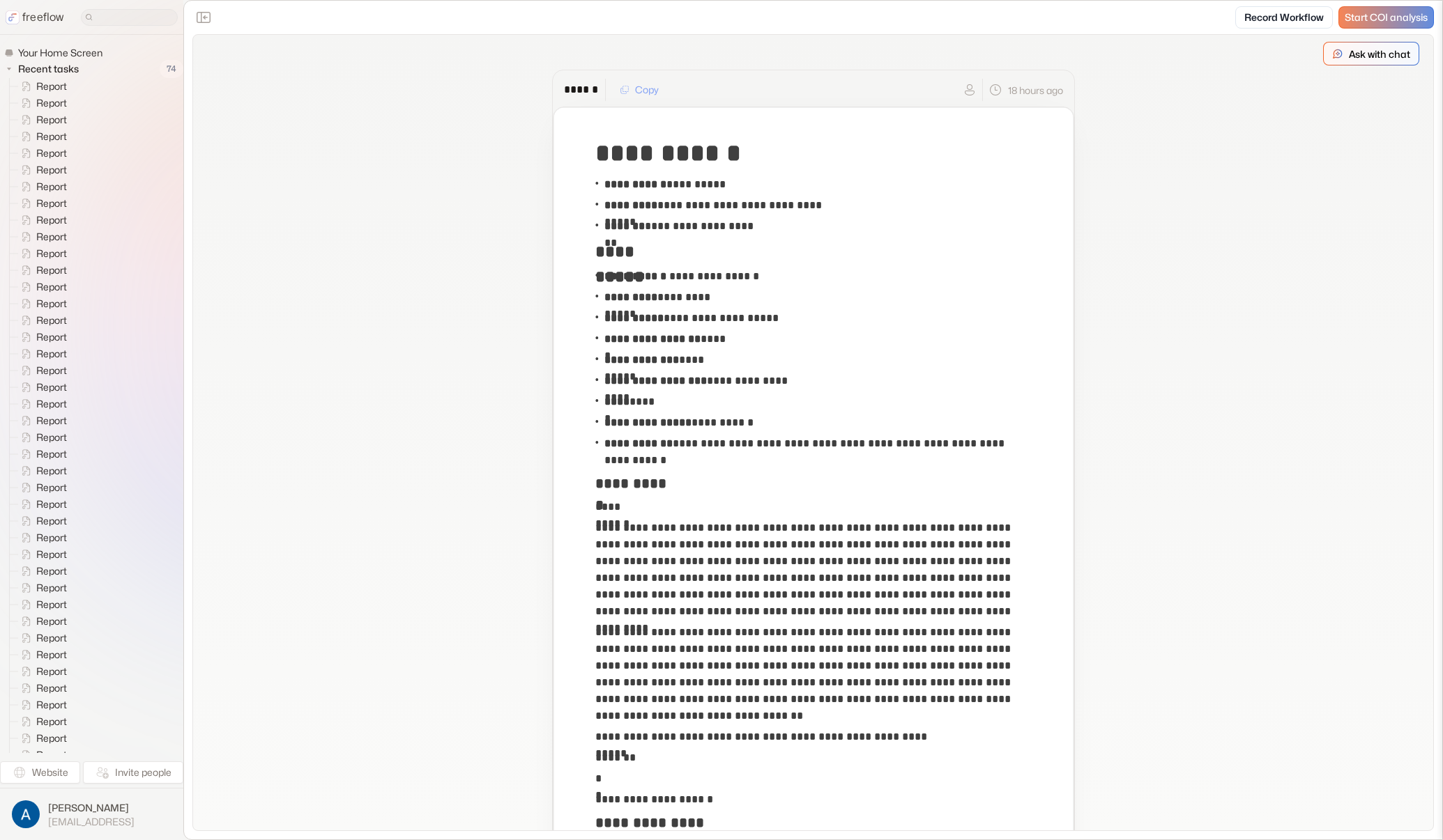
click at [1256, 54] on p "Ask with chat" at bounding box center [1379, 54] width 62 height 15
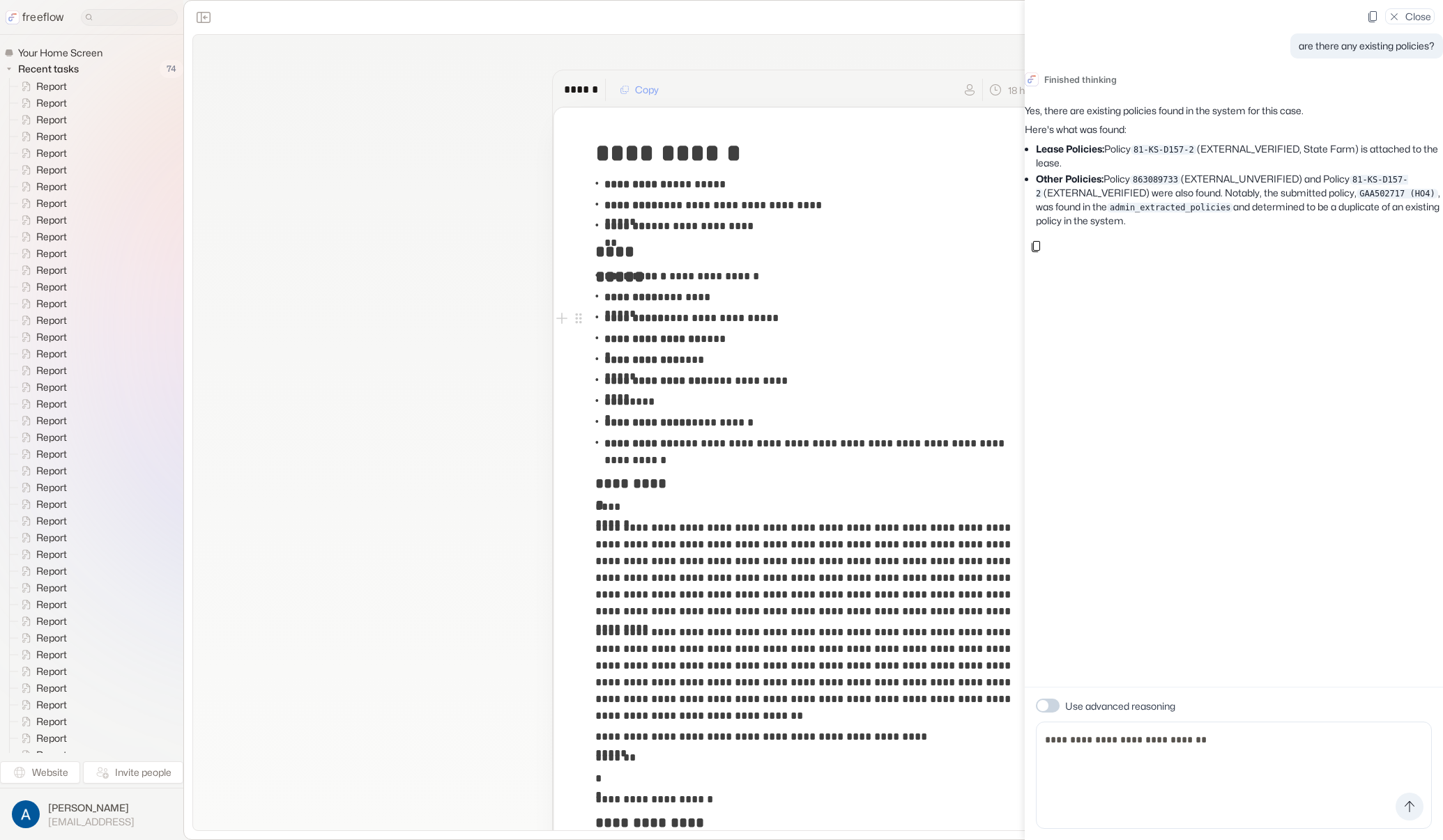
click at [1240, 276] on div "are there any existing policies? Finished thinking Yes, there are existing poli…" at bounding box center [1233, 343] width 418 height 687
drag, startPoint x: 1153, startPoint y: 149, endPoint x: 1216, endPoint y: 162, distance: 64.3
click at [1216, 162] on li "Lease Policies: Policy 81-KS-D157-2 (EXTERNAL_VERIFIED, State Farm) is attached…" at bounding box center [1239, 156] width 407 height 27
click at [1185, 163] on li "Lease Policies: Policy 81-KS-D157-2 (EXTERNAL_VERIFIED, State Farm) is attached…" at bounding box center [1239, 156] width 407 height 27
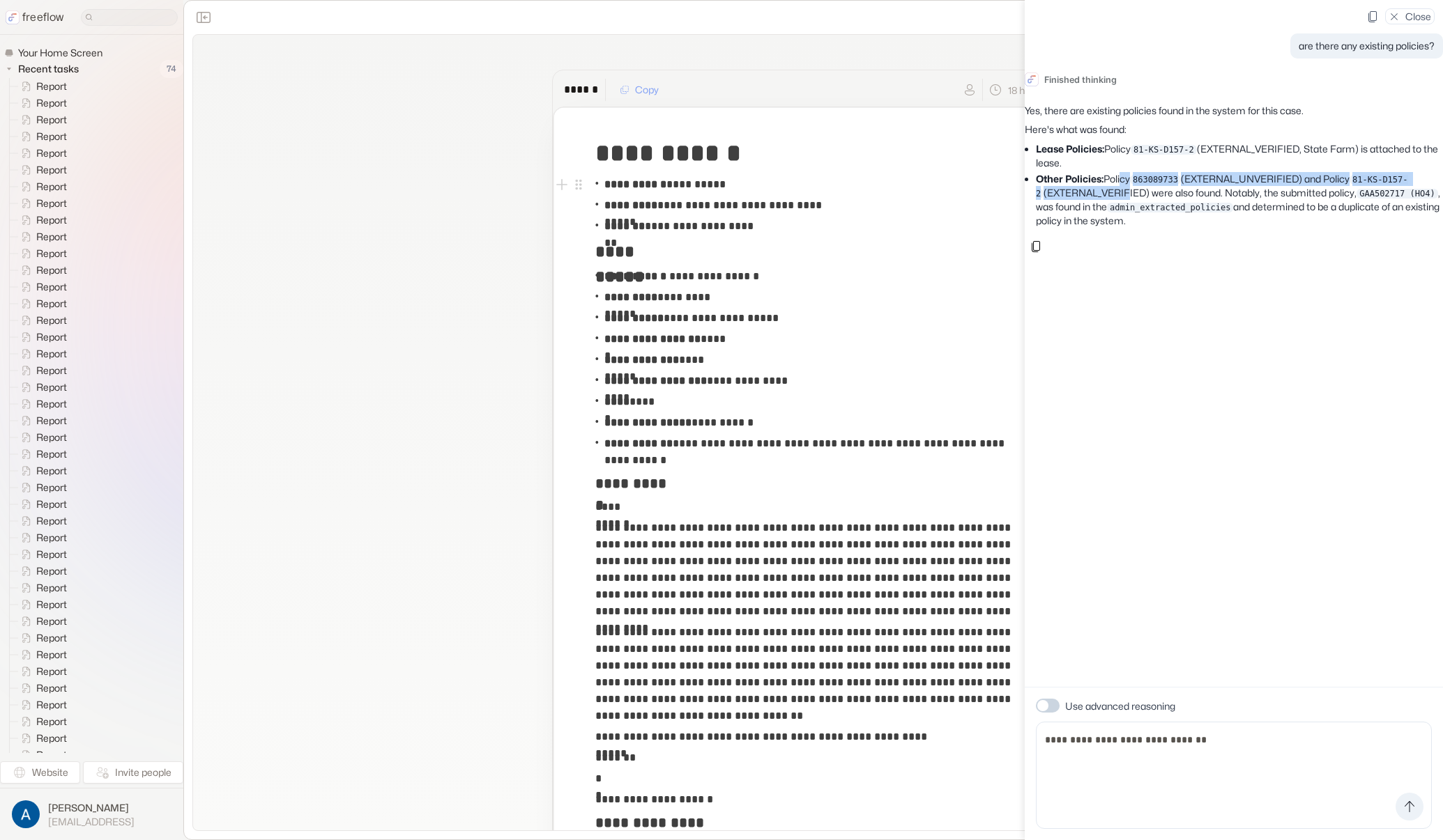
drag, startPoint x: 1132, startPoint y: 178, endPoint x: 1136, endPoint y: 190, distance: 12.6
click at [1136, 190] on li "Other Policies: Policy 863089733 (EXTERNAL_UNVERIFIED) and Policy 81-KS-D157-2 …" at bounding box center [1239, 200] width 407 height 55
drag, startPoint x: 737, startPoint y: 190, endPoint x: 695, endPoint y: 185, distance: 42.3
click at [700, 185] on div "**********" at bounding box center [814, 185] width 436 height 21
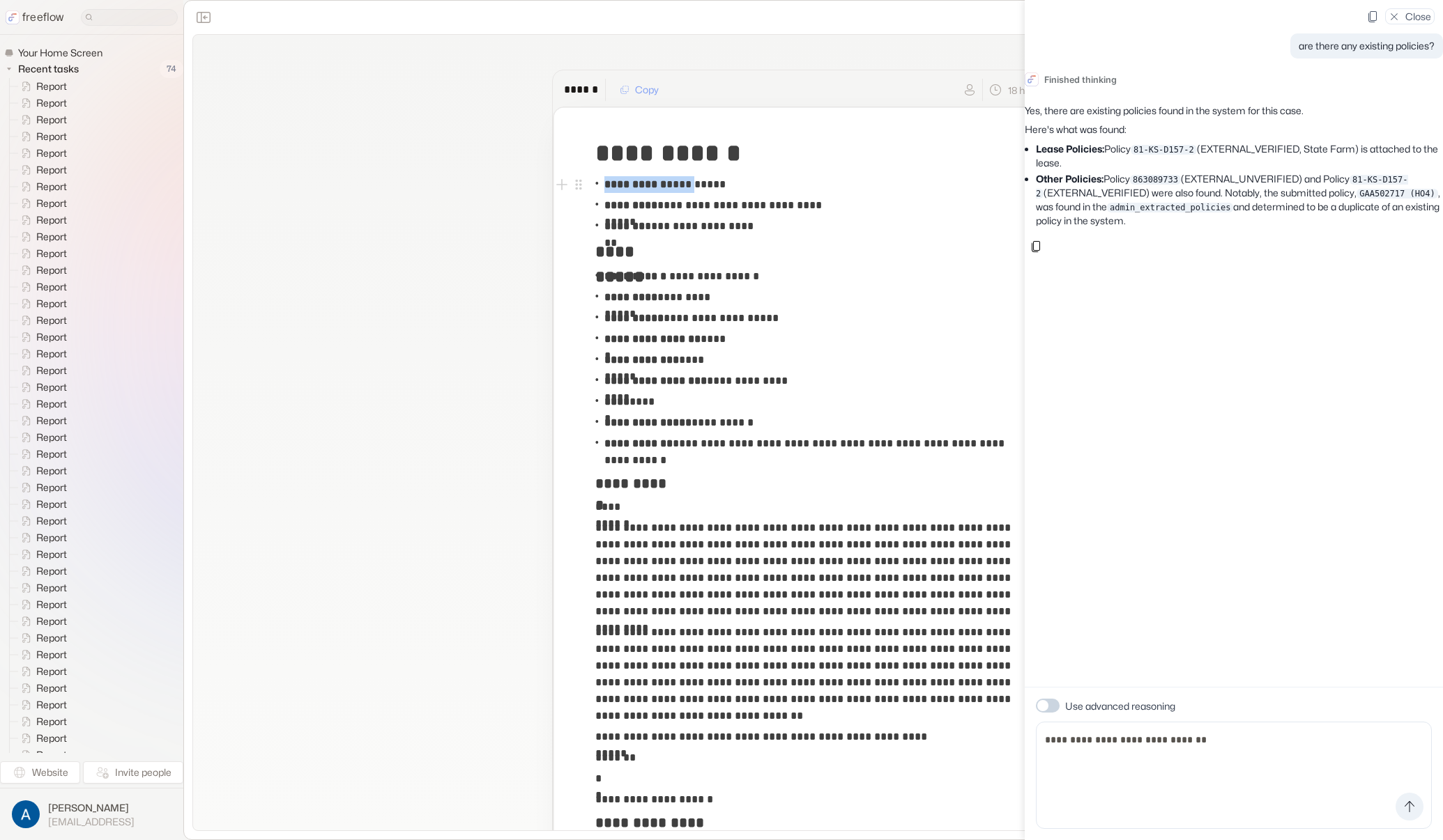
click at [695, 184] on p "**********" at bounding box center [664, 185] width 121 height 17
drag, startPoint x: 692, startPoint y: 183, endPoint x: 731, endPoint y: 187, distance: 39.2
click at [726, 187] on p "**********" at bounding box center [664, 185] width 121 height 17
copy p "******"
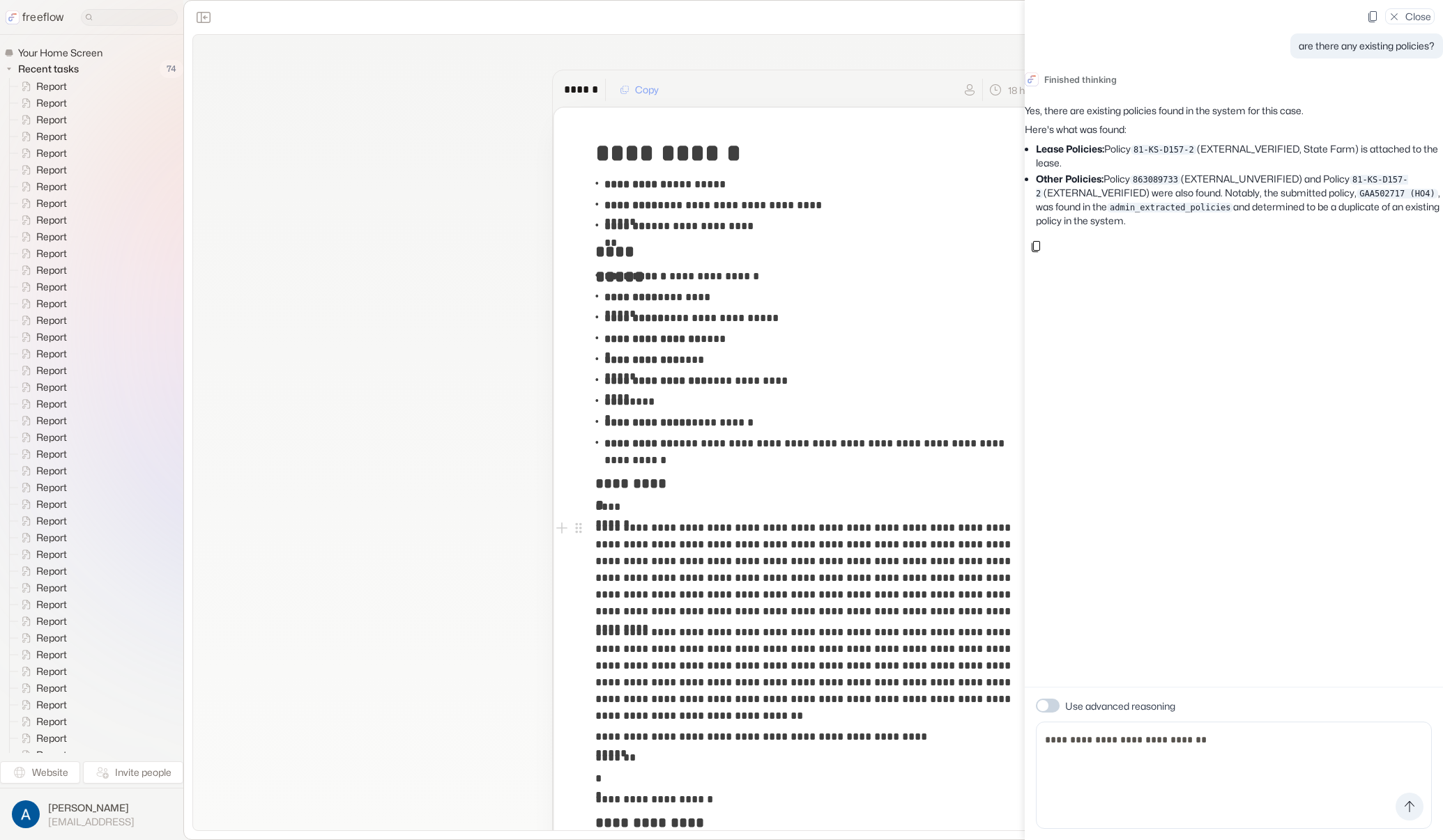
scroll to position [907, 0]
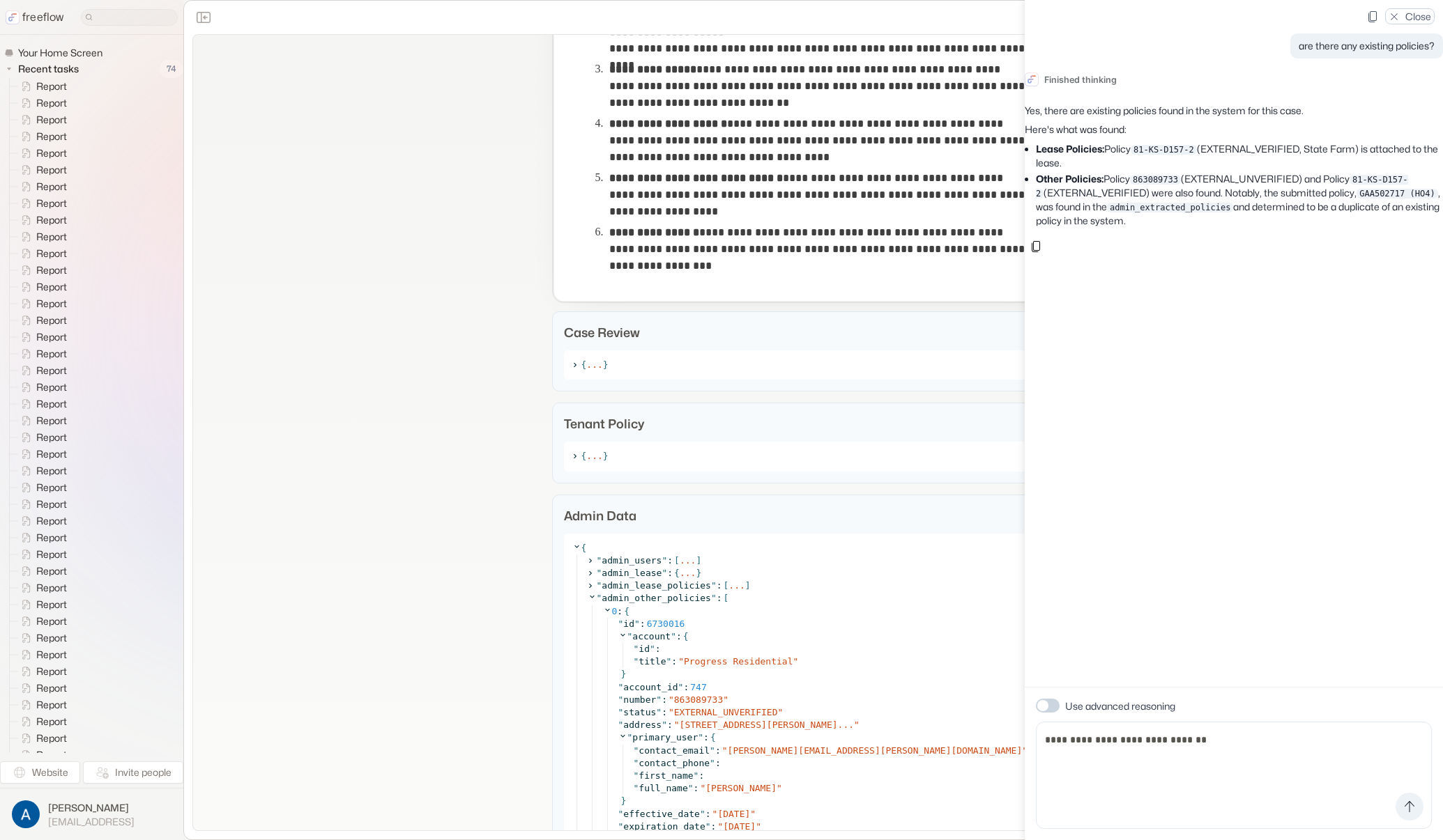
click at [1256, 15] on div "Close" at bounding box center [1410, 16] width 50 height 16
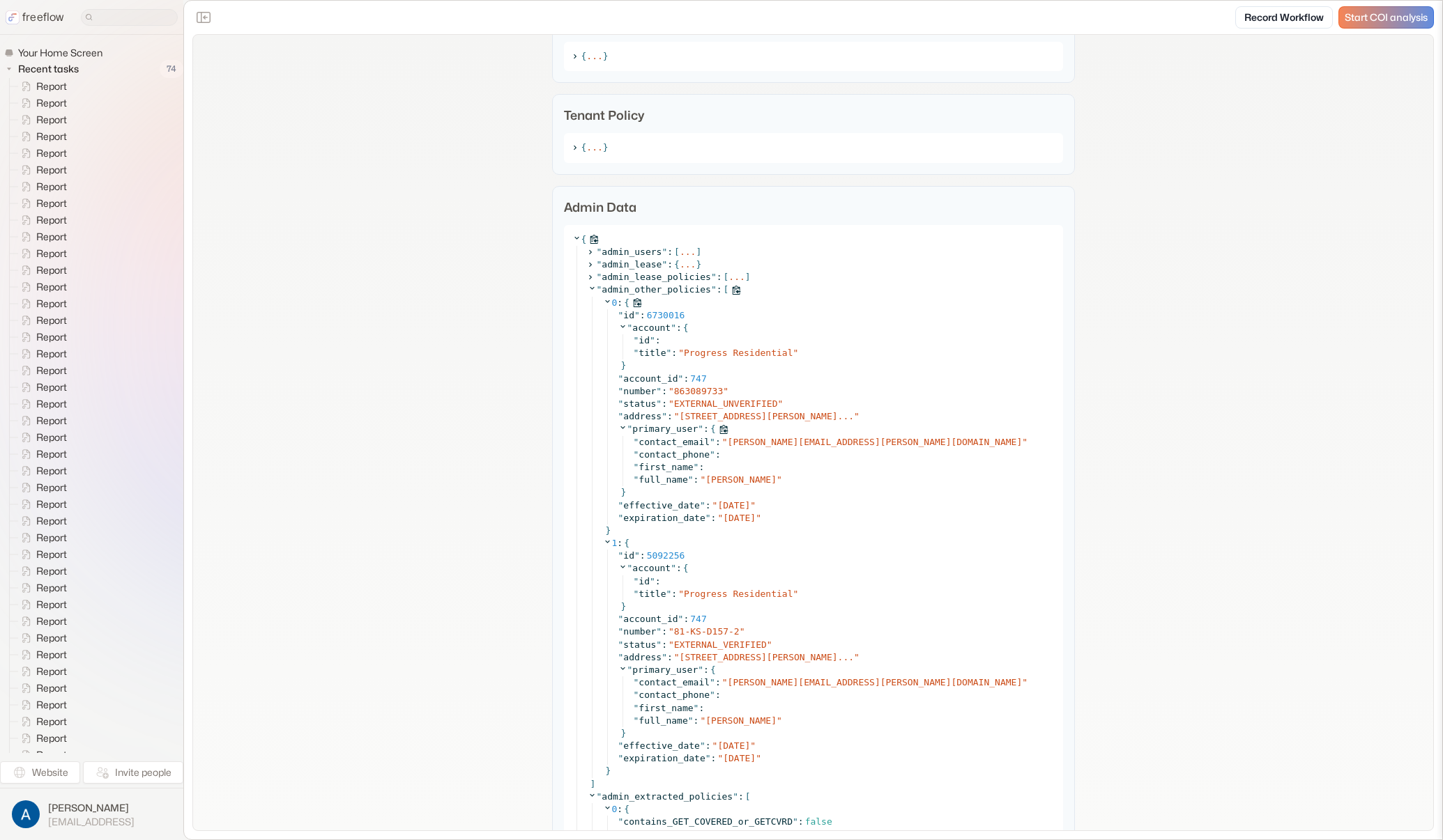
scroll to position [1480, 0]
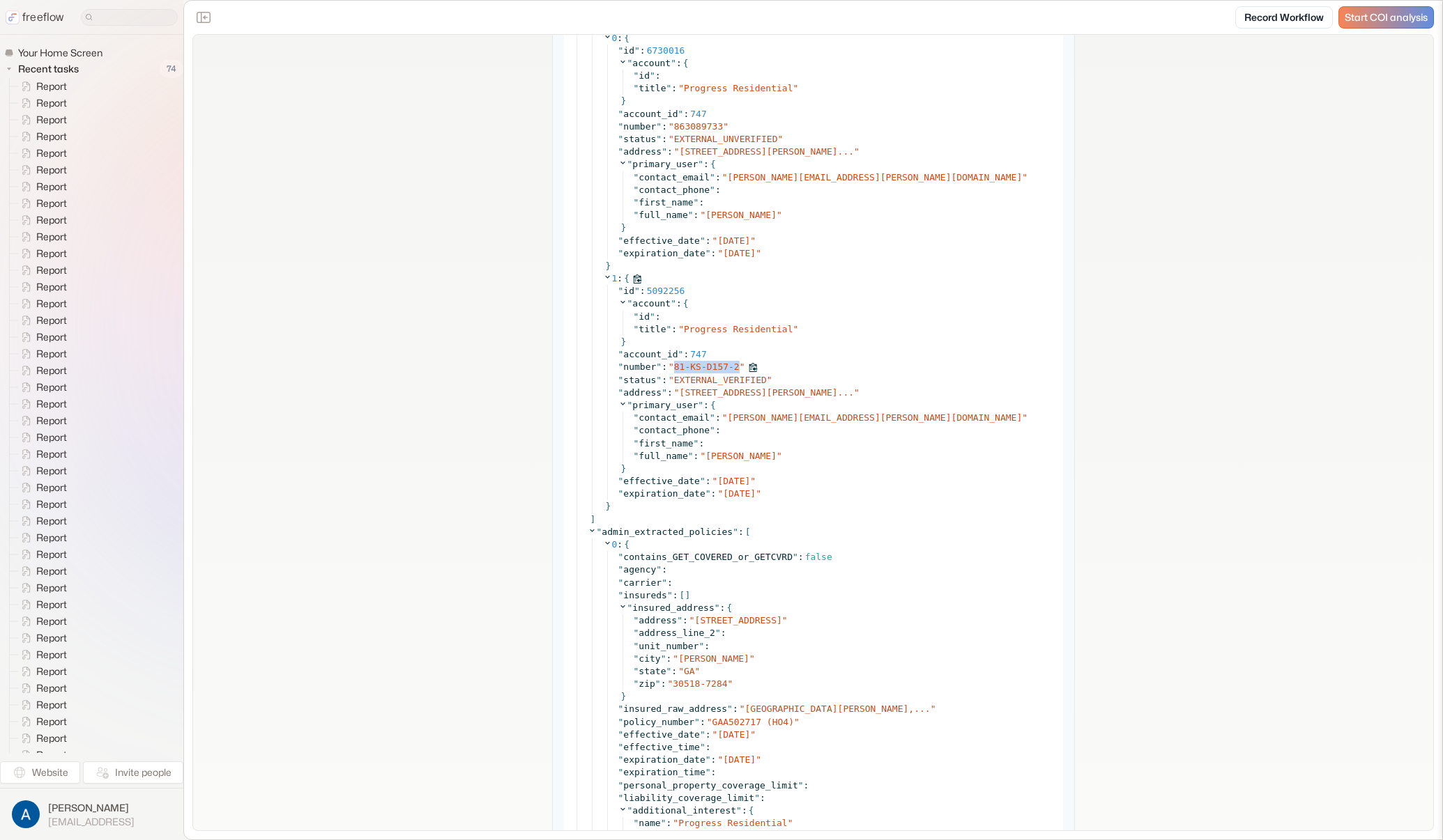
drag, startPoint x: 670, startPoint y: 367, endPoint x: 811, endPoint y: 379, distance: 141.5
click at [736, 366] on div "" number " : " 81-KS-D157-2 "" at bounding box center [836, 367] width 436 height 13
copy span "81-KS-D157-2"
drag, startPoint x: 729, startPoint y: 481, endPoint x: 750, endPoint y: 497, distance: 26.4
click at [750, 497] on div "" id " : 5092256 " account " : { " id " : " title " : " Progress Residential " …" at bounding box center [831, 393] width 447 height 215
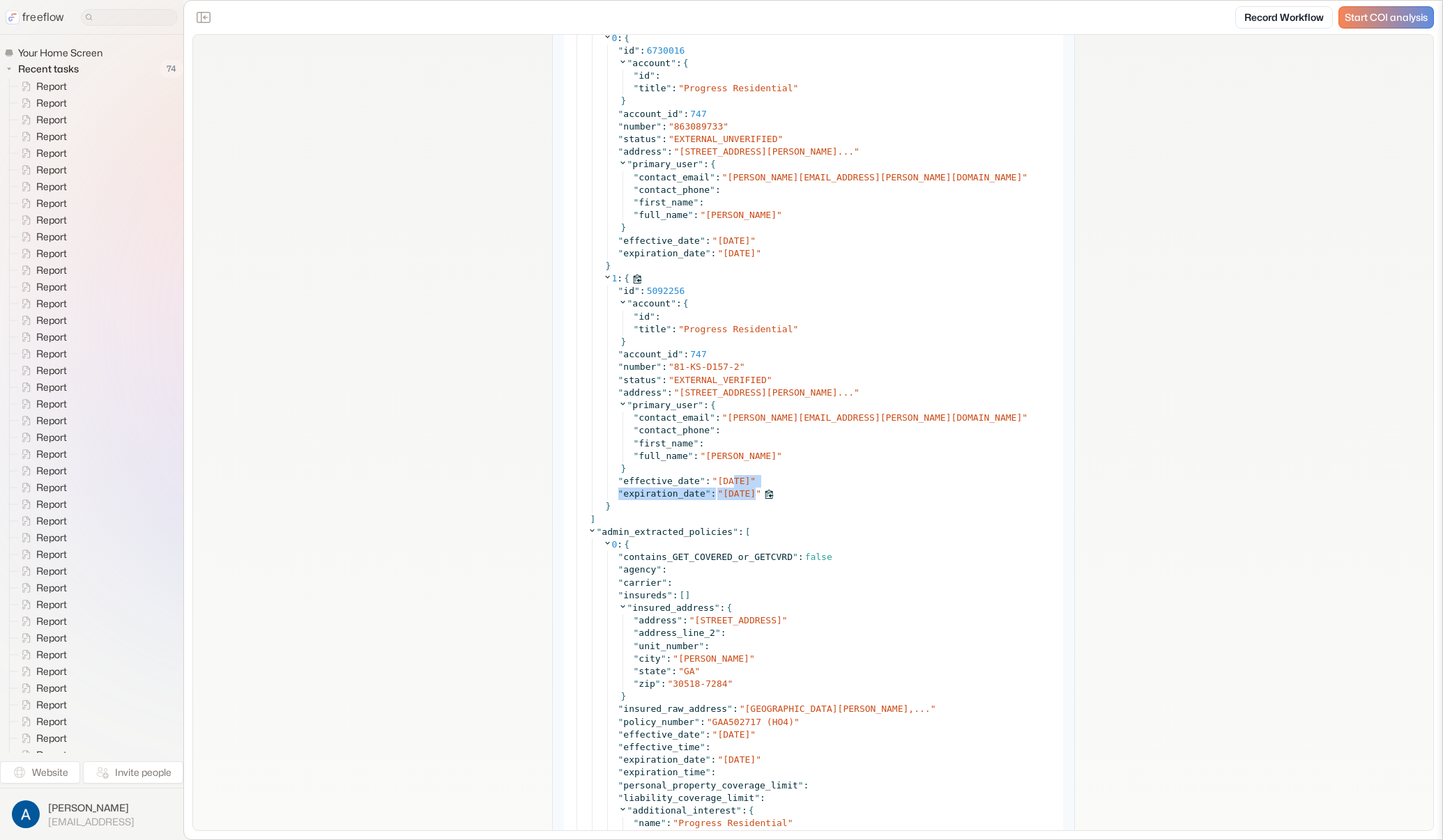
click at [750, 497] on span "2026-09-20" at bounding box center [739, 493] width 33 height 11
click at [720, 484] on span "2025-09-20" at bounding box center [734, 481] width 33 height 11
click at [479, 447] on div "**********" at bounding box center [813, 693] width 1240 height 4276
drag, startPoint x: 674, startPoint y: 379, endPoint x: 714, endPoint y: 380, distance: 40.0
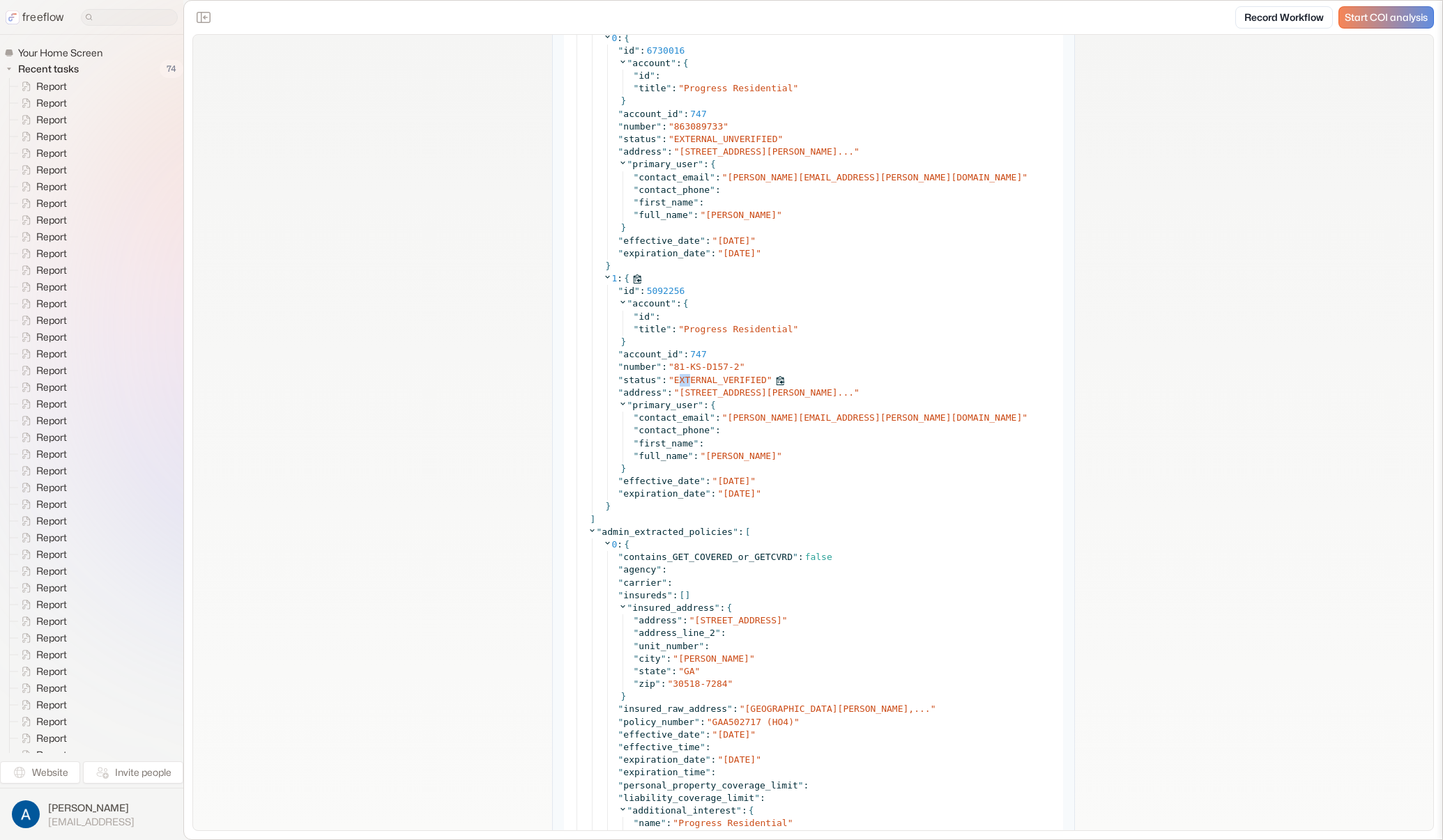
click at [710, 378] on span "EXTERNAL_VERIFIED" at bounding box center [720, 380] width 93 height 11
click at [712, 380] on span "EXTERNAL_VERIFIED" at bounding box center [720, 380] width 93 height 11
click at [386, 379] on div "**********" at bounding box center [813, 693] width 1240 height 4276
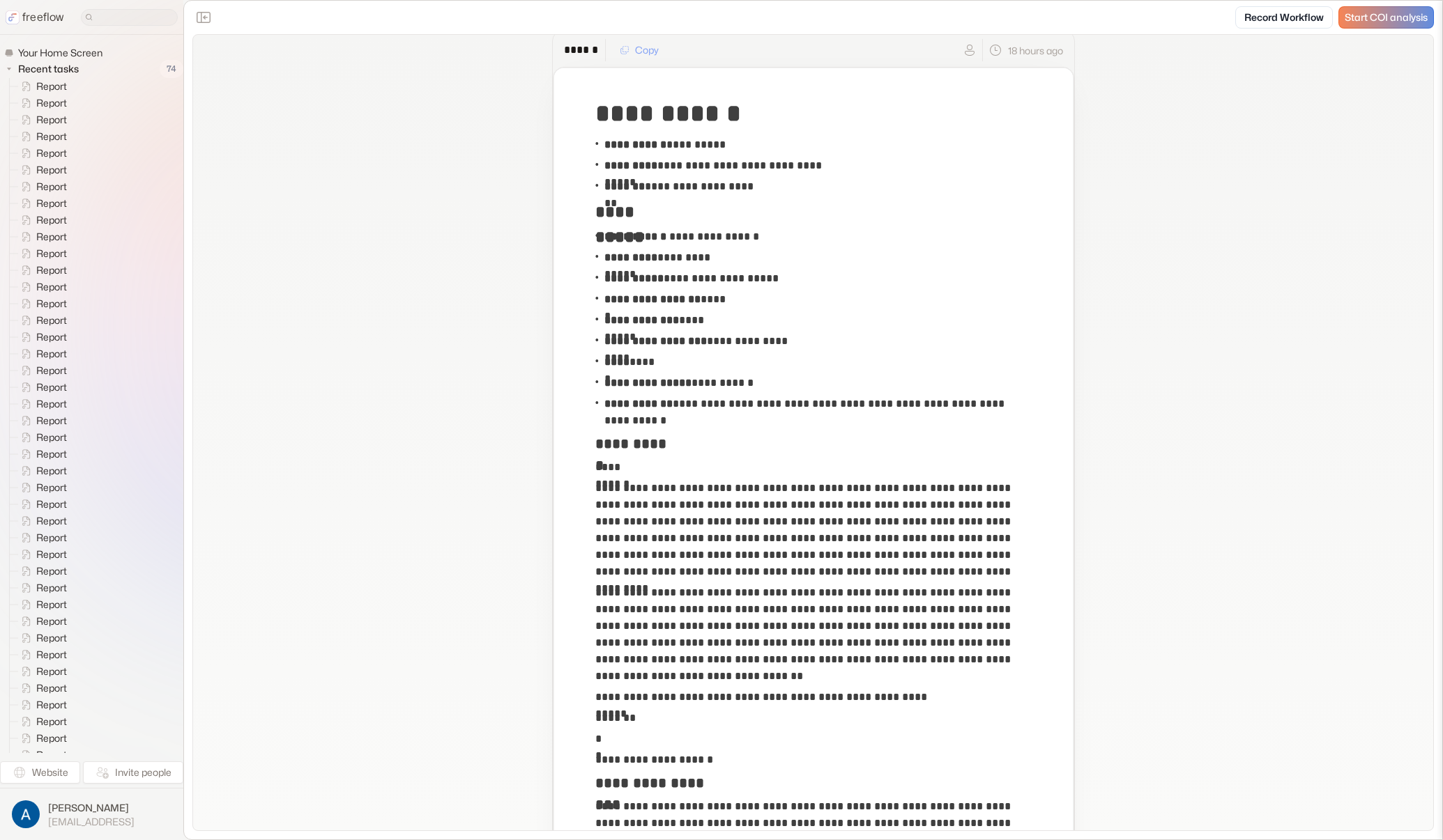
scroll to position [0, 0]
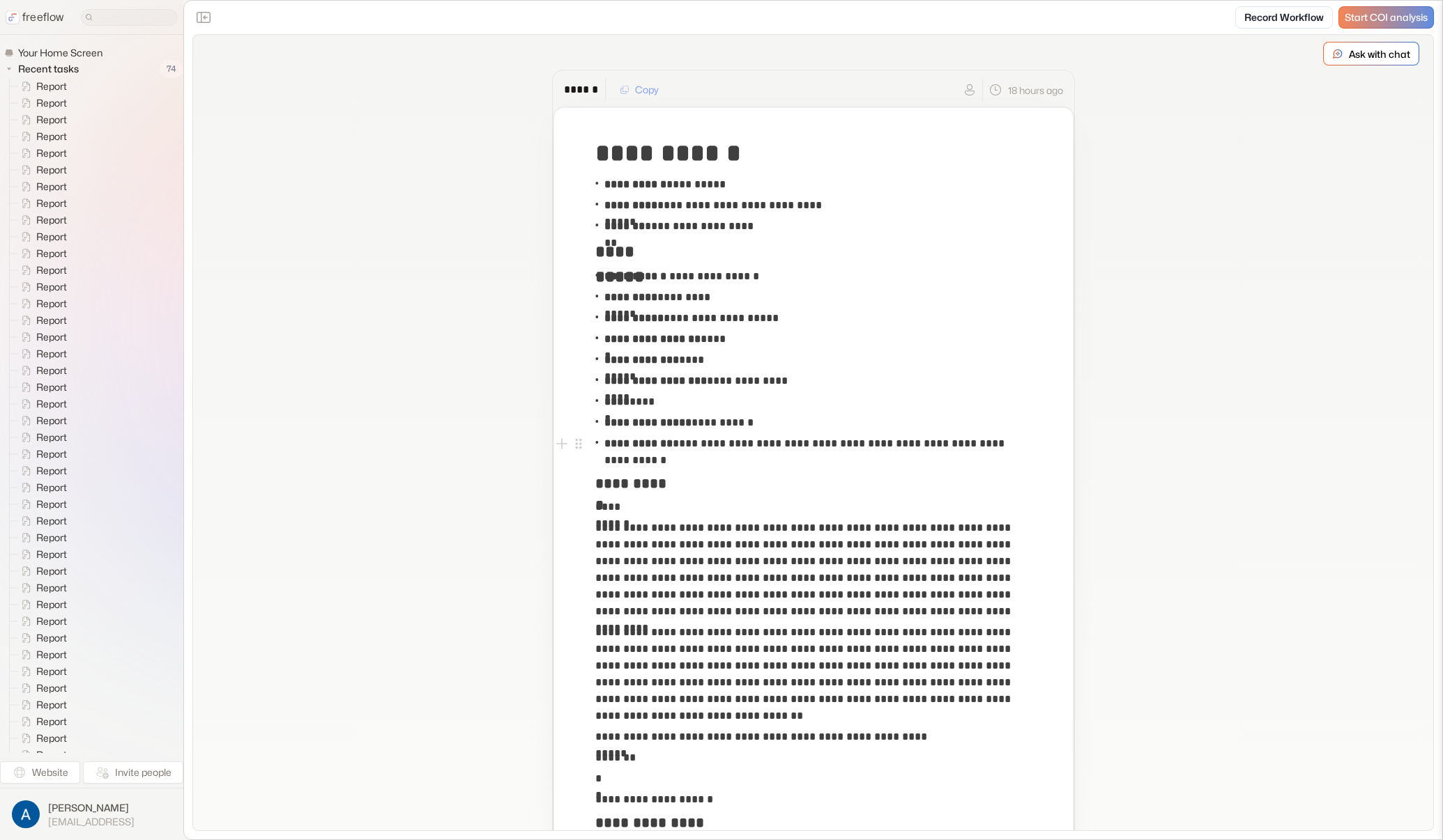
click at [820, 454] on p "**********" at bounding box center [816, 451] width 425 height 33
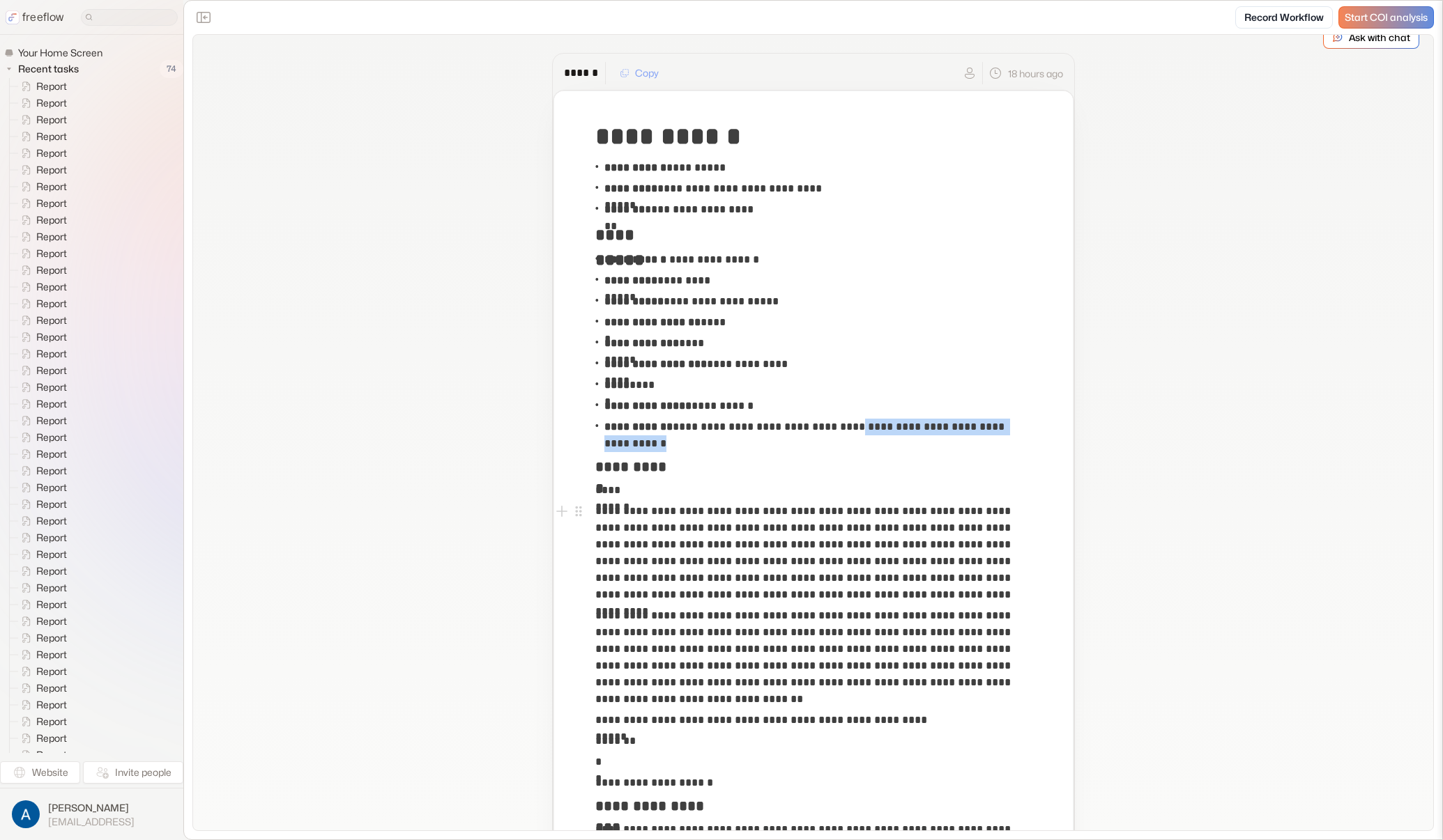
scroll to position [197, 0]
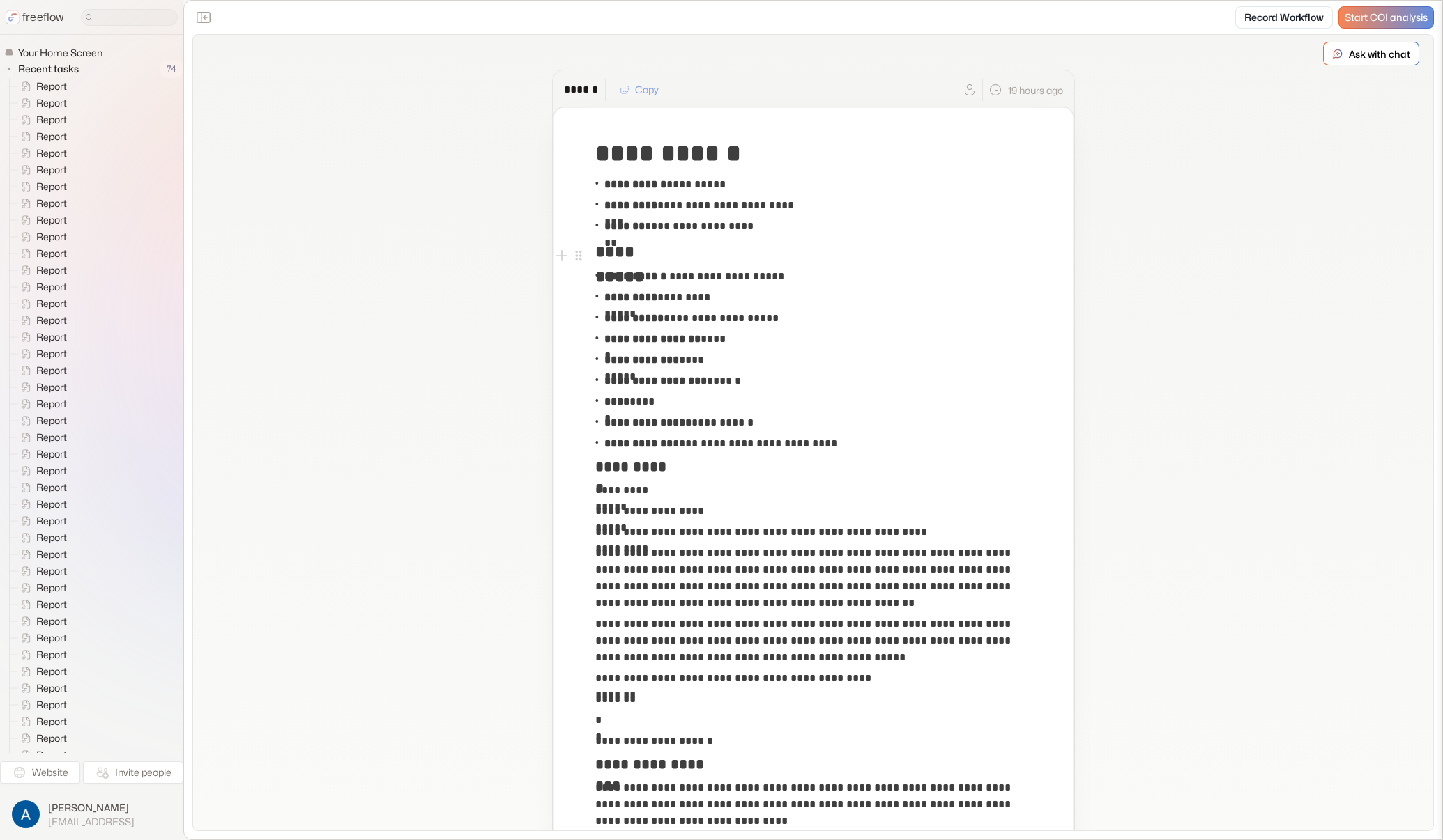
drag, startPoint x: 433, startPoint y: 134, endPoint x: 330, endPoint y: 1, distance: 168.2
